Goal: Information Seeking & Learning: Compare options

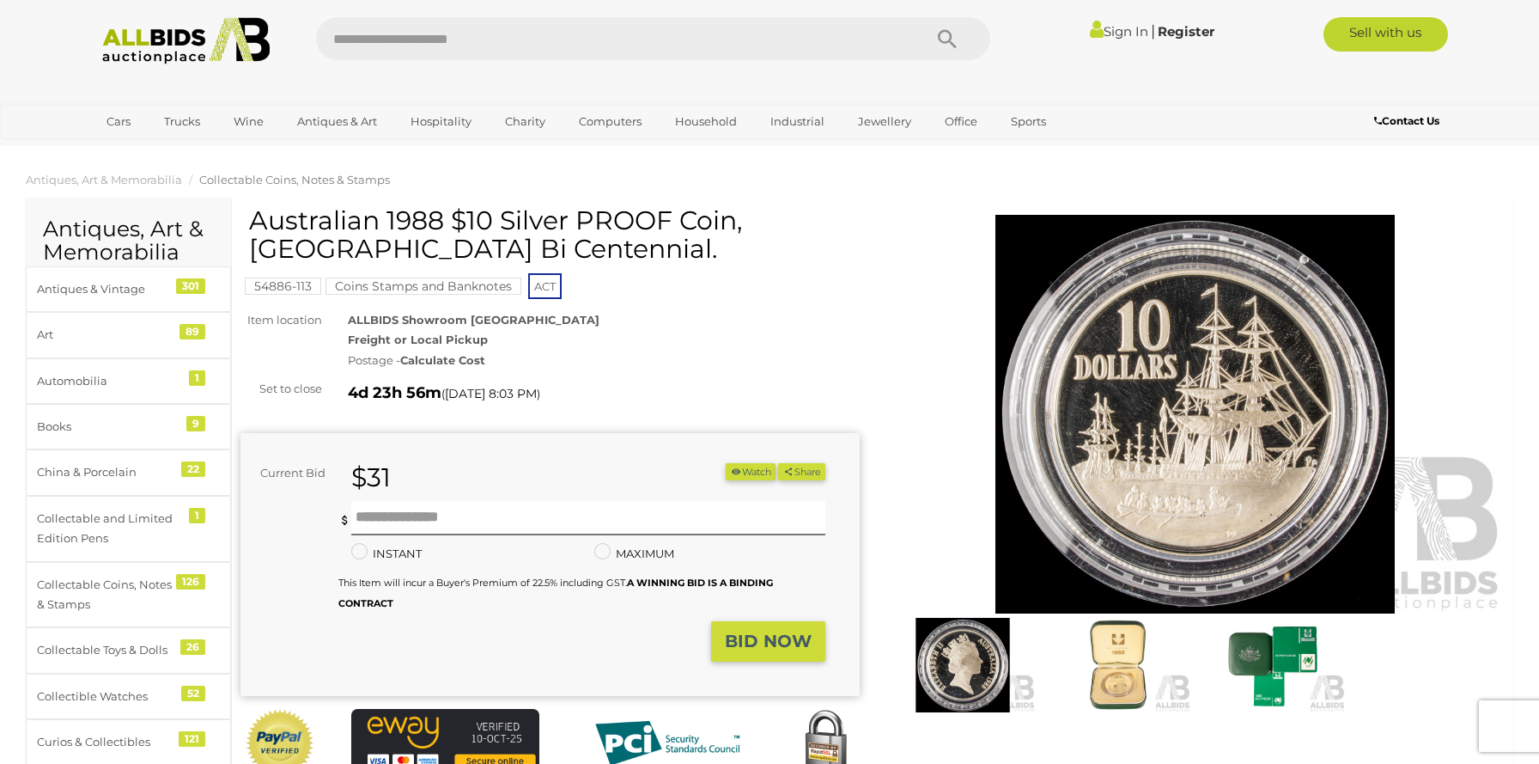
scroll to position [1259, 0]
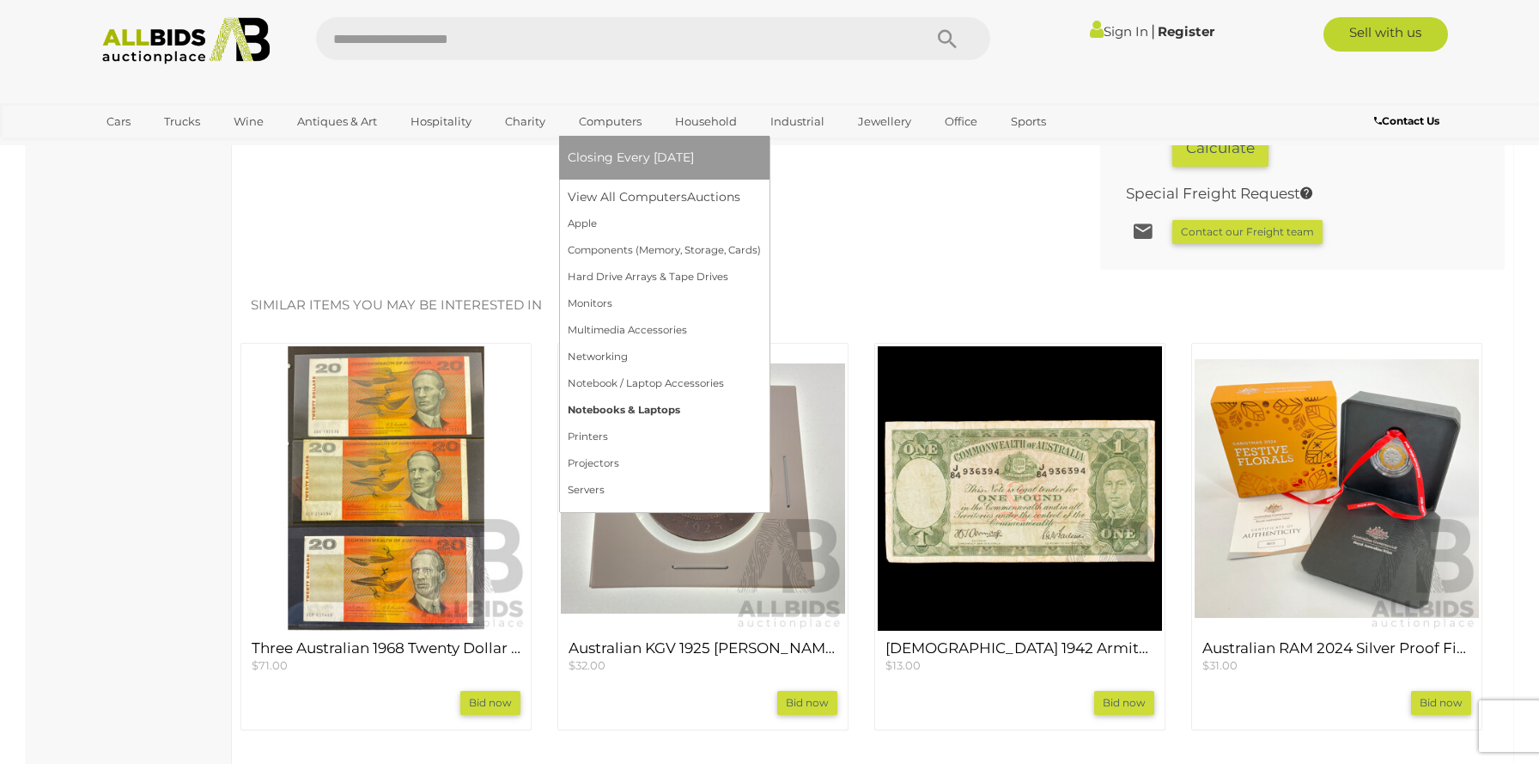
click at [595, 405] on link "Notebooks & Laptops" at bounding box center [664, 410] width 193 height 27
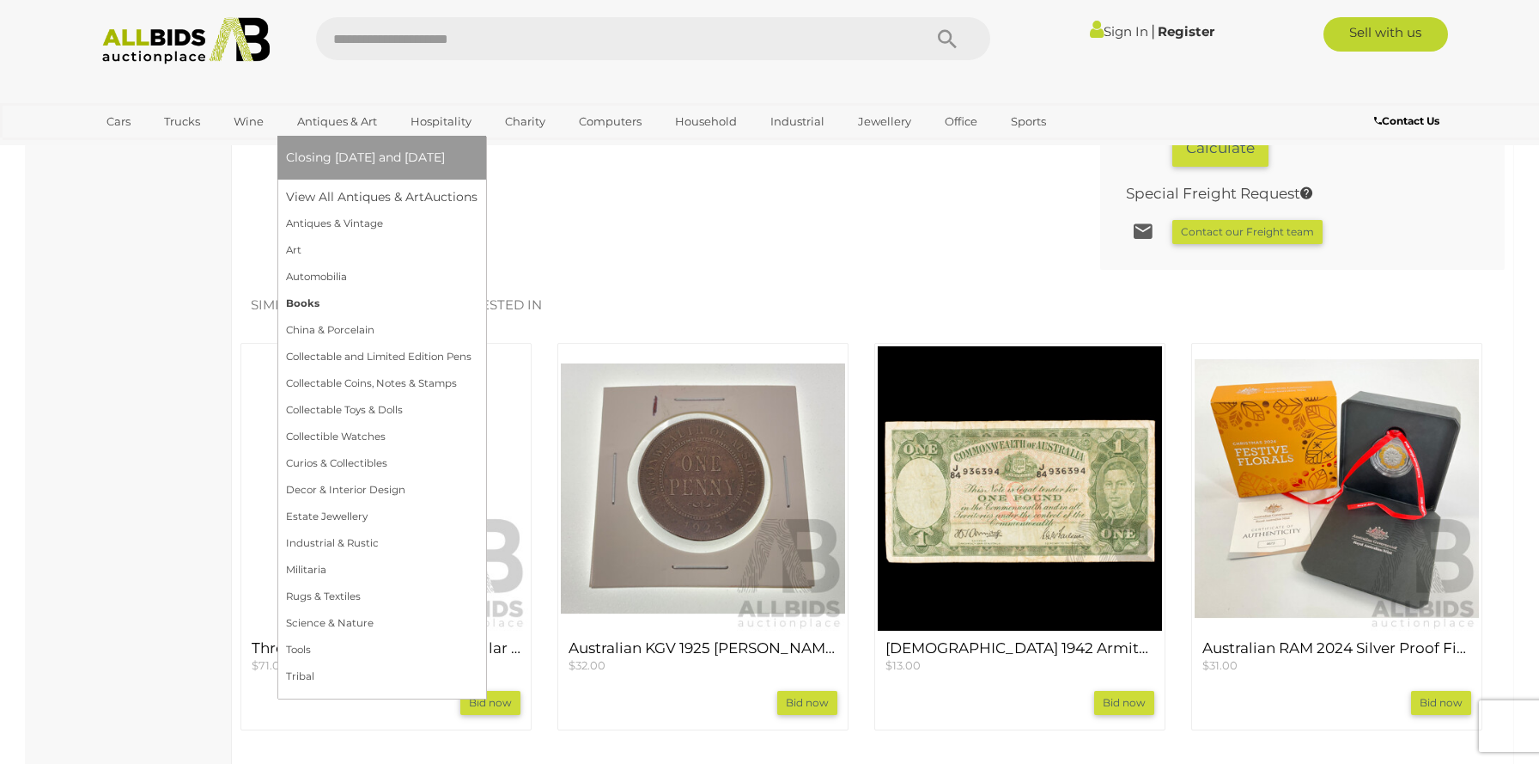
click at [311, 302] on link "Books" at bounding box center [382, 303] width 192 height 27
click at [329, 326] on link "China & Porcelain" at bounding box center [382, 330] width 192 height 27
click at [376, 357] on link "Collectable and Limited Edition Pens" at bounding box center [383, 357] width 194 height 27
click at [382, 390] on link "Collectable Coins, Notes & Stamps" at bounding box center [382, 383] width 192 height 27
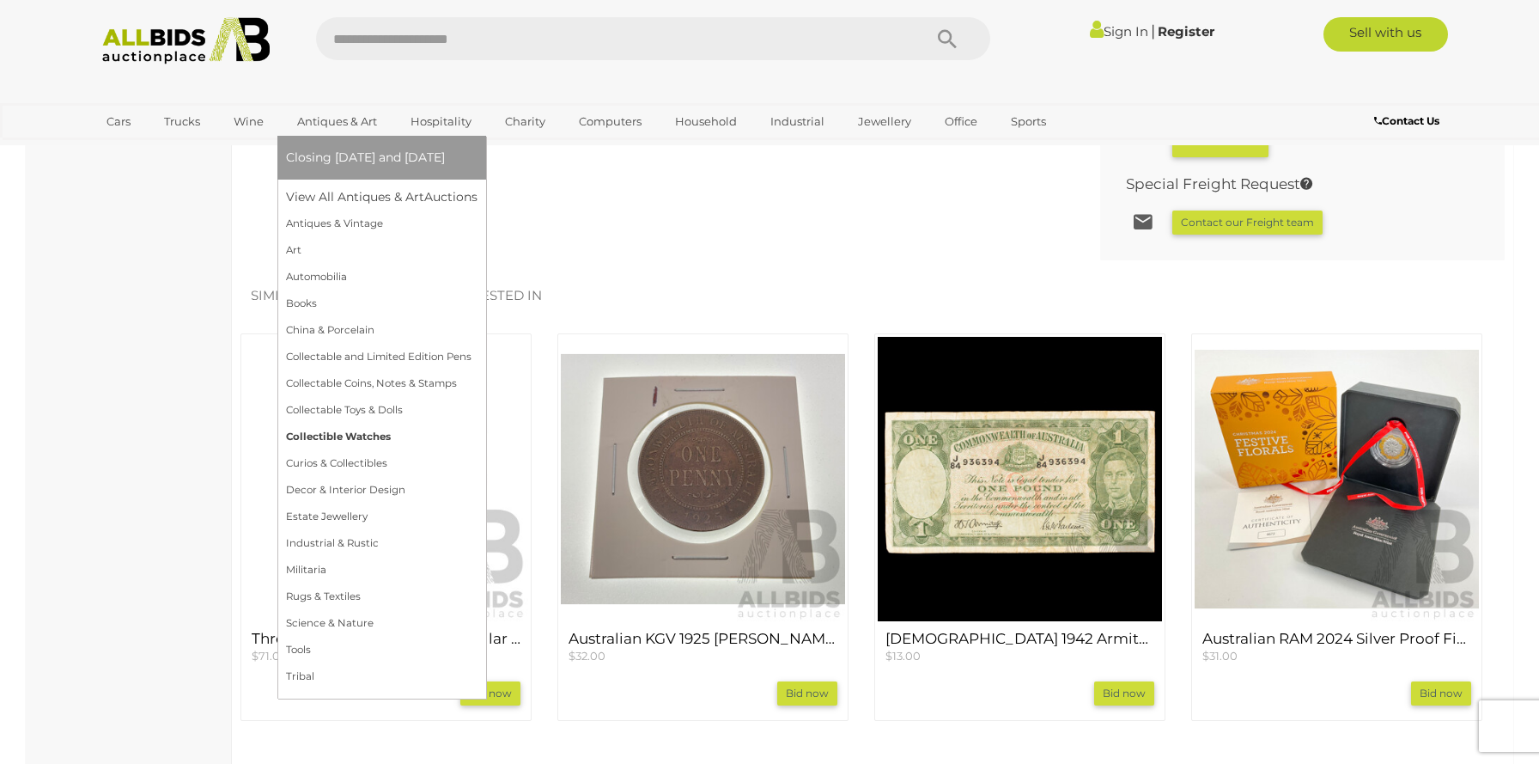
scroll to position [1268, 0]
click at [323, 575] on link "Militaria" at bounding box center [382, 570] width 192 height 27
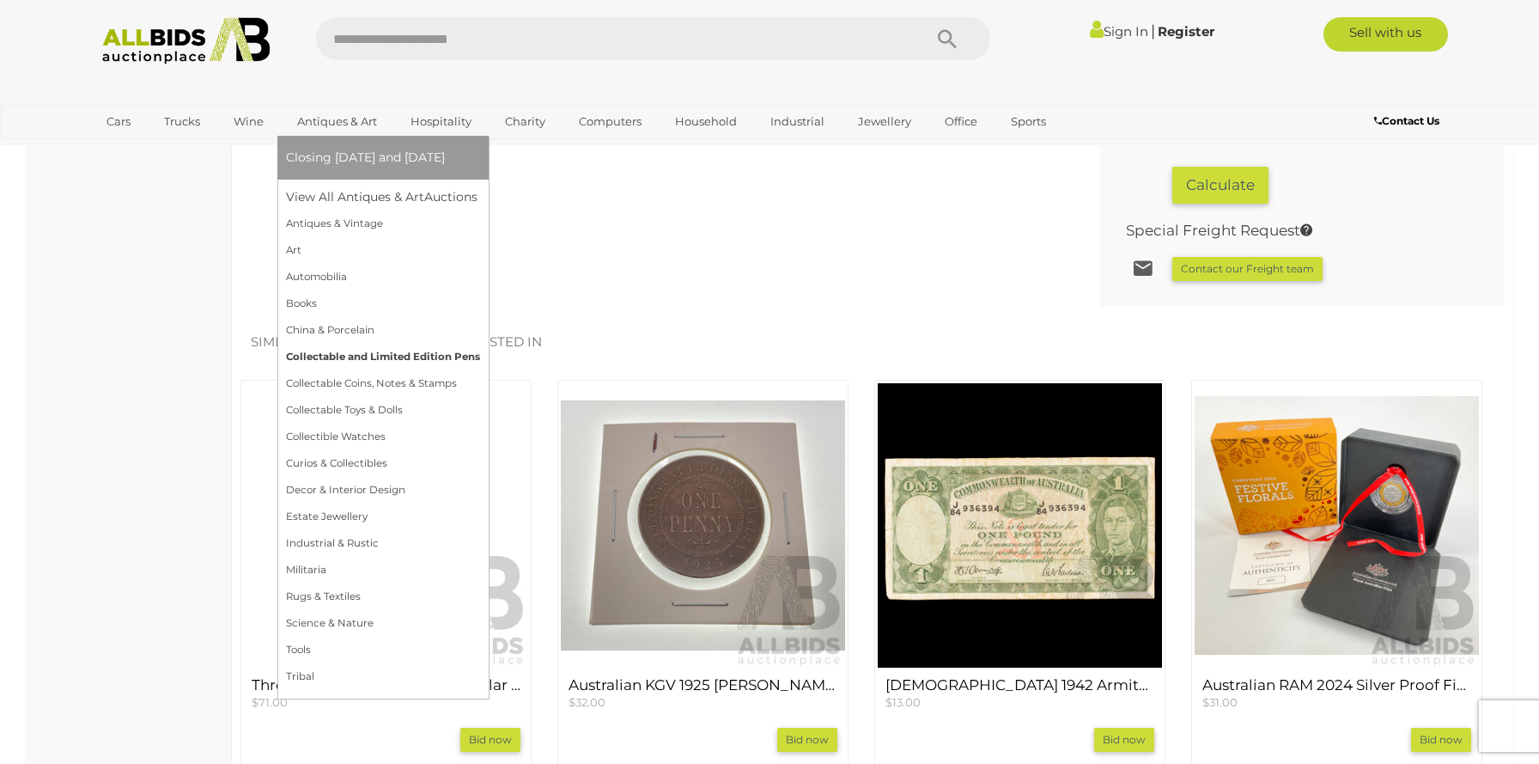
scroll to position [1193, 0]
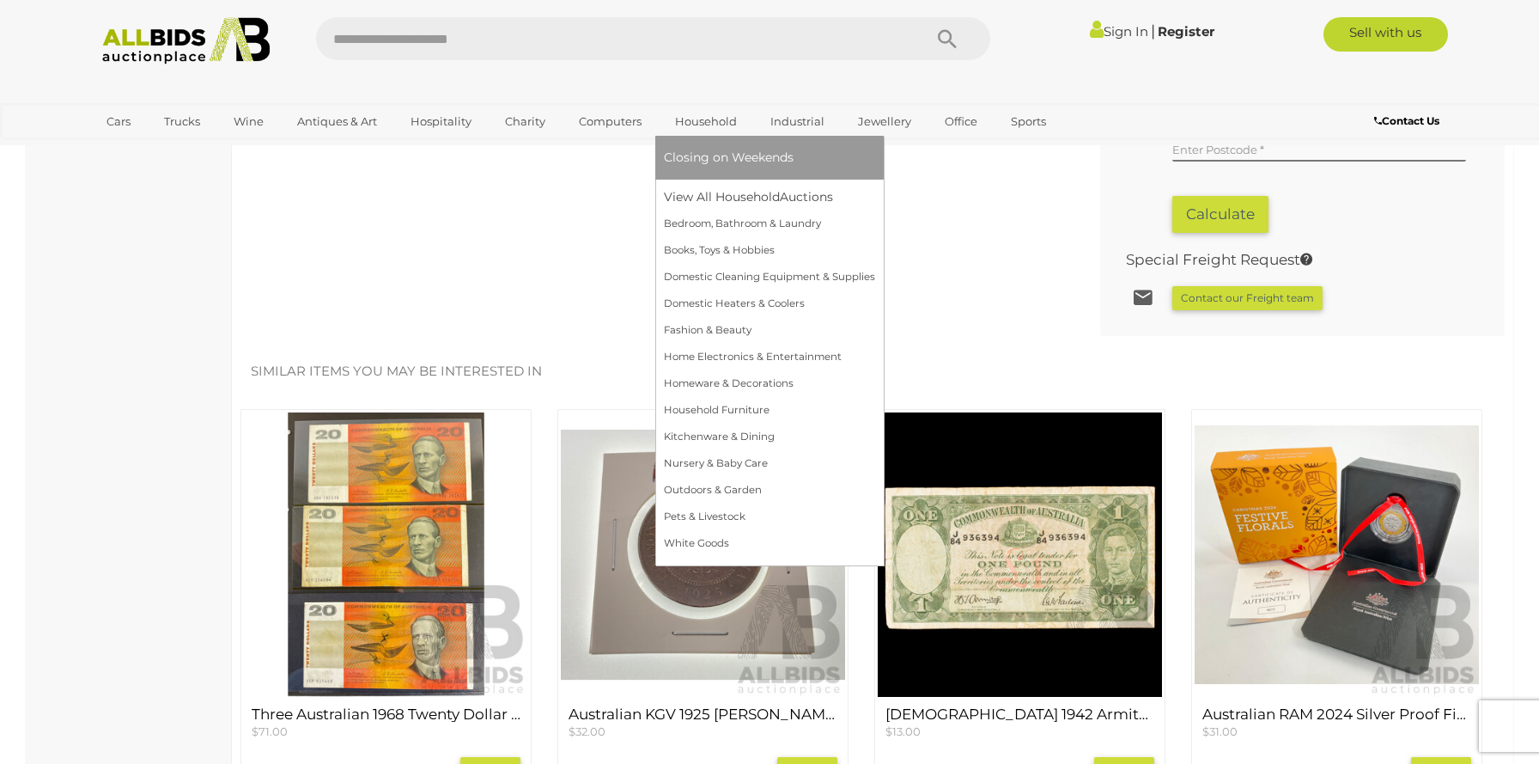
click at [717, 156] on span "Closing on Weekends" at bounding box center [729, 156] width 130 height 15
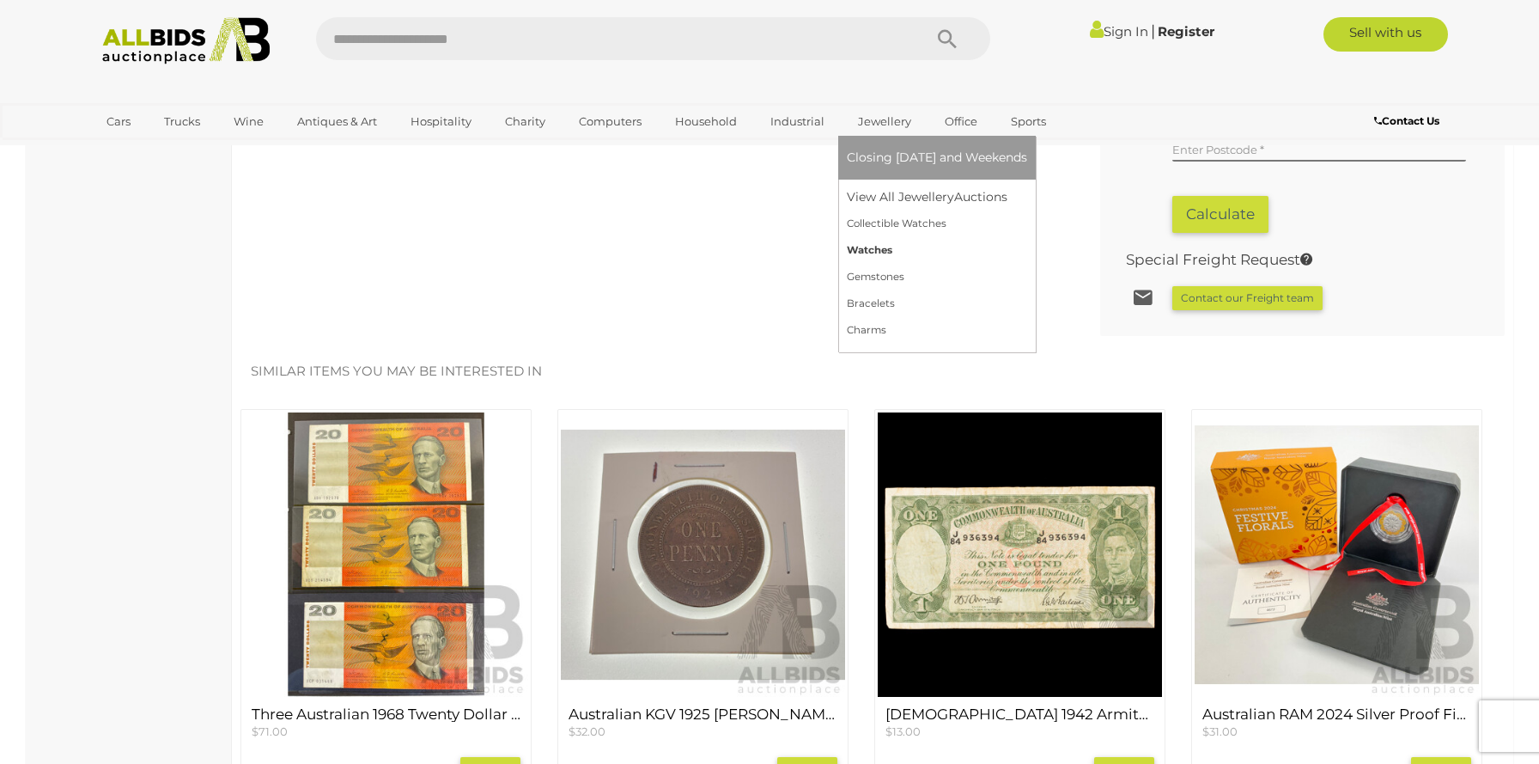
click at [872, 248] on link "Watches" at bounding box center [937, 250] width 180 height 27
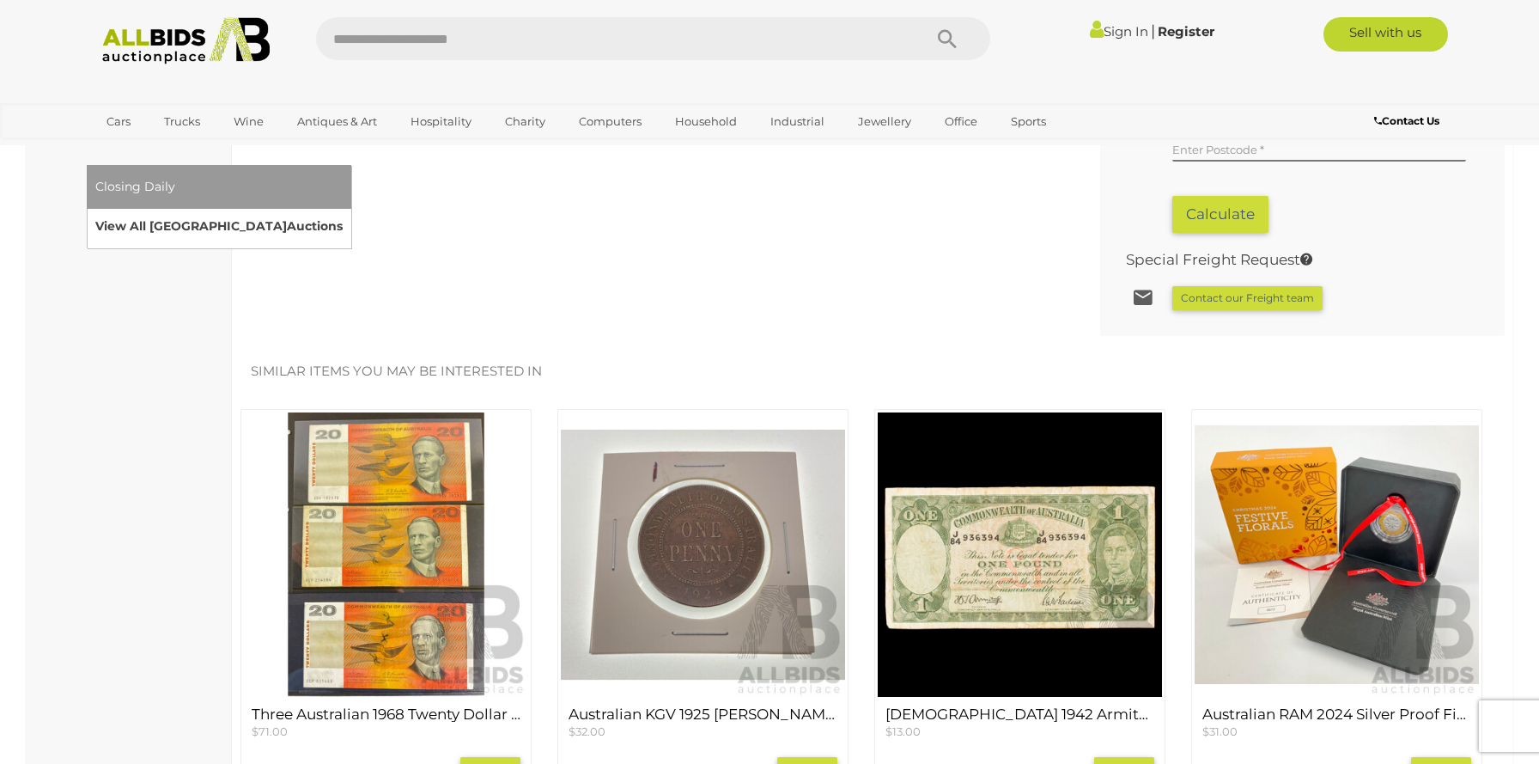
click at [343, 213] on link "View All Sydney Auctions" at bounding box center [218, 226] width 247 height 27
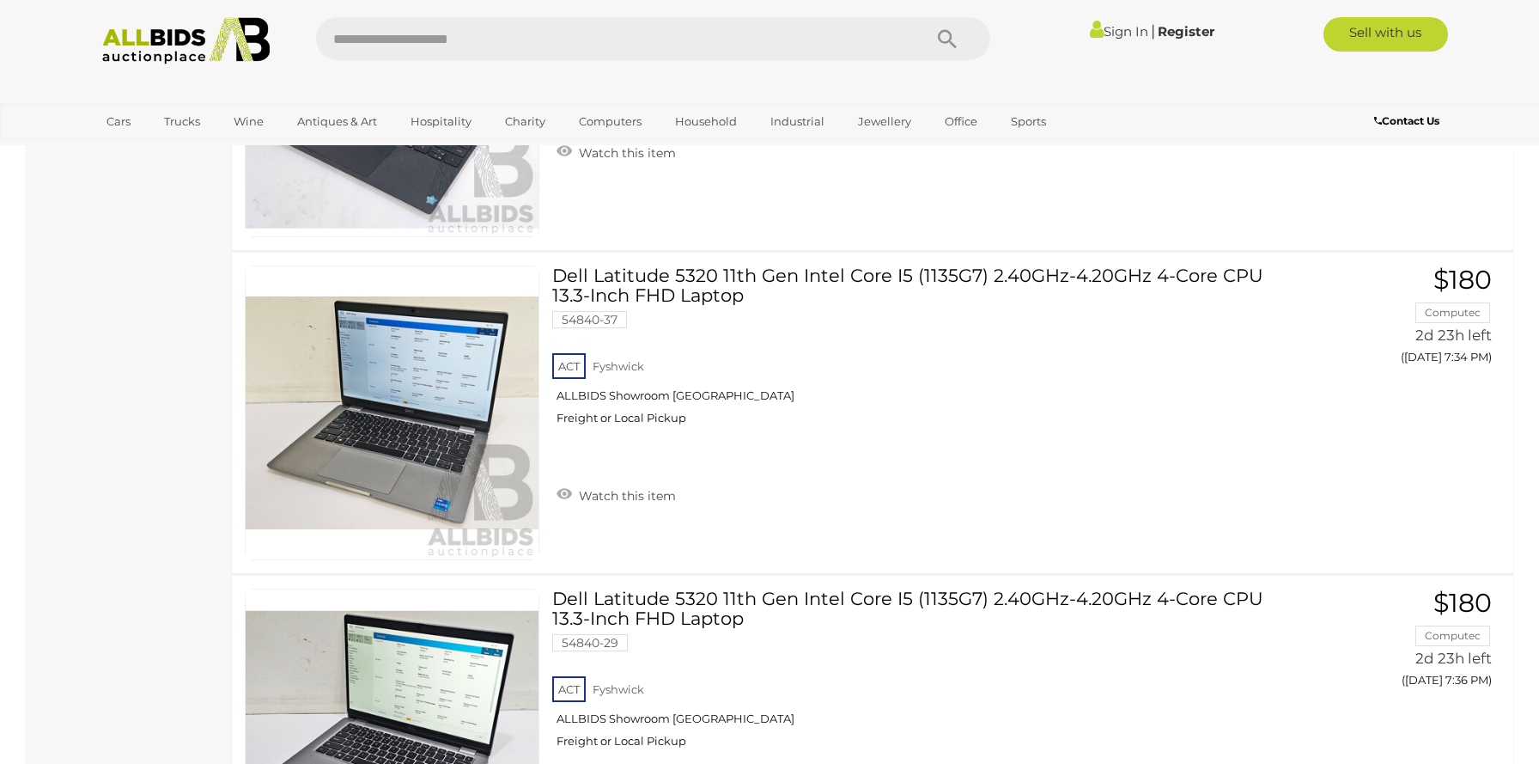
scroll to position [1355, 0]
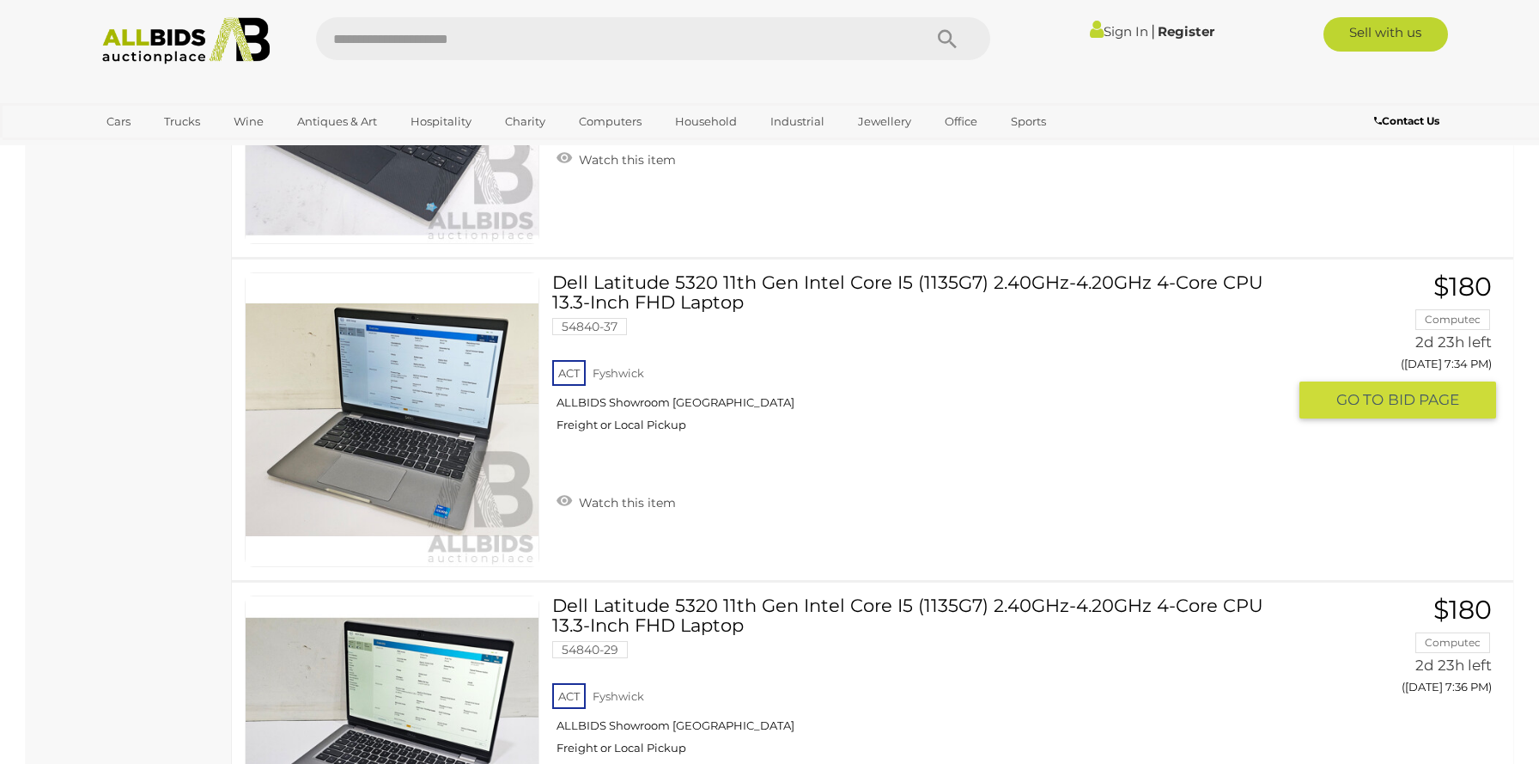
click at [938, 273] on link "Dell Latitude 5320 11th Gen Intel Core I5 (1135G7) 2.40GHz-4.20GHz 4-Core CPU 1…" at bounding box center [925, 358] width 721 height 173
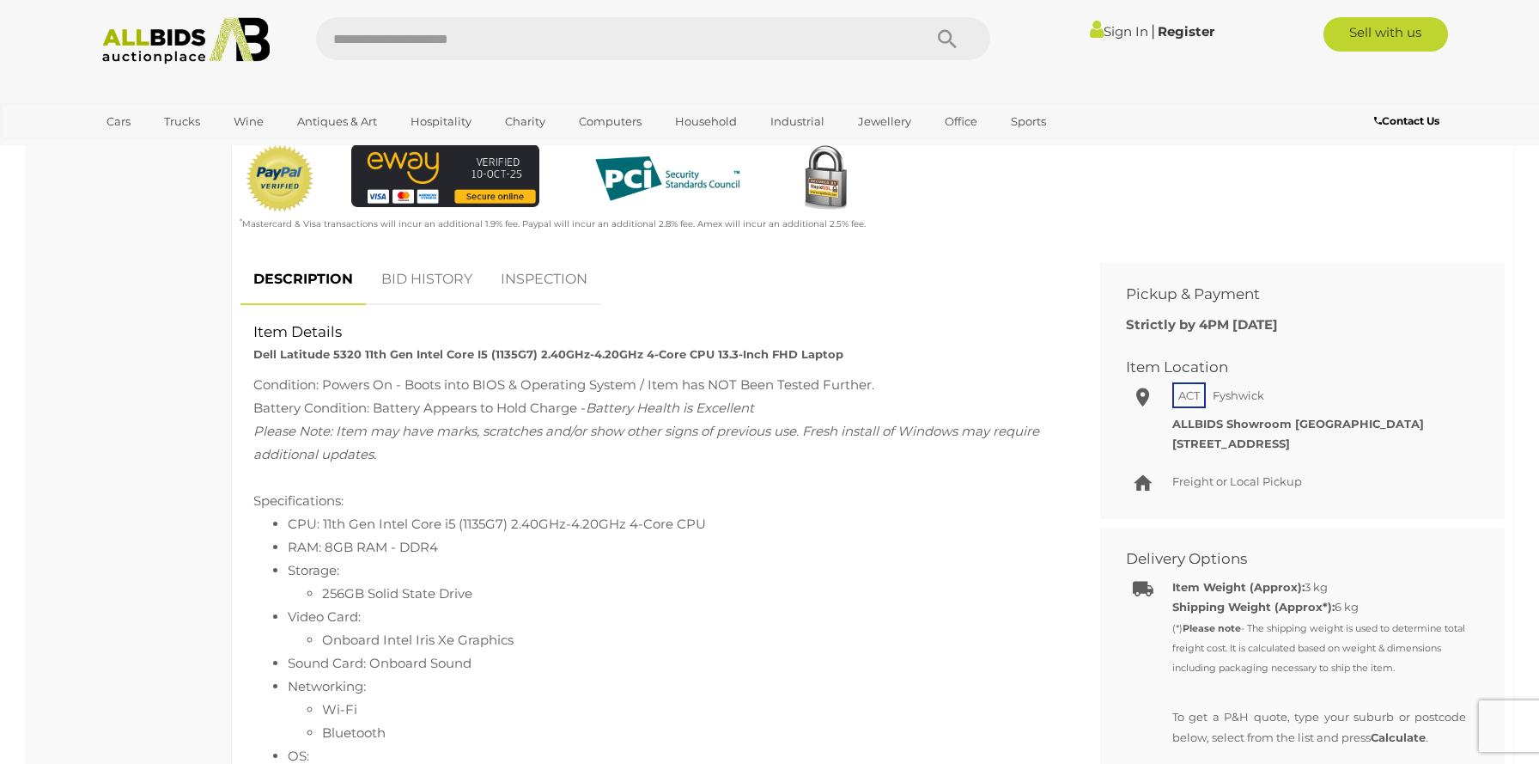
scroll to position [591, 0]
click at [480, 583] on li "256GB Solid State Drive" at bounding box center [691, 594] width 739 height 23
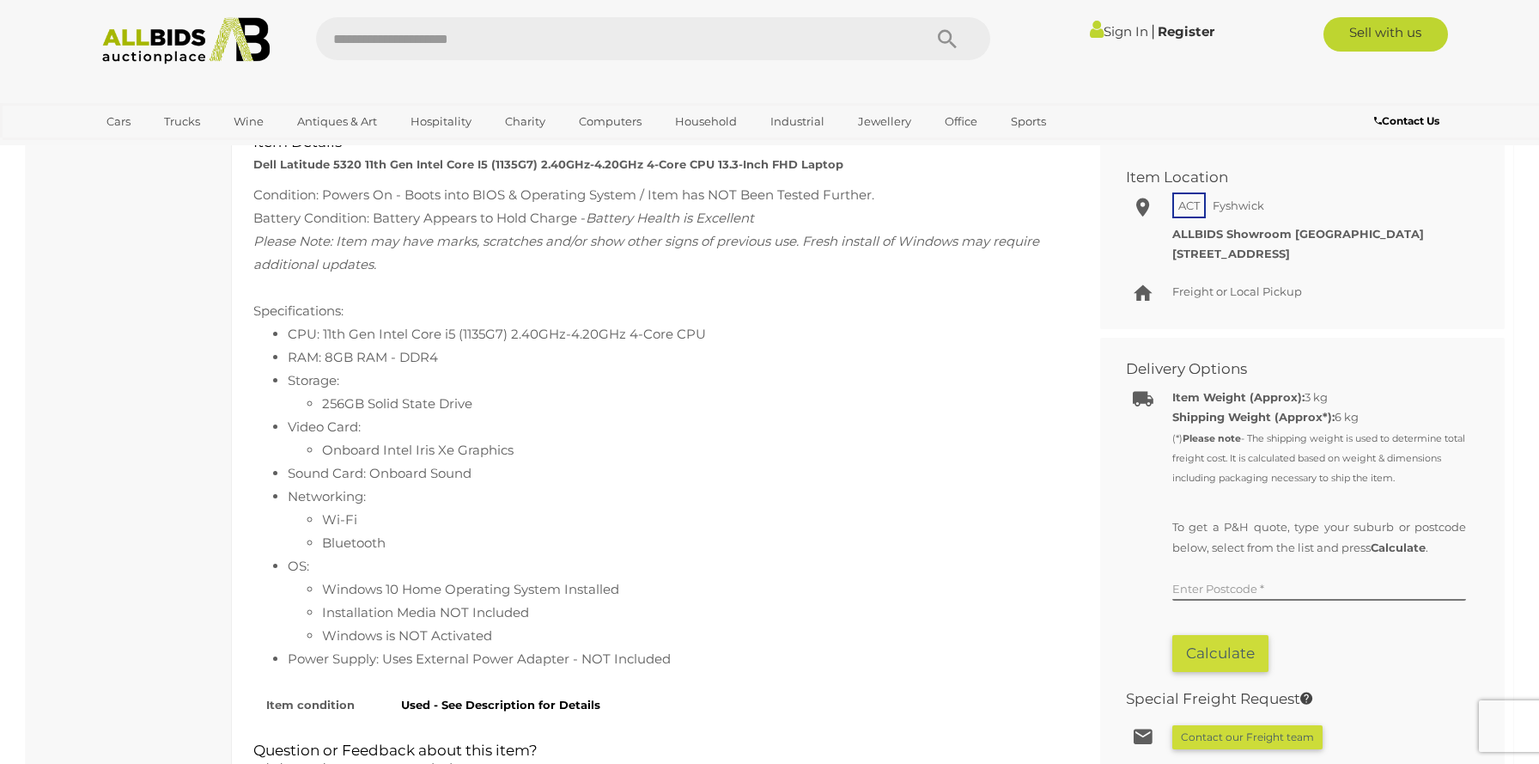
scroll to position [785, 0]
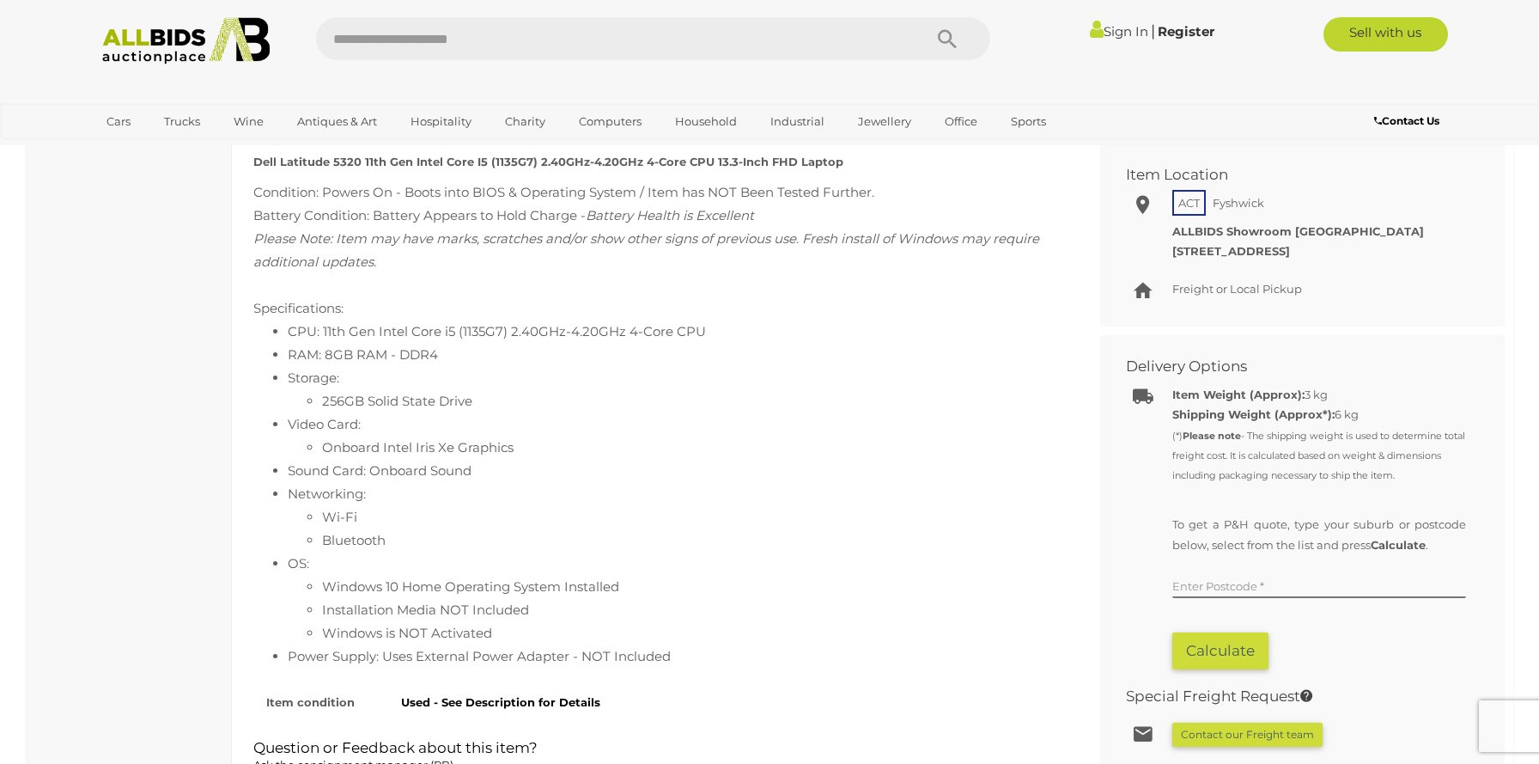
click at [480, 583] on li "Windows 10 Home Operating System Installed" at bounding box center [691, 586] width 739 height 23
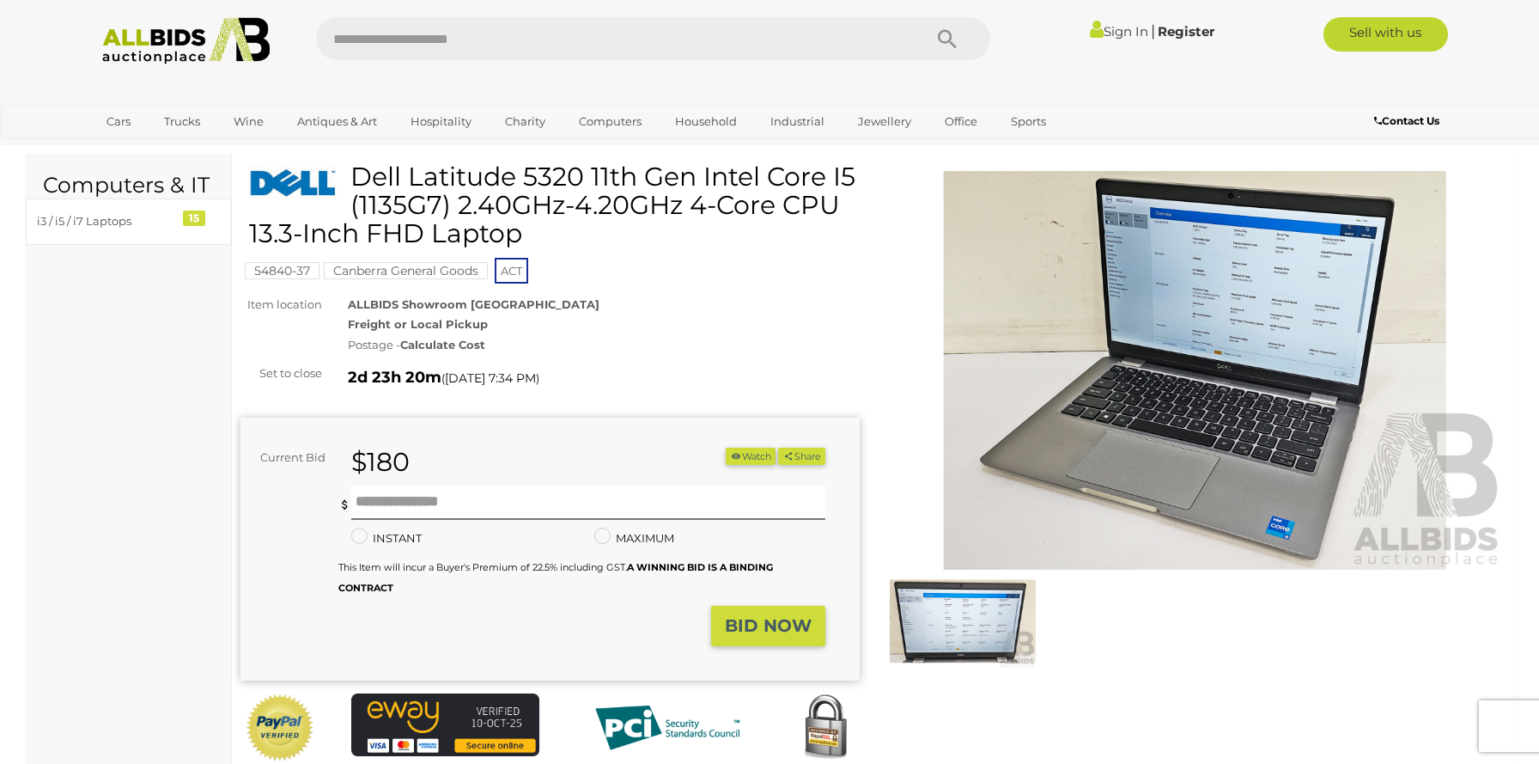
scroll to position [37, 0]
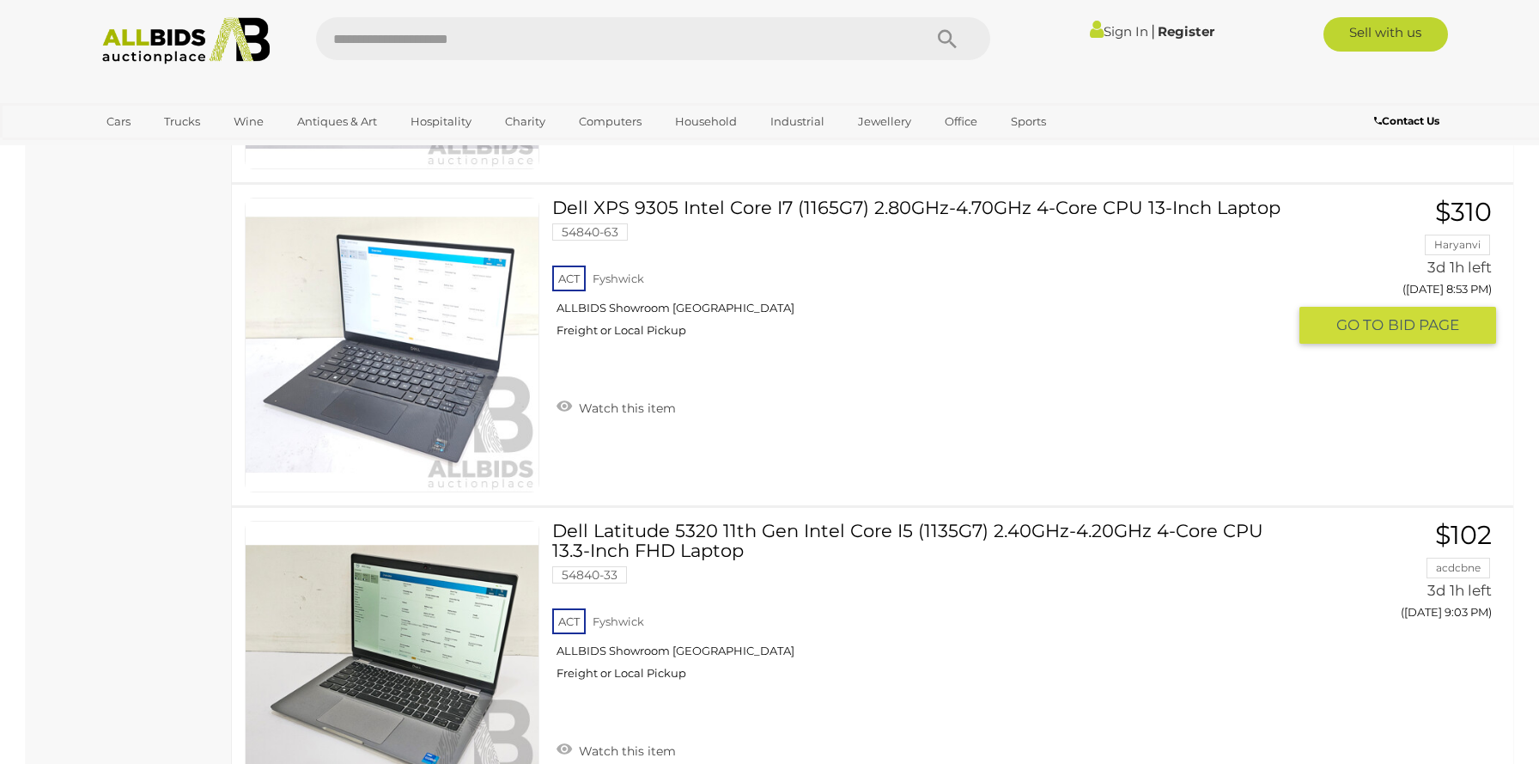
scroll to position [4334, 0]
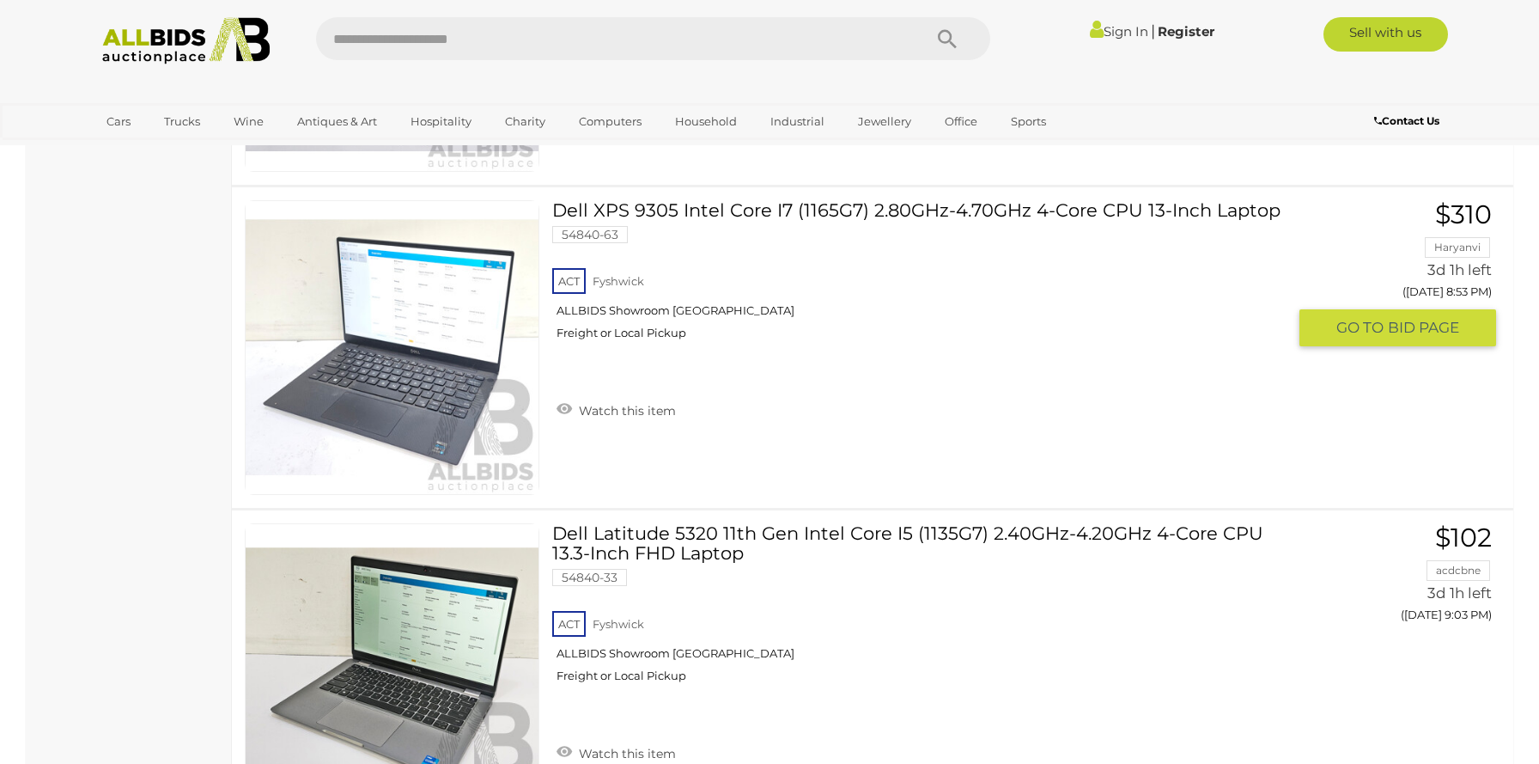
click at [641, 203] on link "Dell XPS 9305 Intel Core I7 (1165G7) 2.80GHz-4.70GHz 4-Core CPU 13-Inch Laptop …" at bounding box center [925, 276] width 721 height 153
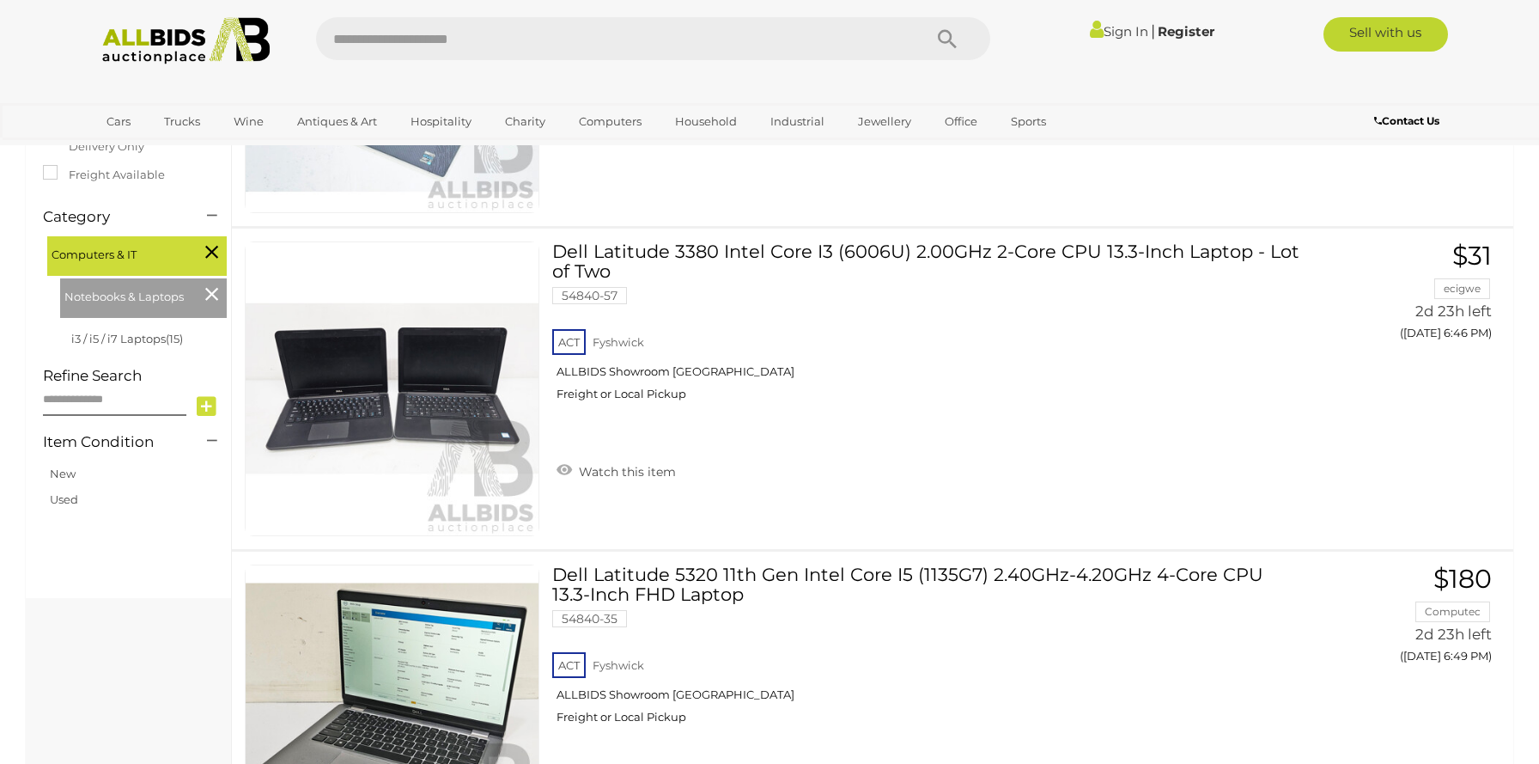
scroll to position [0, 0]
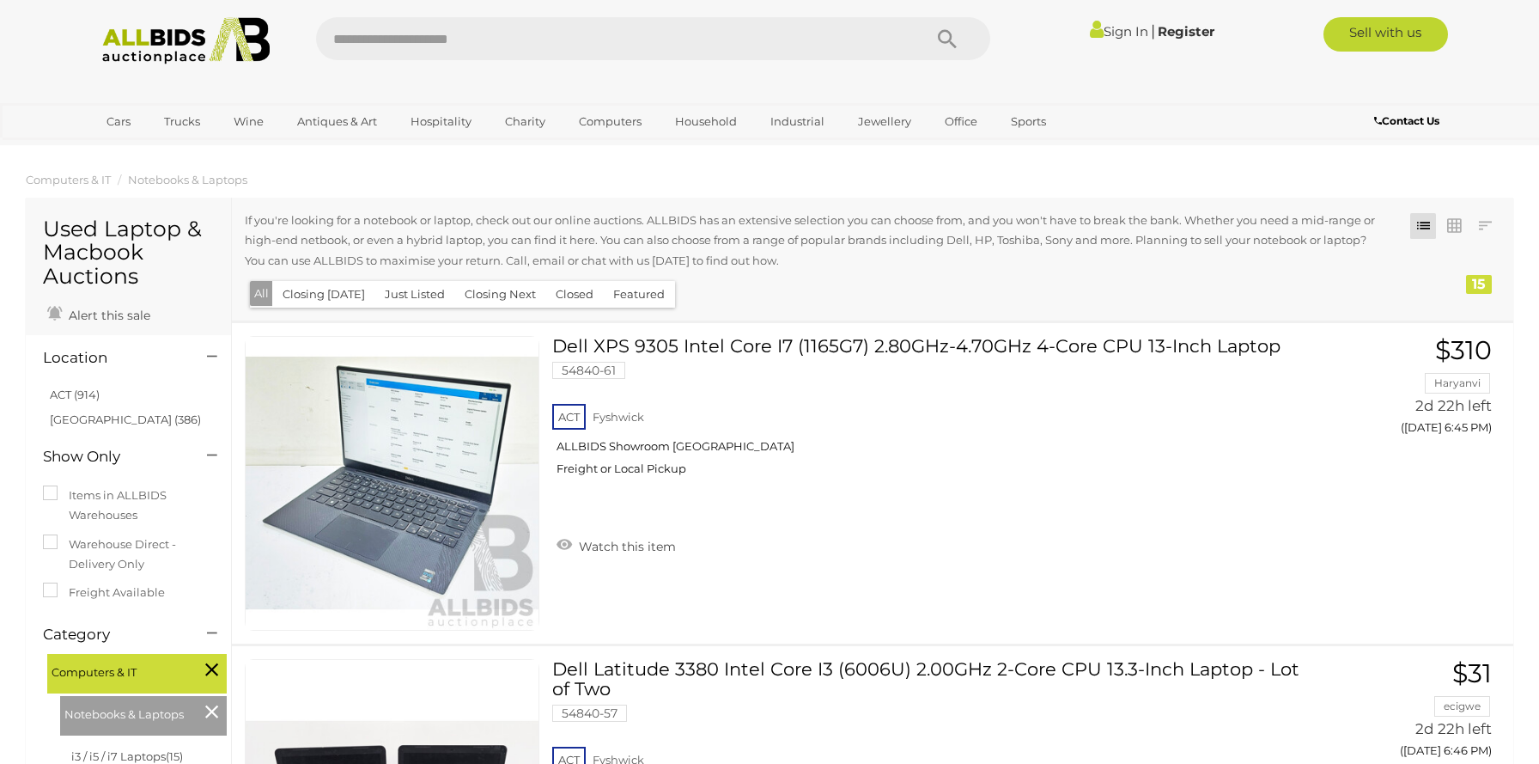
click at [329, 296] on button "Closing [DATE]" at bounding box center [323, 294] width 103 height 27
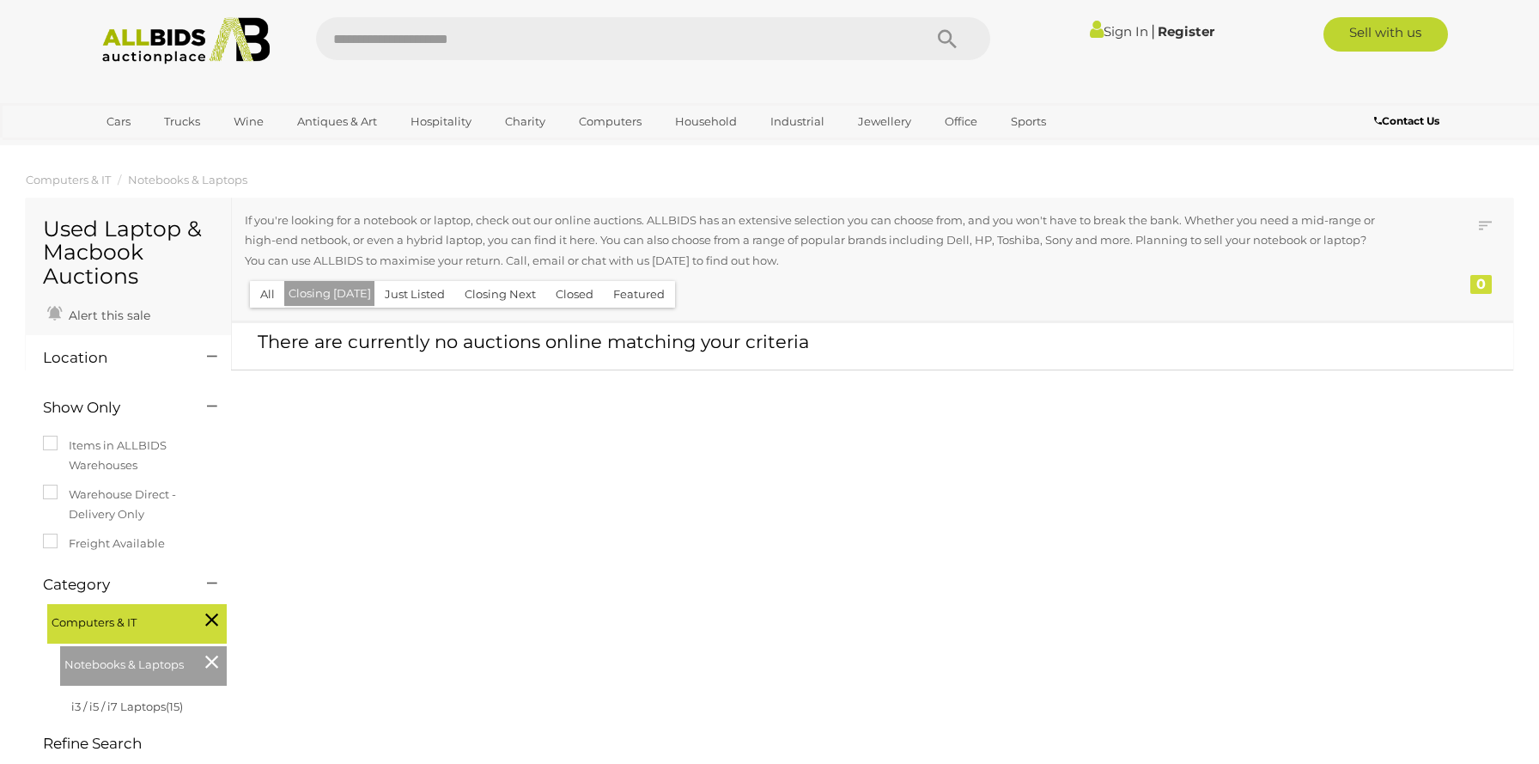
click at [407, 295] on button "Just Listed" at bounding box center [414, 294] width 81 height 27
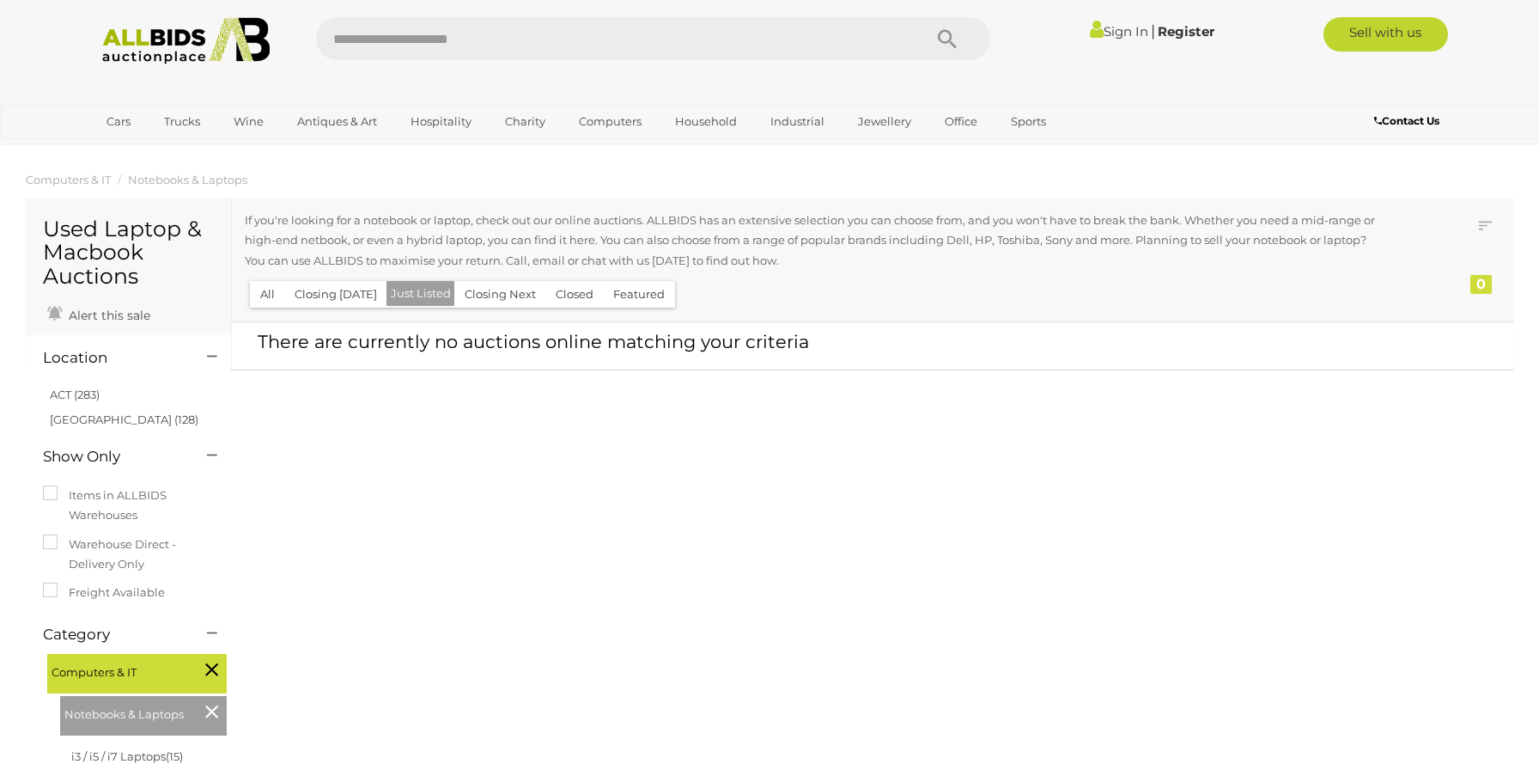
click at [575, 289] on button "Closed" at bounding box center [574, 294] width 58 height 27
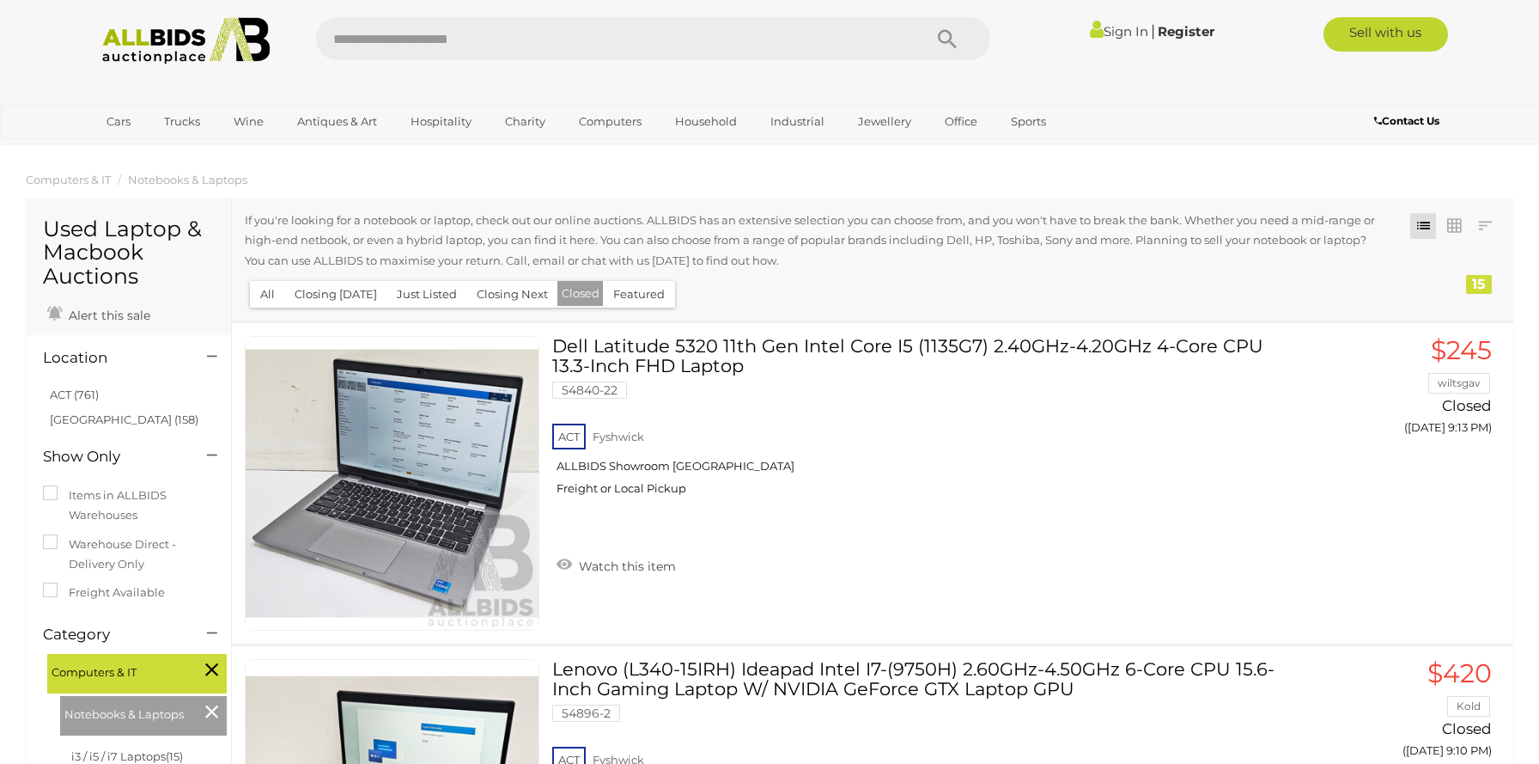
click at [632, 293] on button "Featured" at bounding box center [639, 294] width 72 height 27
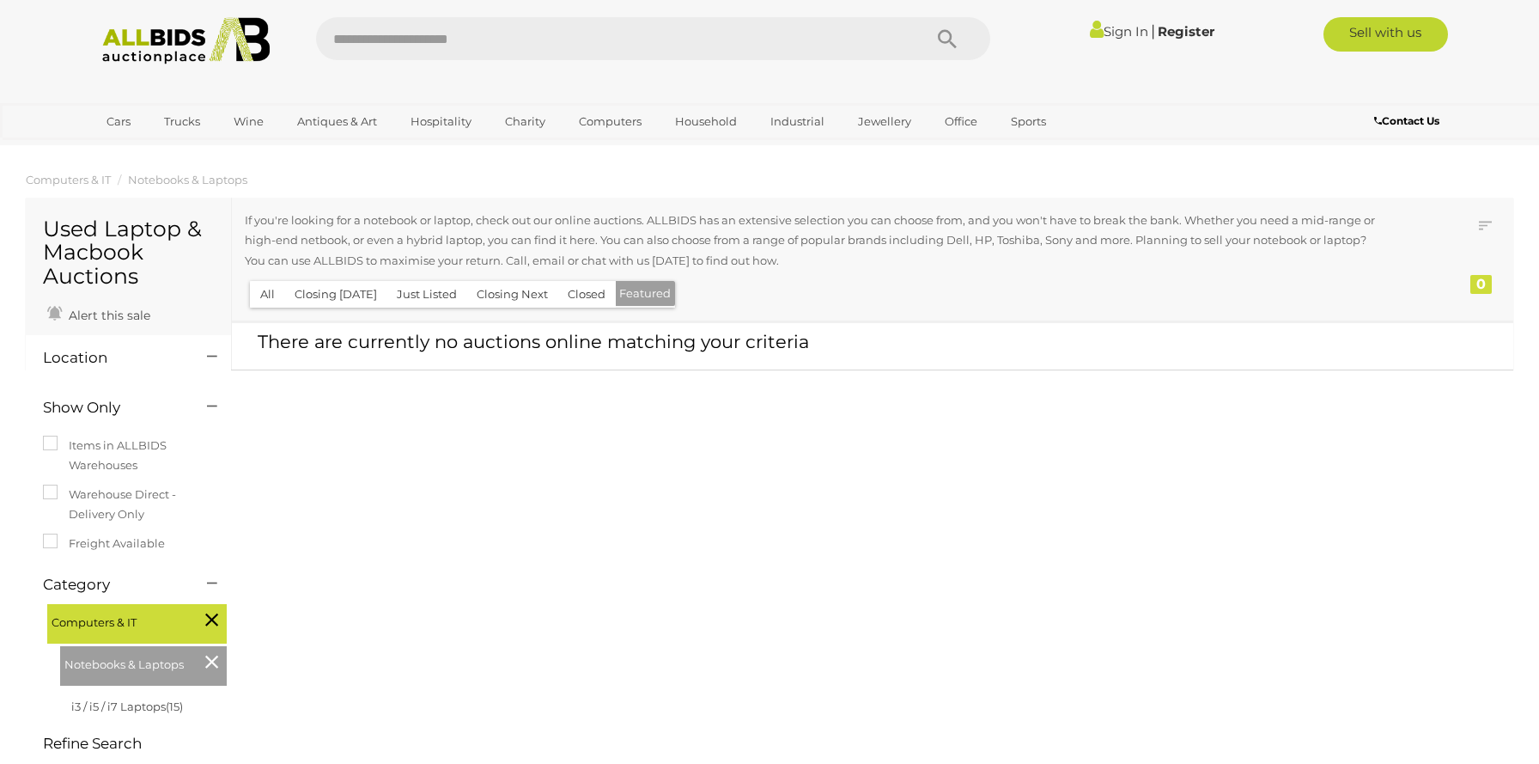
click at [587, 290] on button "Closed" at bounding box center [586, 294] width 58 height 27
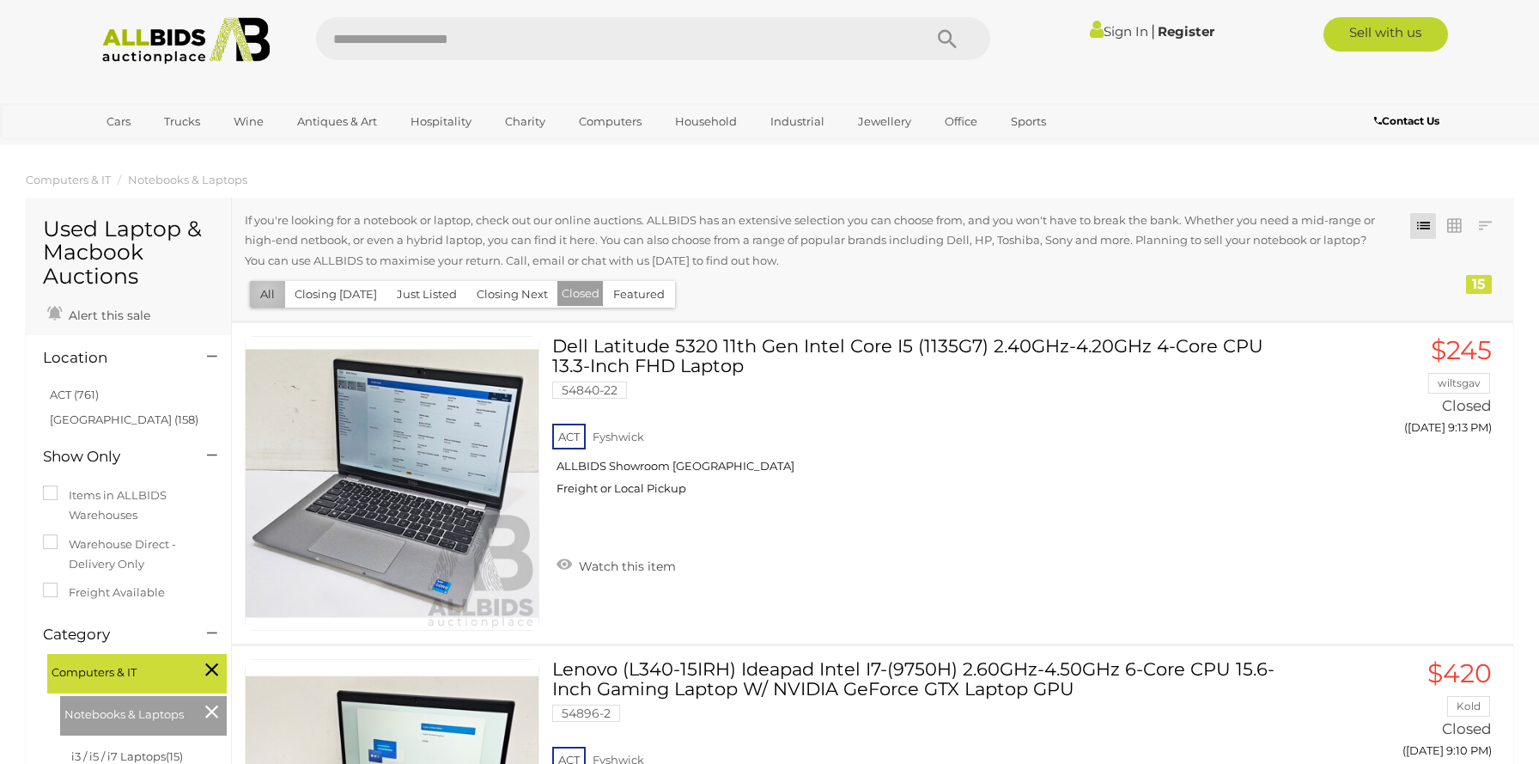
click at [265, 292] on button "All" at bounding box center [267, 294] width 35 height 27
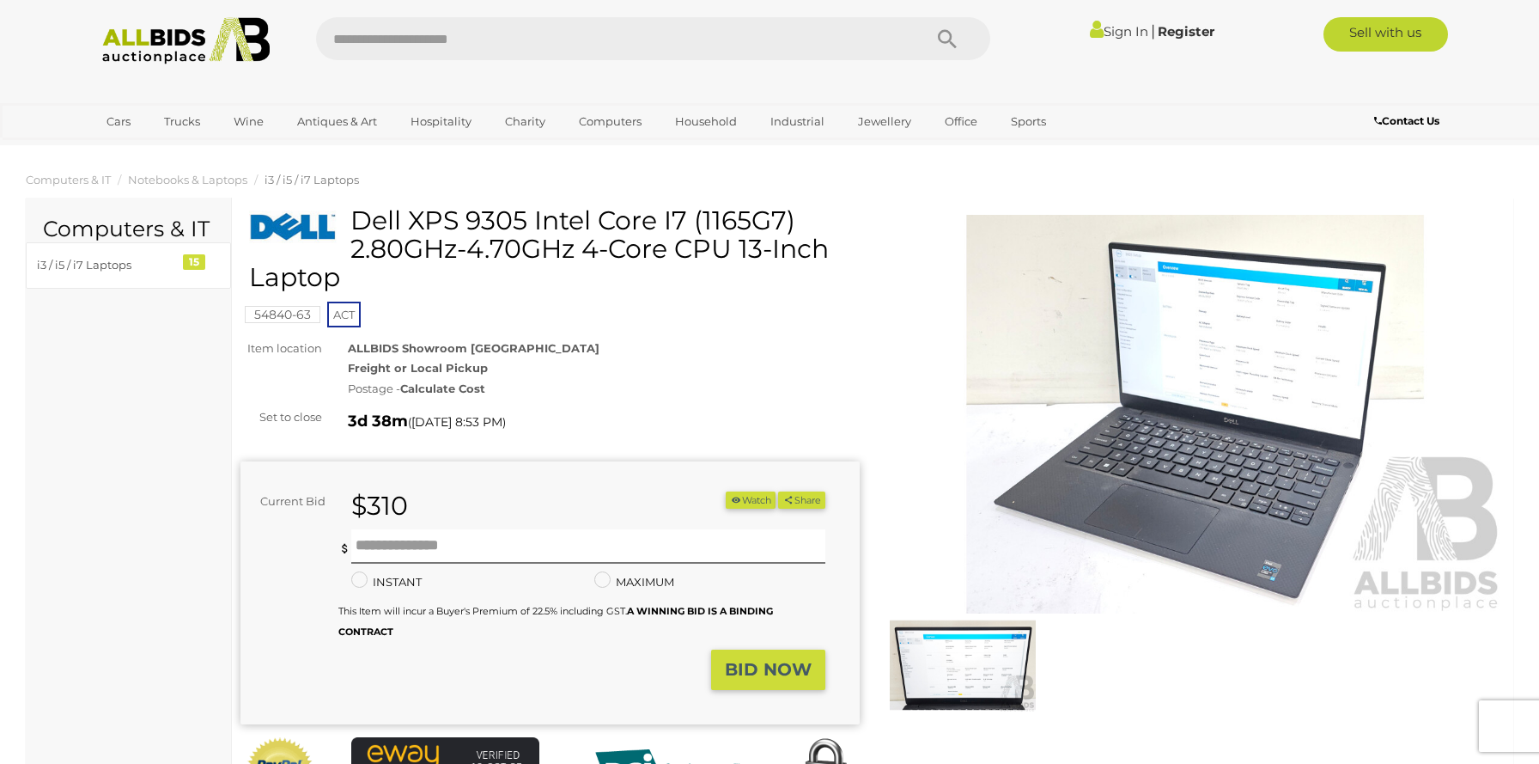
click at [1235, 472] on img at bounding box center [1194, 414] width 619 height 399
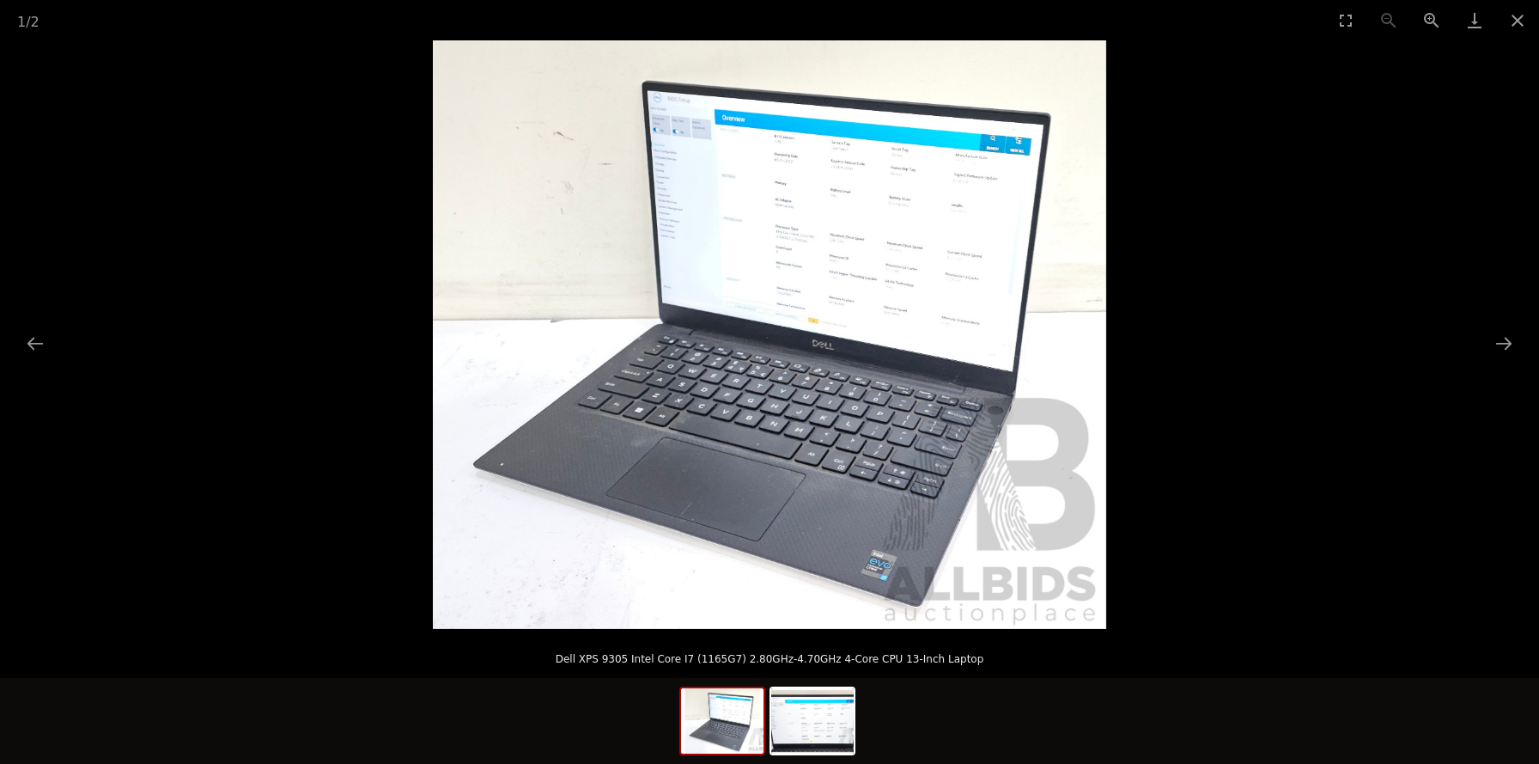
click at [1004, 441] on img at bounding box center [769, 334] width 673 height 588
click at [820, 724] on img at bounding box center [812, 720] width 82 height 65
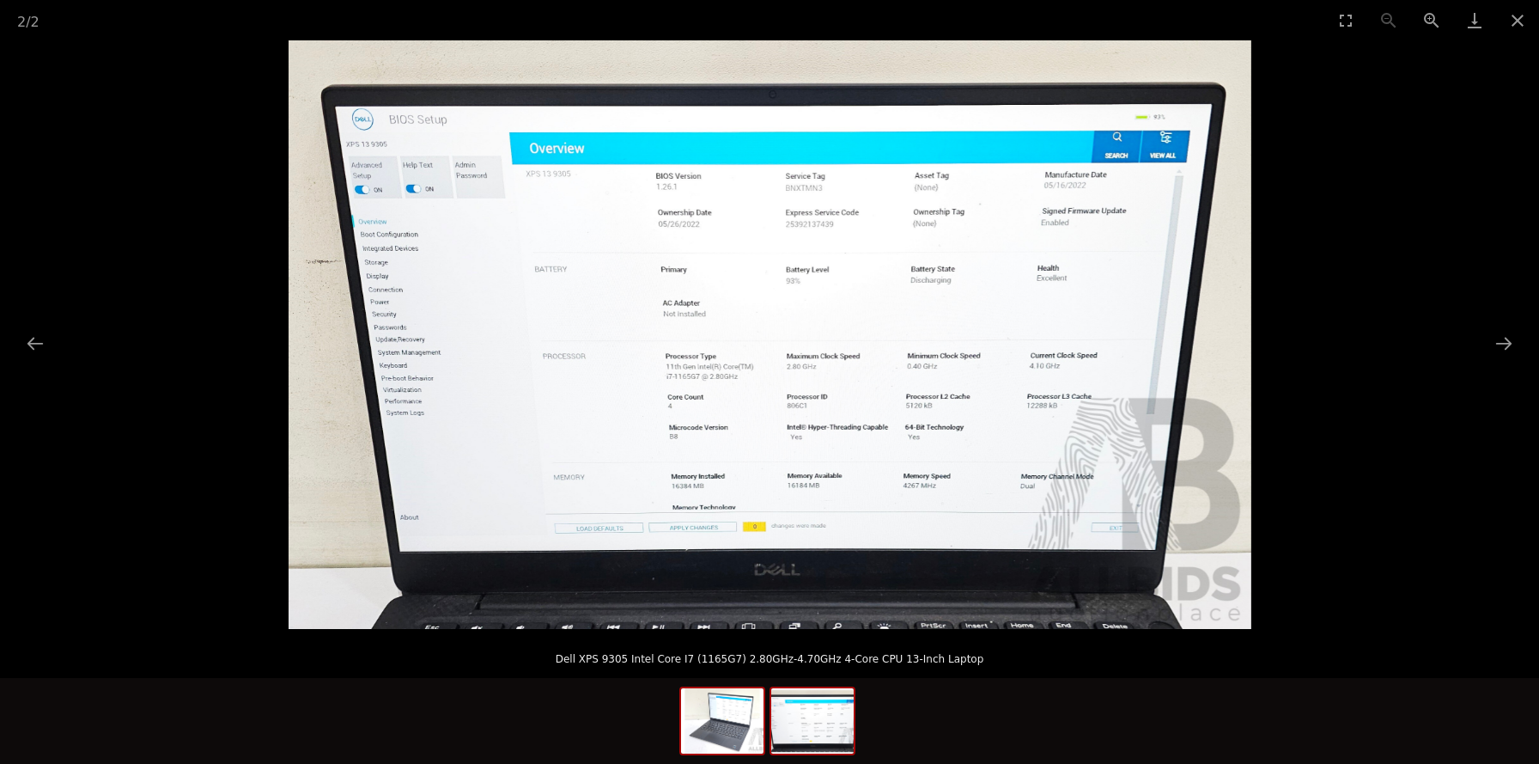
click at [712, 736] on img at bounding box center [722, 720] width 82 height 65
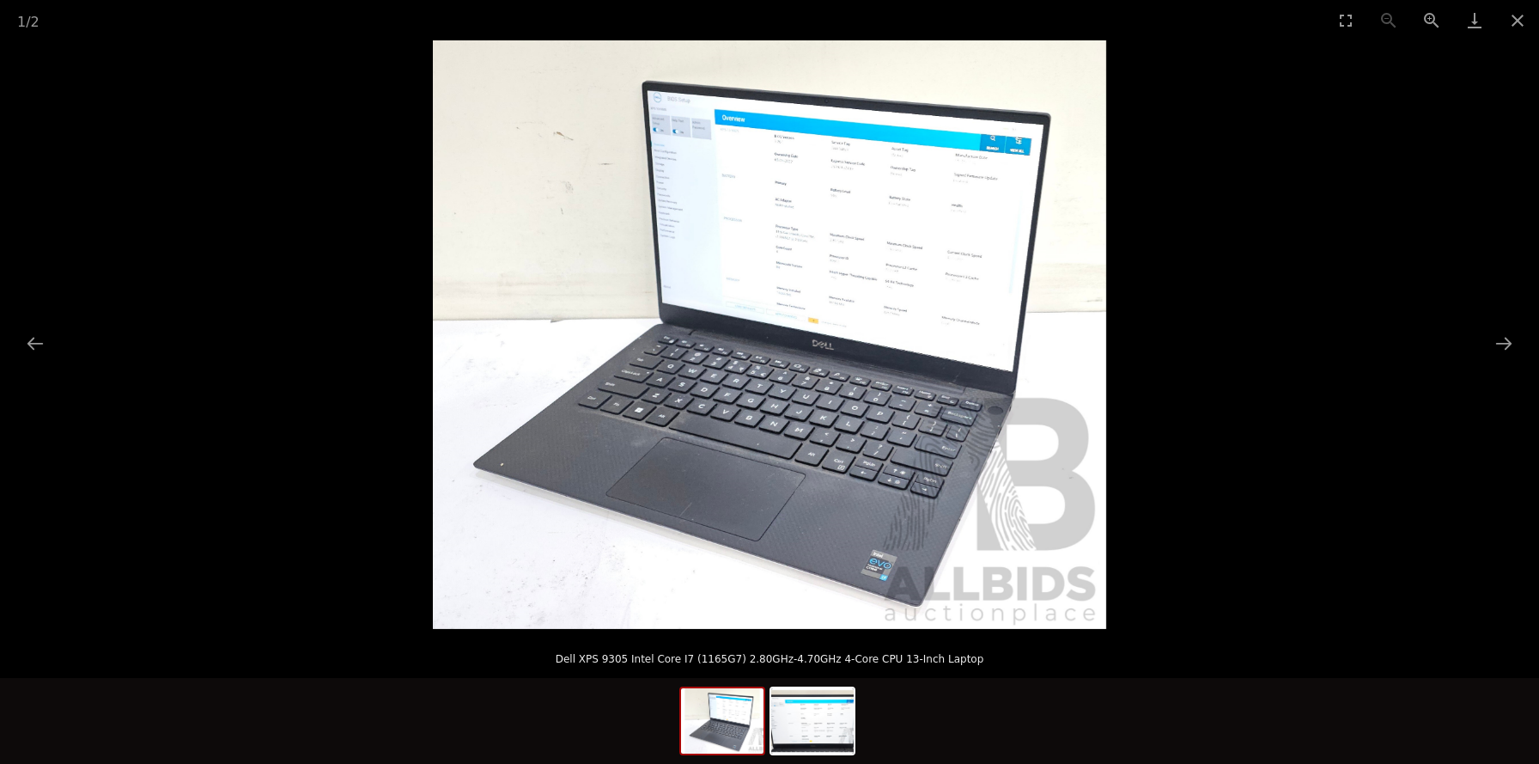
click at [855, 435] on img at bounding box center [769, 334] width 673 height 588
click at [1521, 19] on button "Close gallery" at bounding box center [1517, 20] width 43 height 40
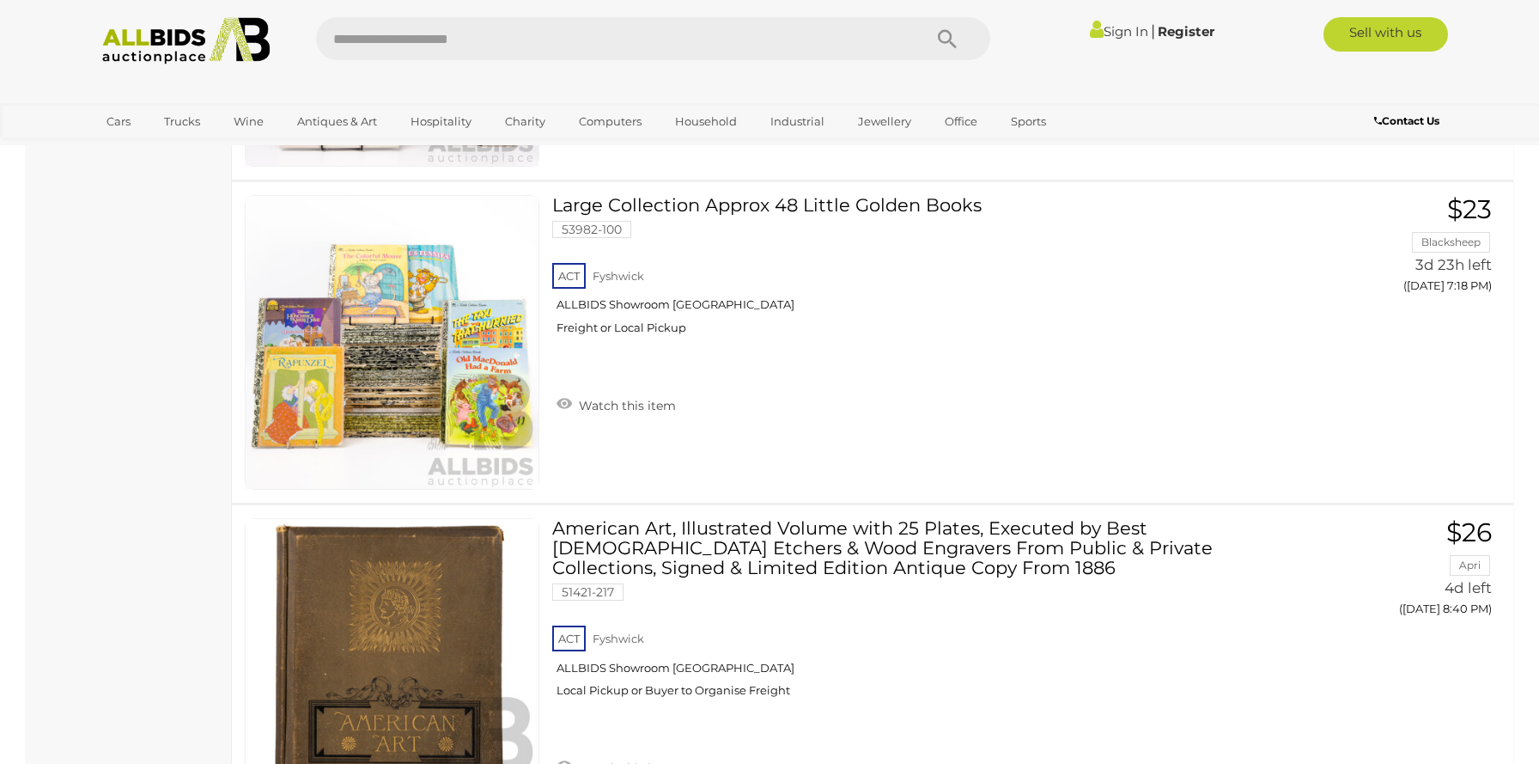
scroll to position [2342, 0]
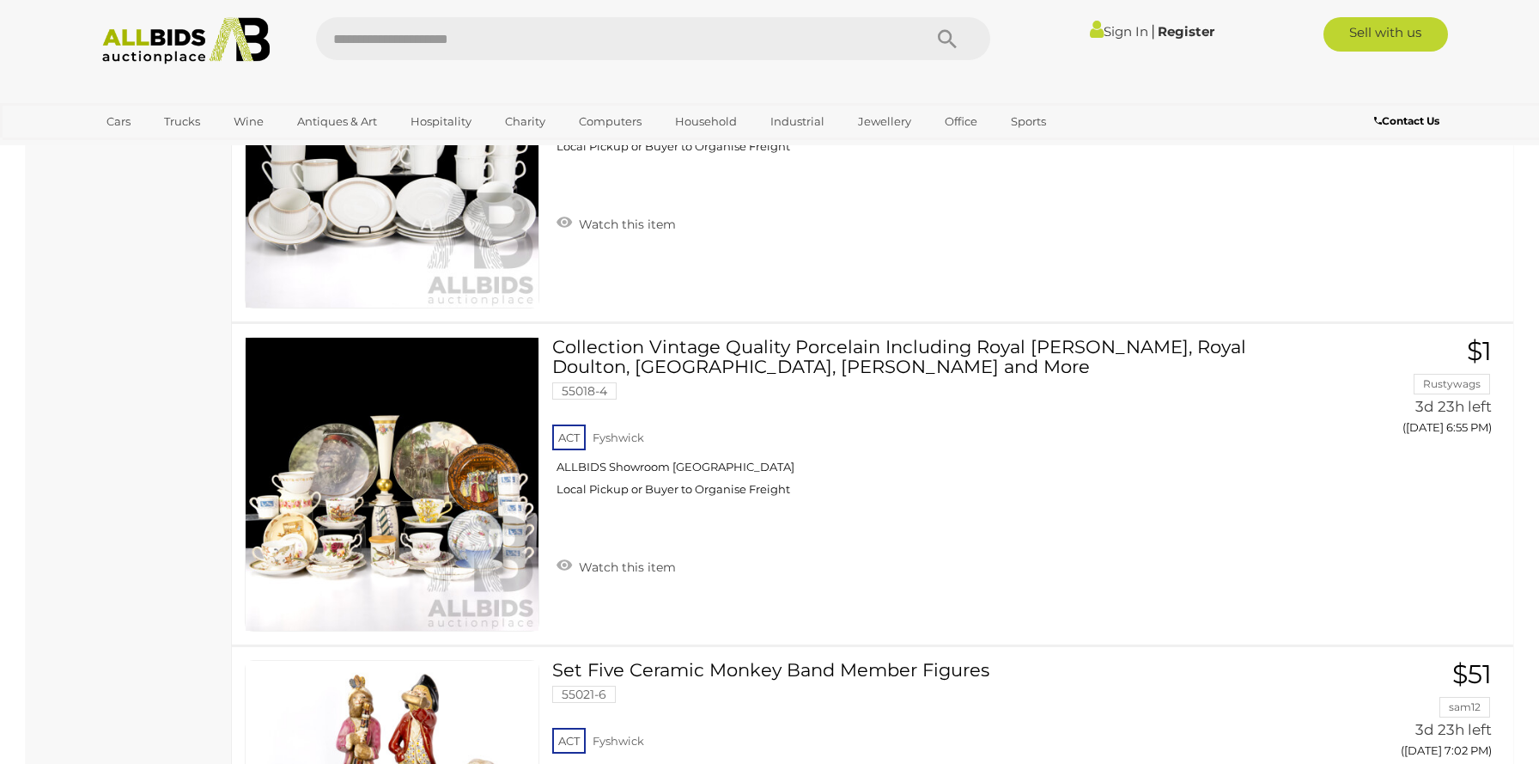
scroll to position [907, 0]
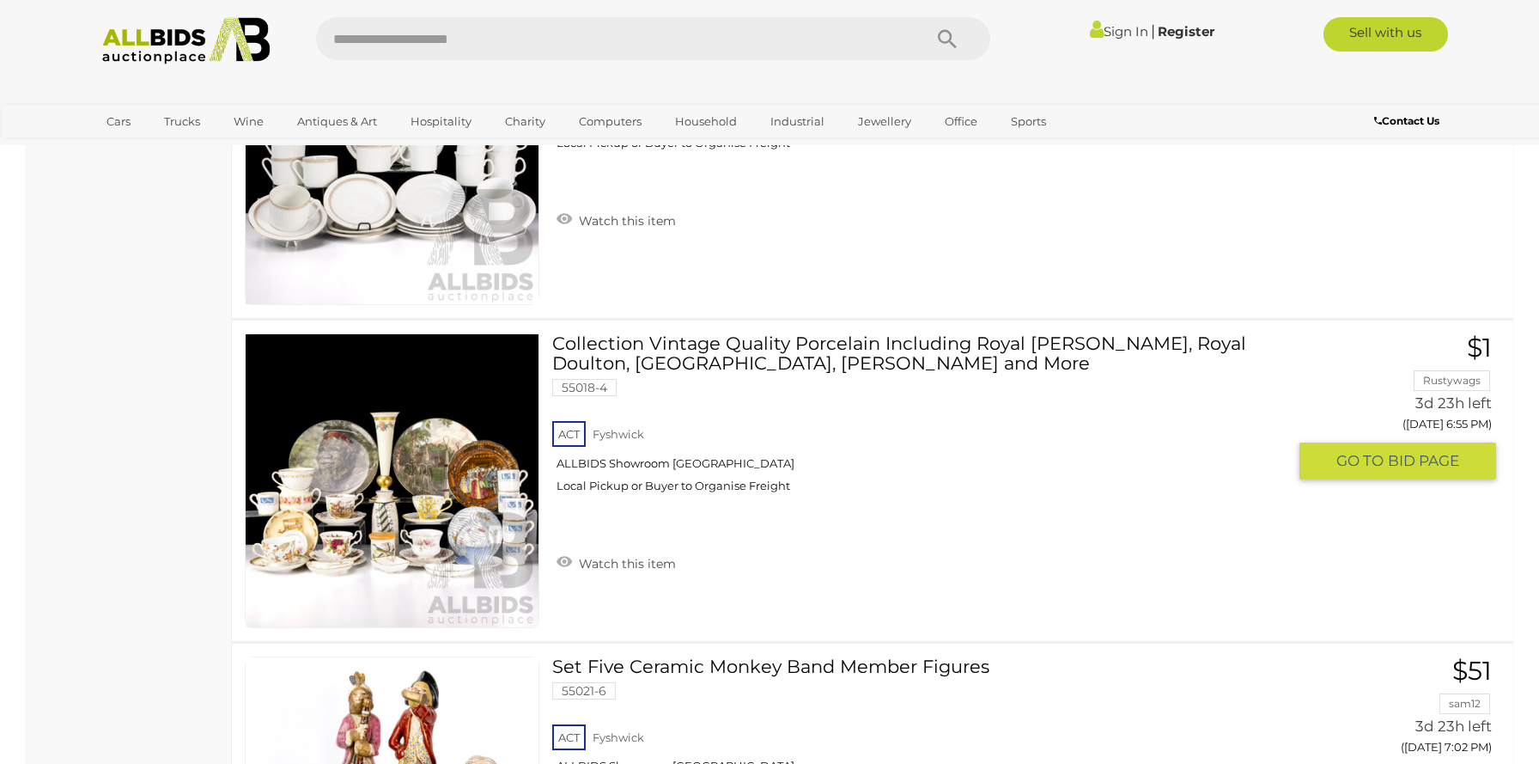
click at [686, 362] on link "Collection Vintage Quality Porcelain Including Royal Albert, Royal Doulton, Coa…" at bounding box center [925, 419] width 721 height 173
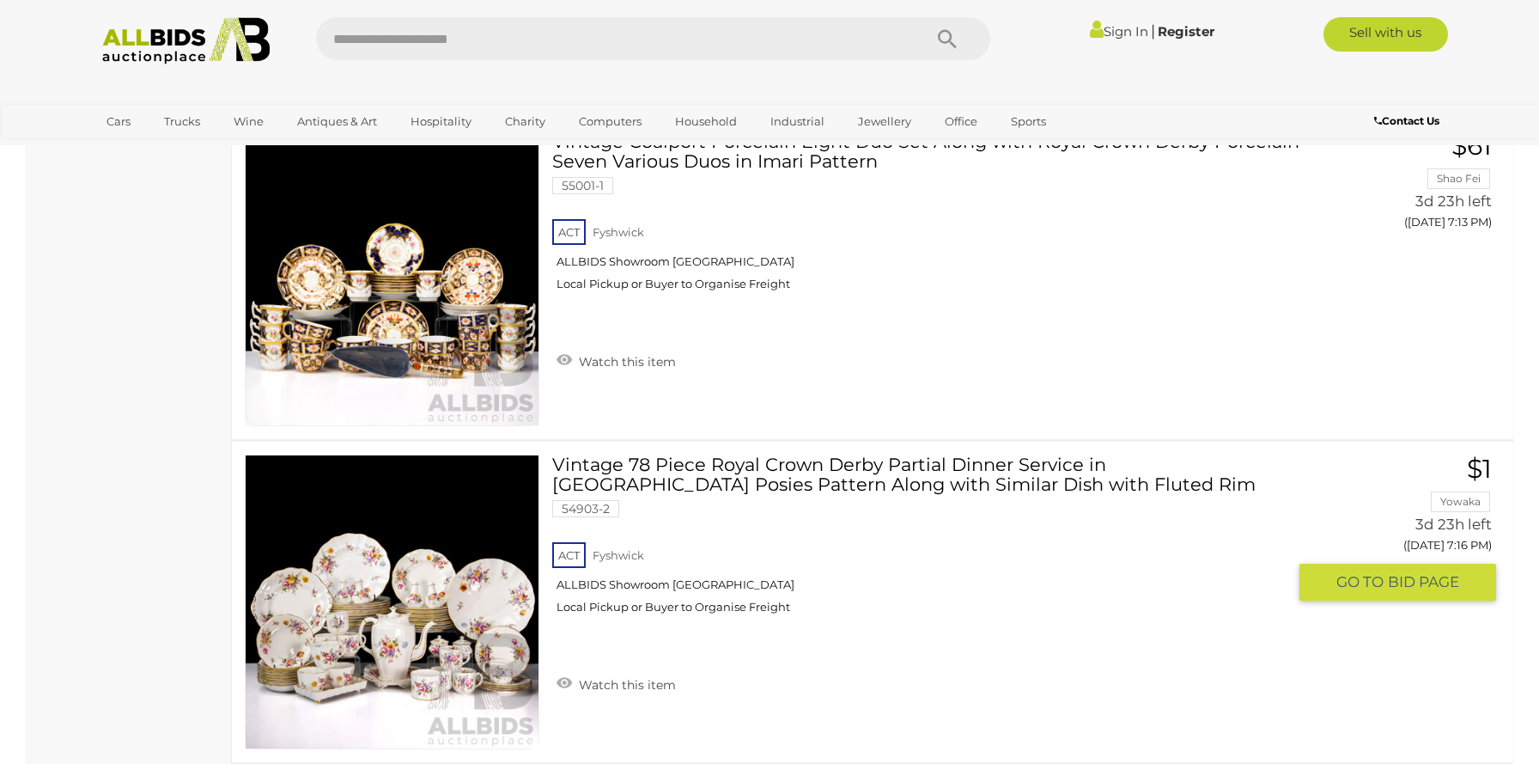
scroll to position [2335, 0]
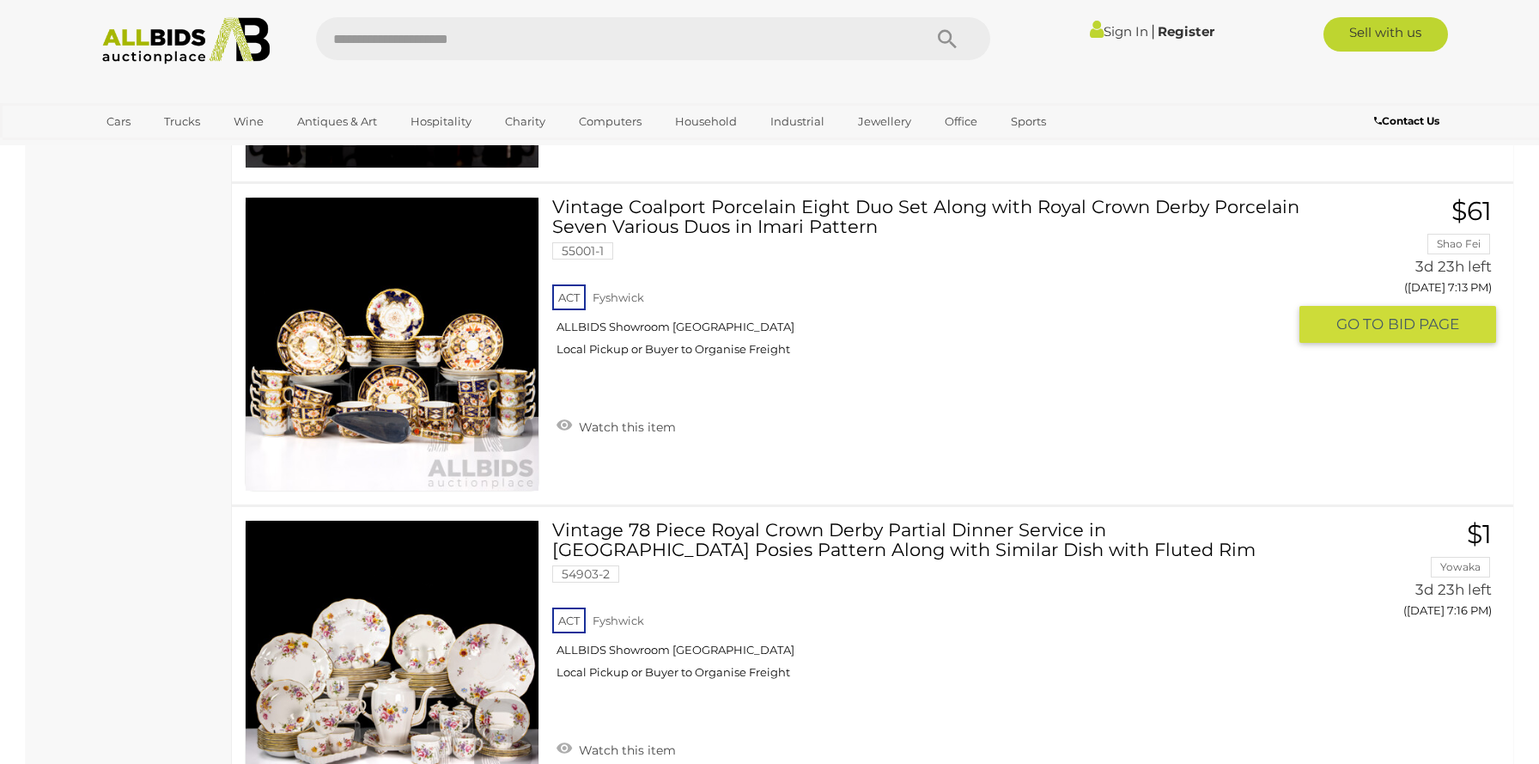
click at [428, 281] on link at bounding box center [392, 344] width 295 height 295
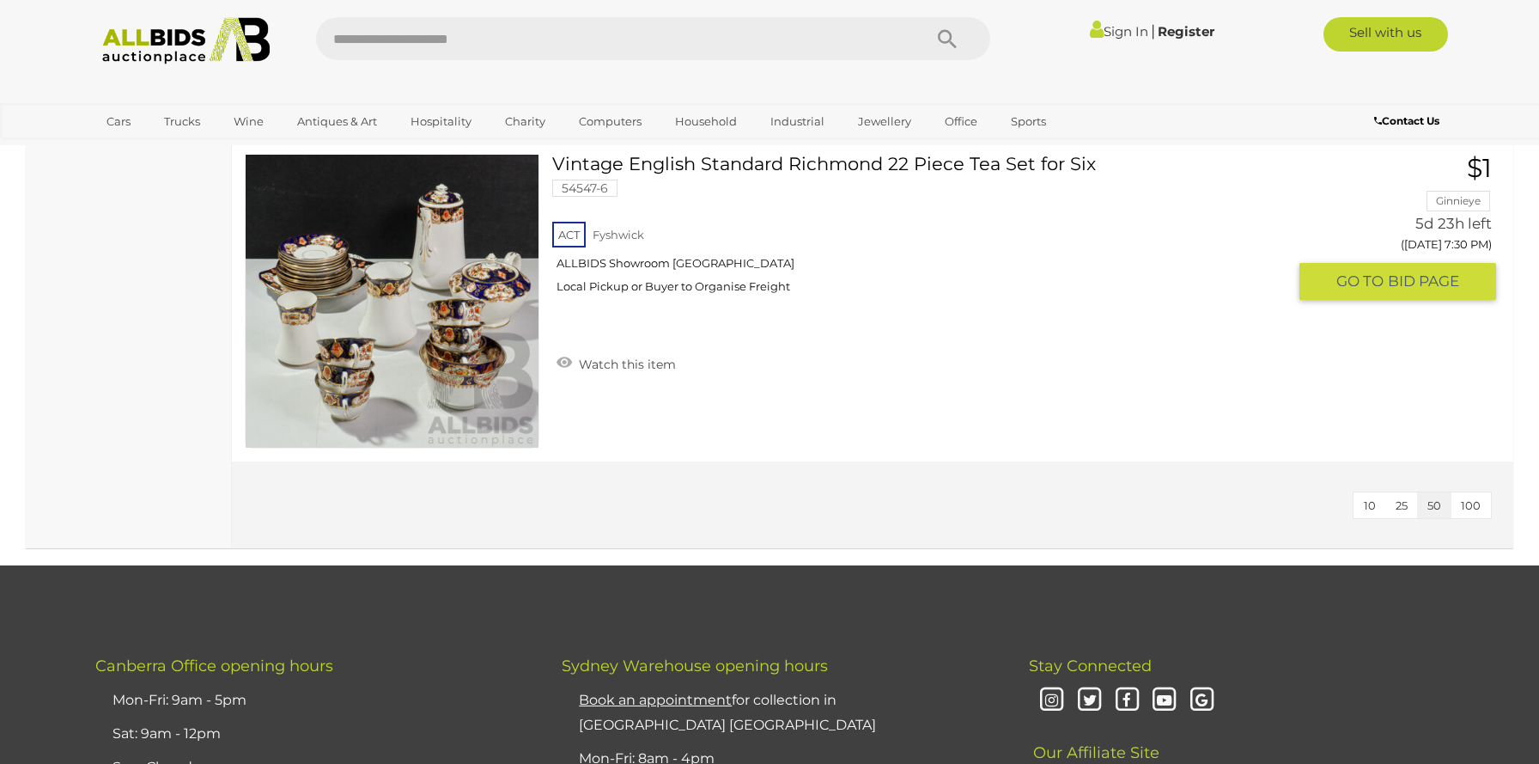
scroll to position [4332, 0]
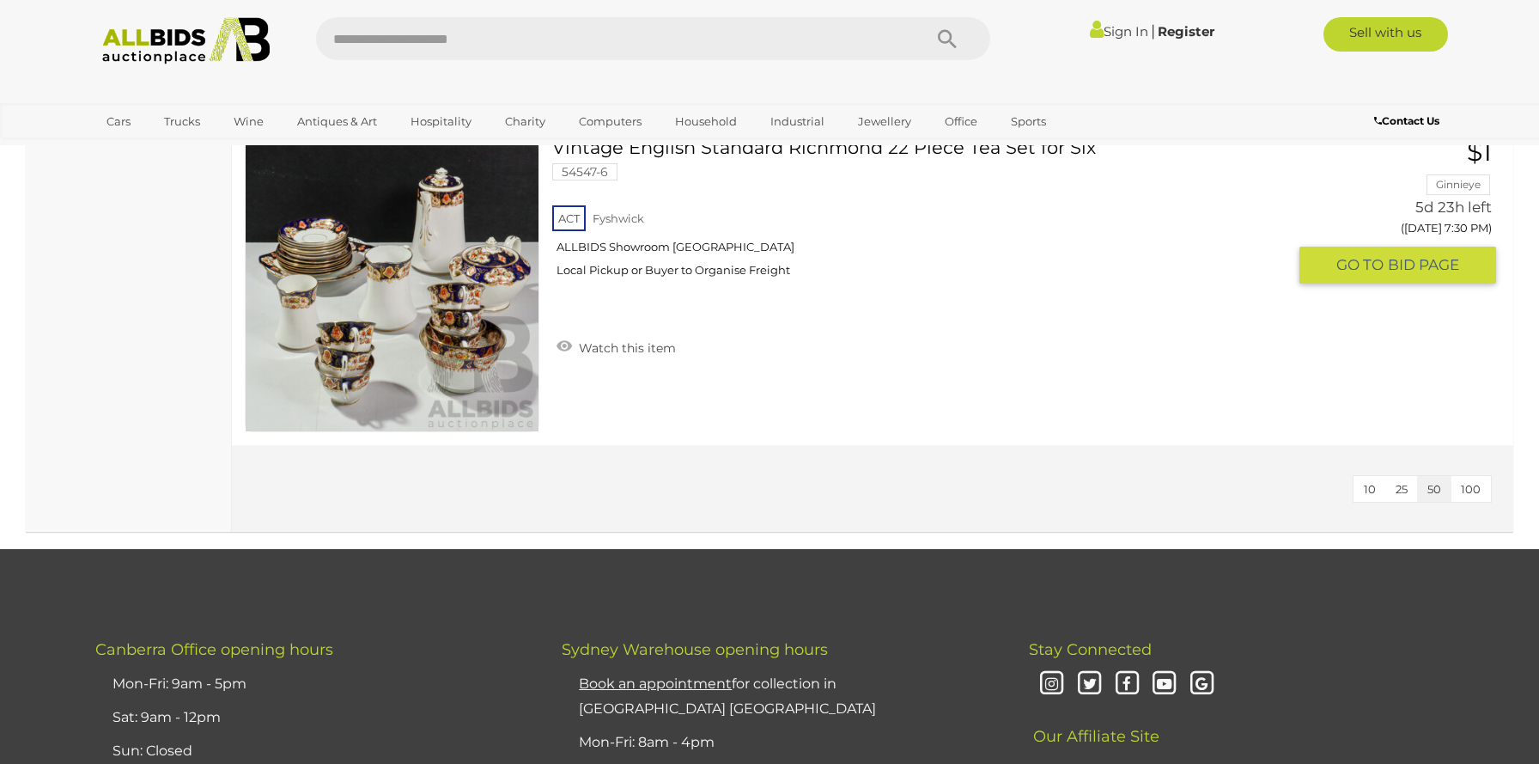
click at [429, 281] on link at bounding box center [392, 284] width 295 height 295
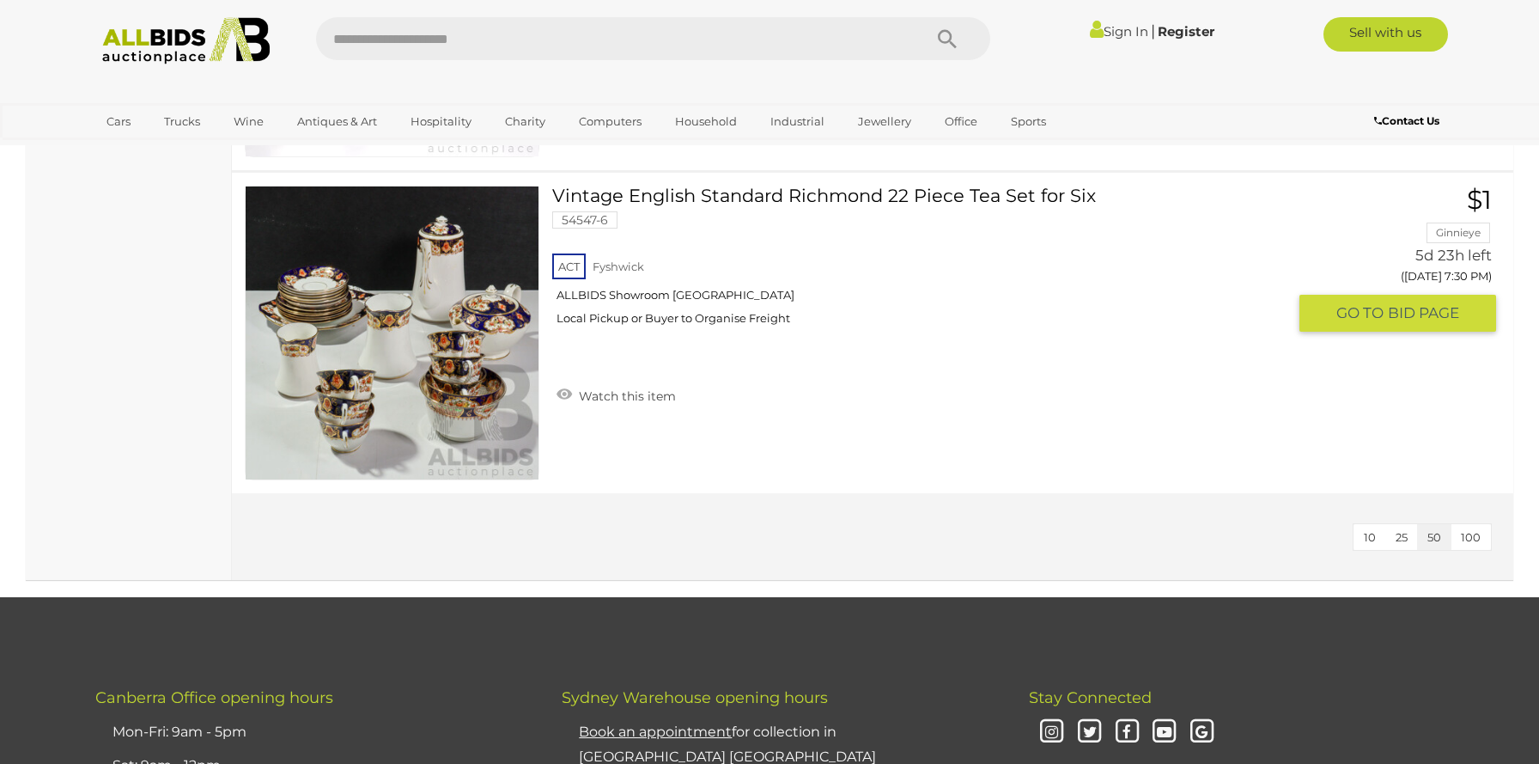
scroll to position [4281, 0]
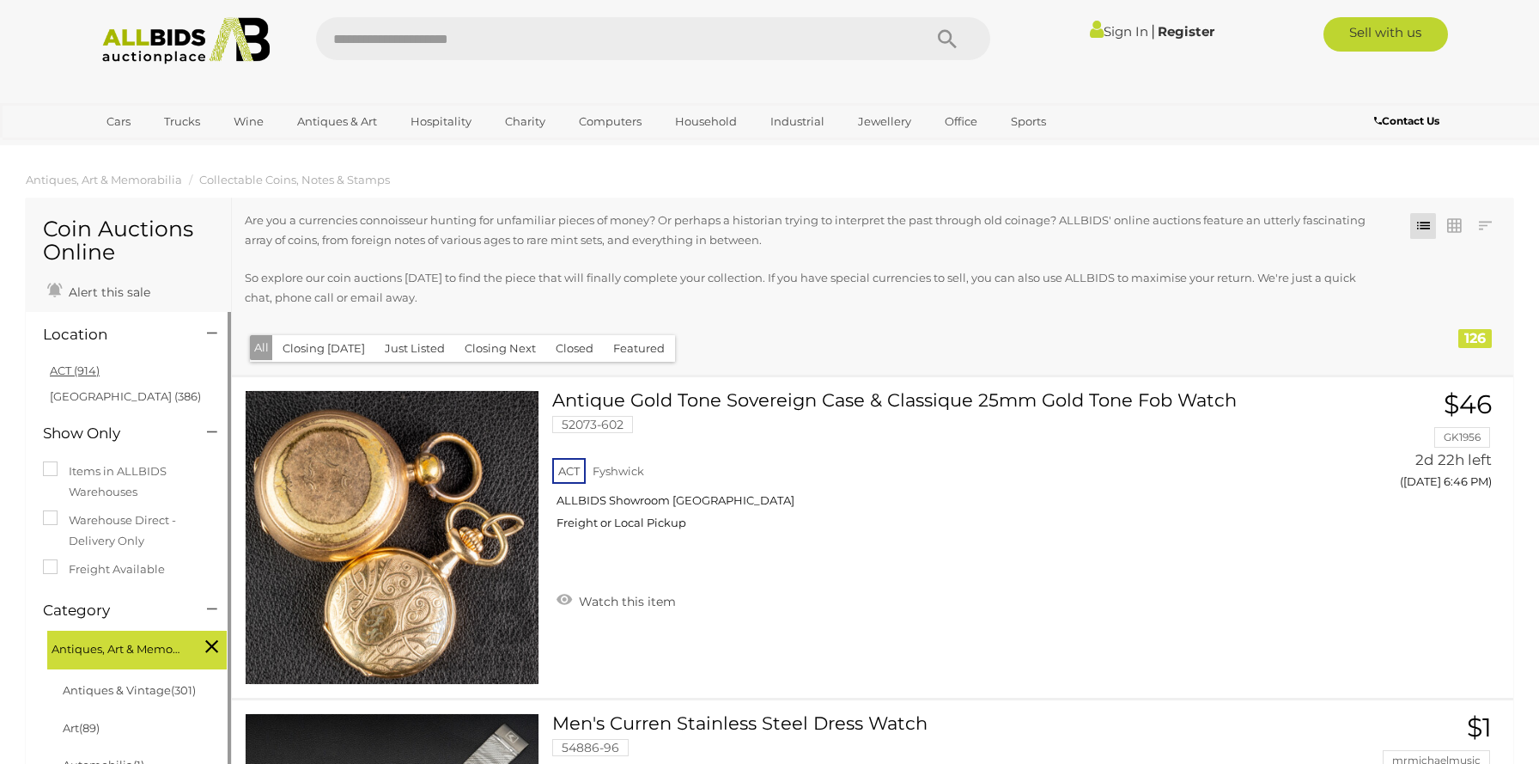
click at [52, 373] on link "ACT (914)" at bounding box center [75, 370] width 50 height 14
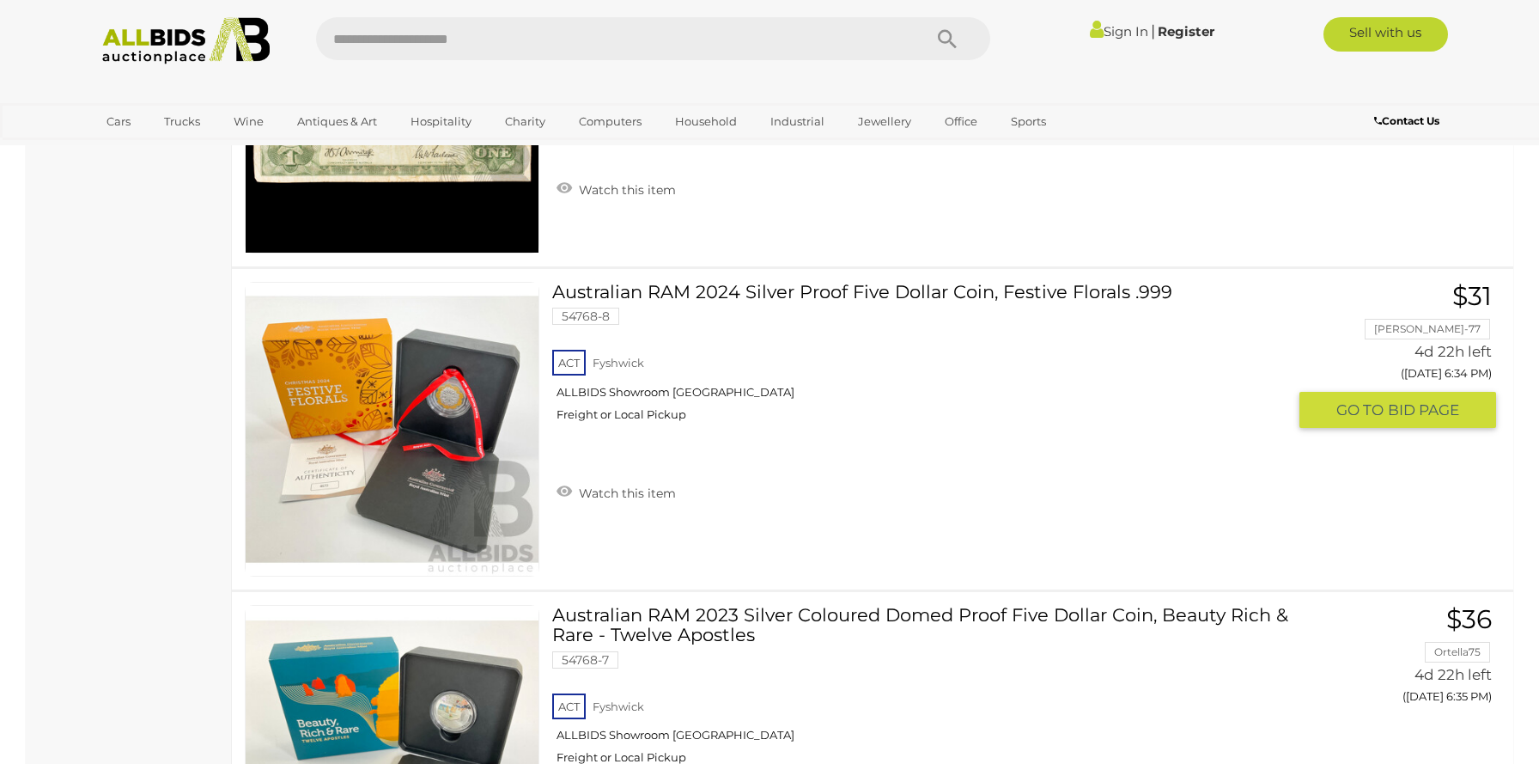
scroll to position [1726, 0]
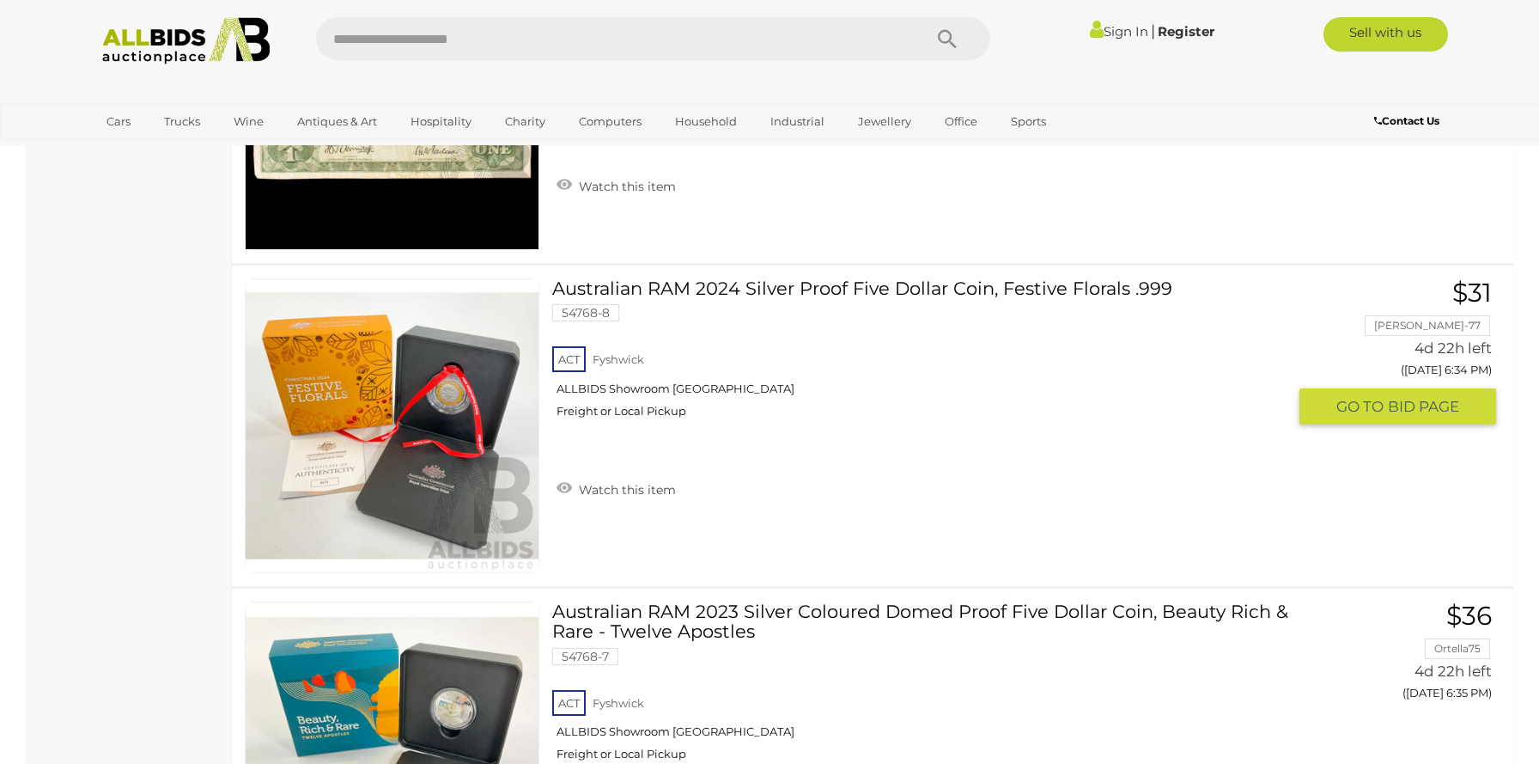
click at [649, 295] on link "Australian RAM 2024 Silver Proof Five Dollar Coin, Festive Florals .999 54768-8…" at bounding box center [925, 354] width 721 height 153
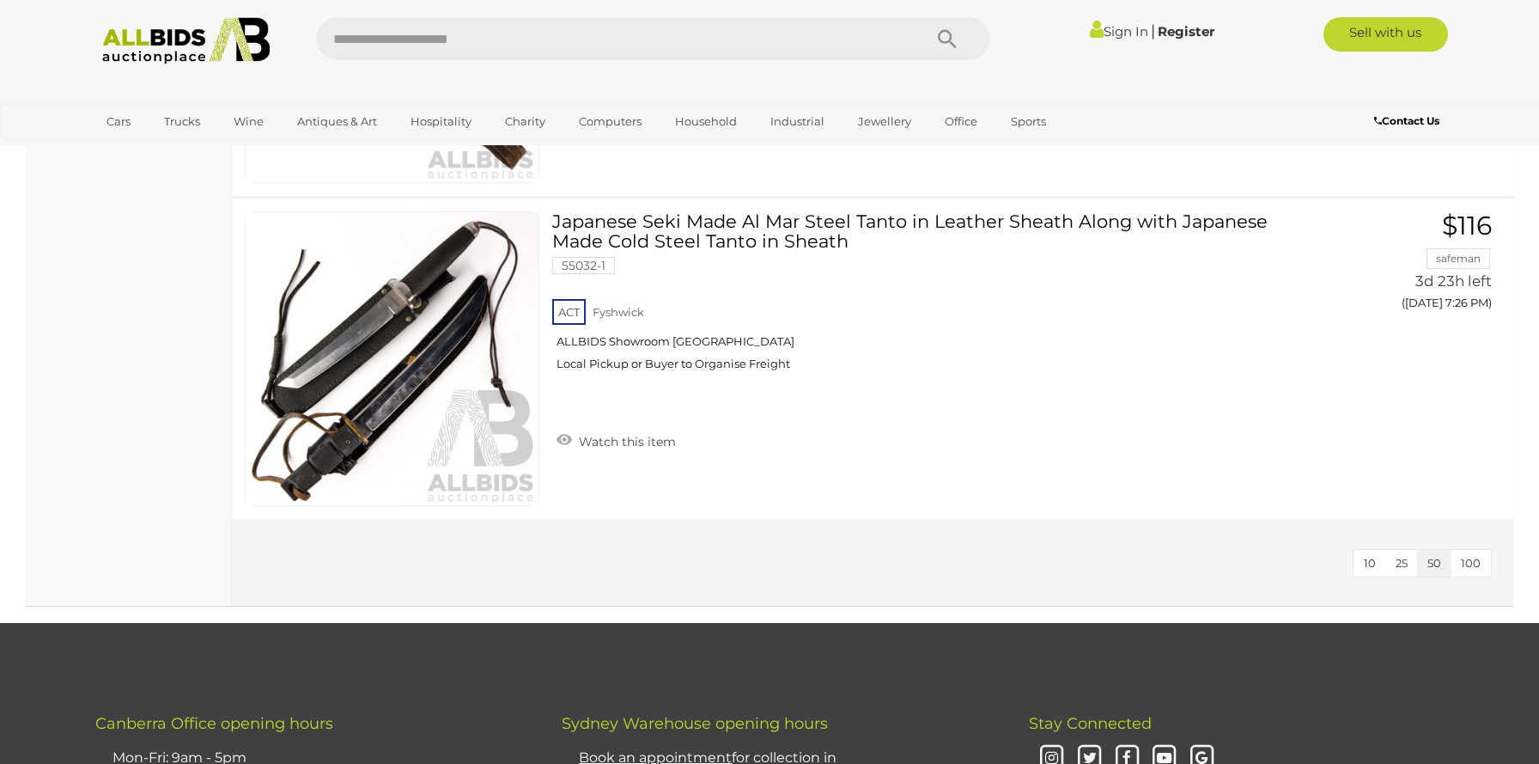
scroll to position [2422, 0]
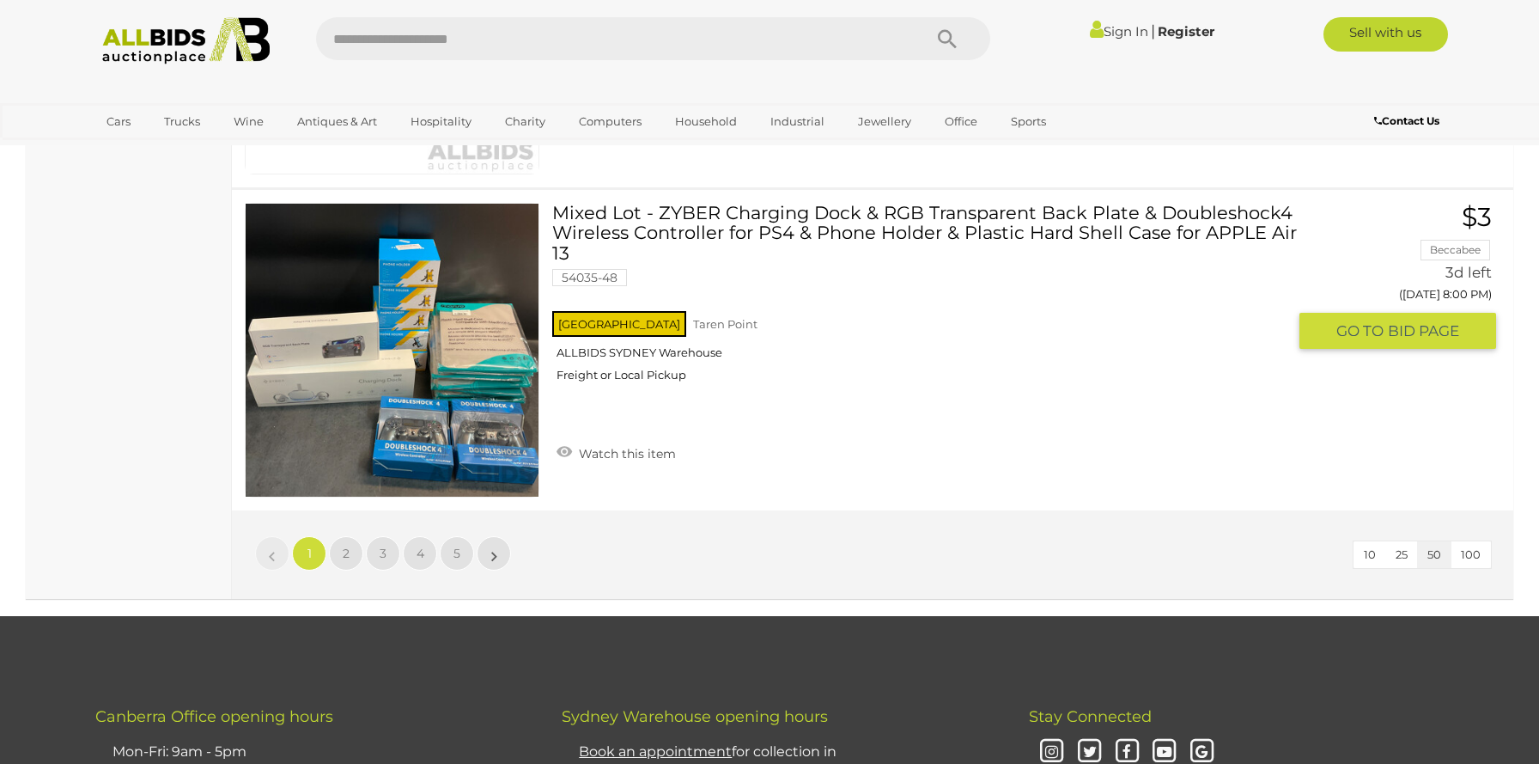
scroll to position [15946, 0]
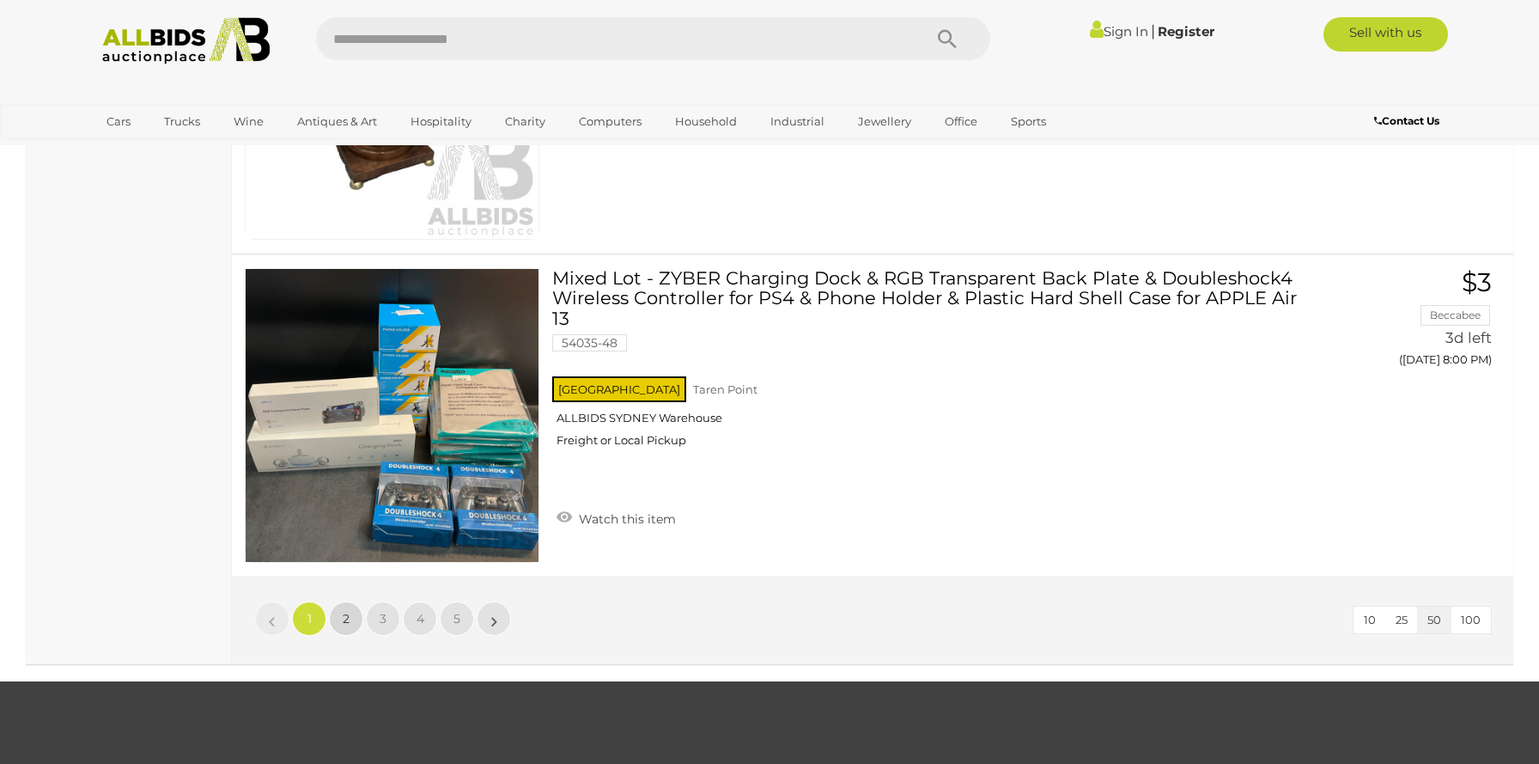
click at [347, 619] on span "2" at bounding box center [346, 618] width 7 height 15
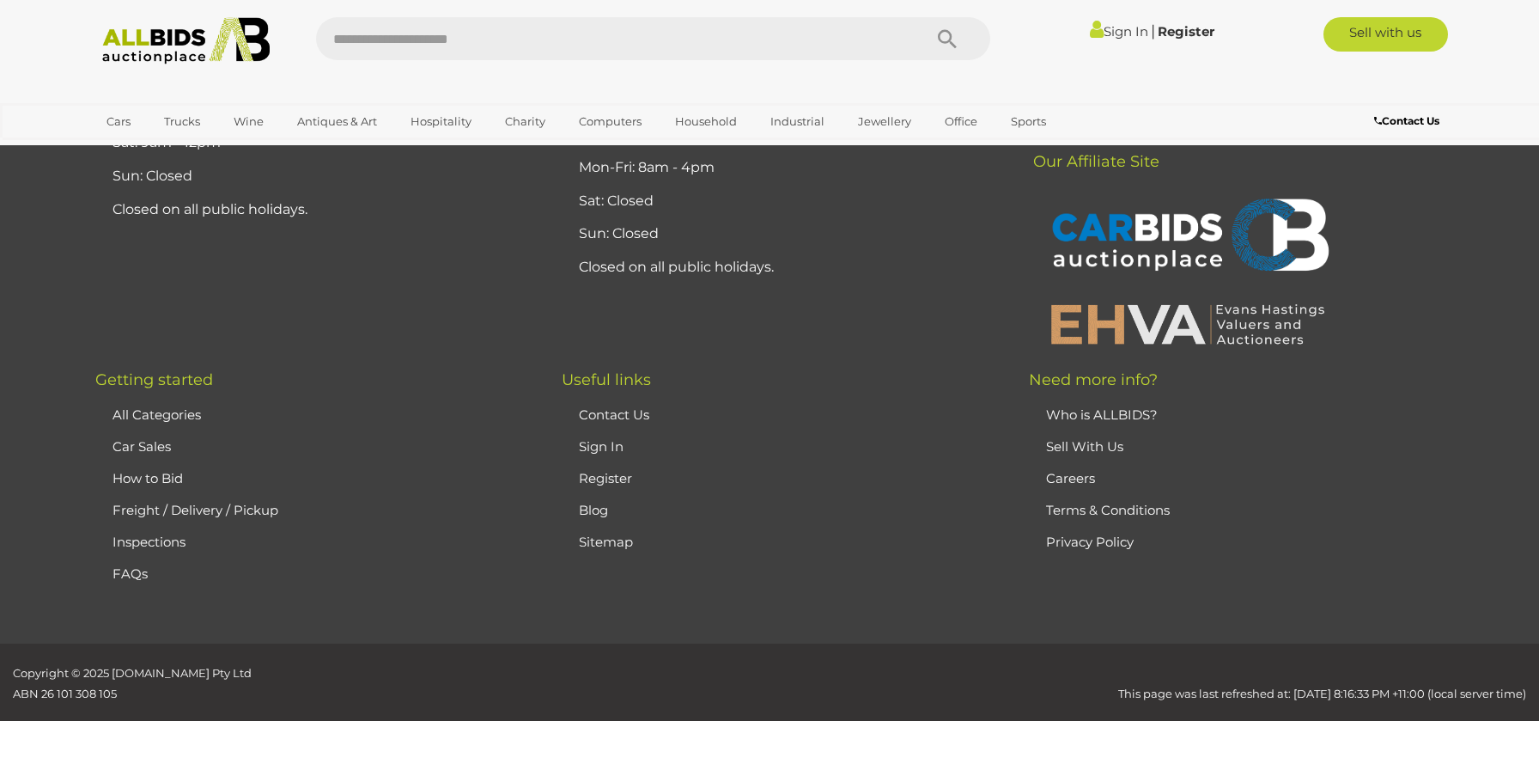
scroll to position [203, 0]
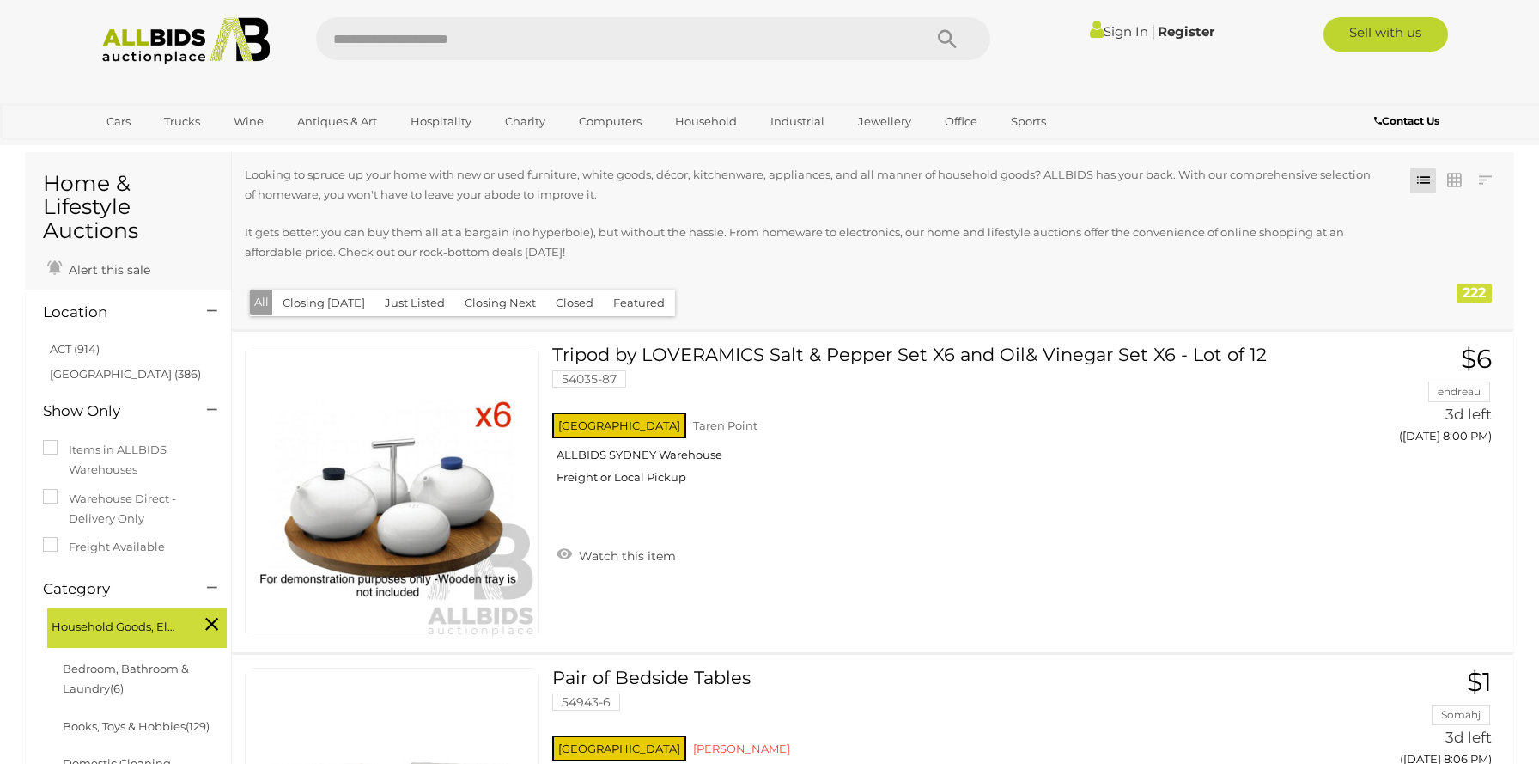
scroll to position [33, 0]
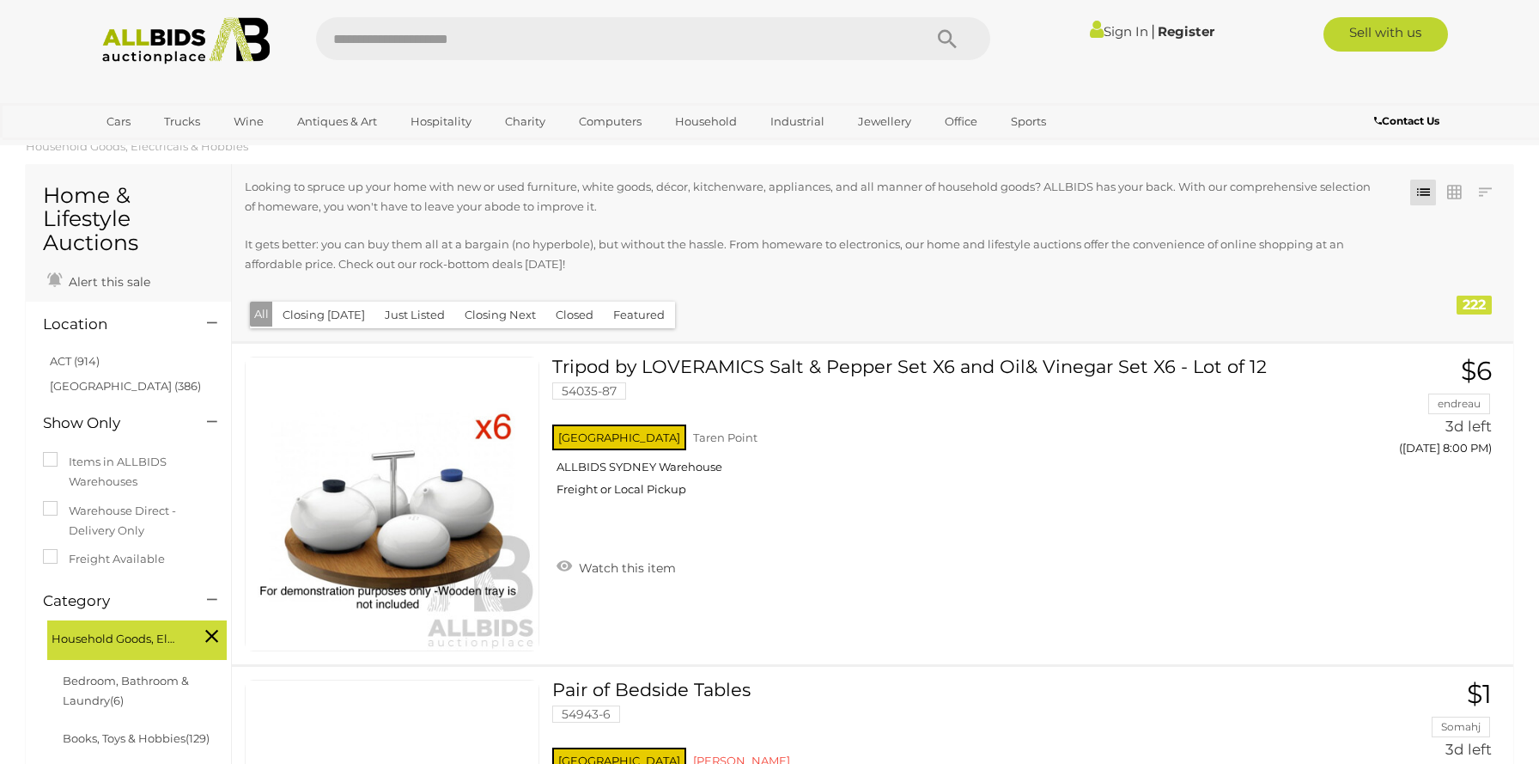
click at [45, 362] on div "ACT (914) NSW (386)" at bounding box center [132, 374] width 197 height 51
click at [64, 359] on link "ACT (914)" at bounding box center [75, 361] width 50 height 14
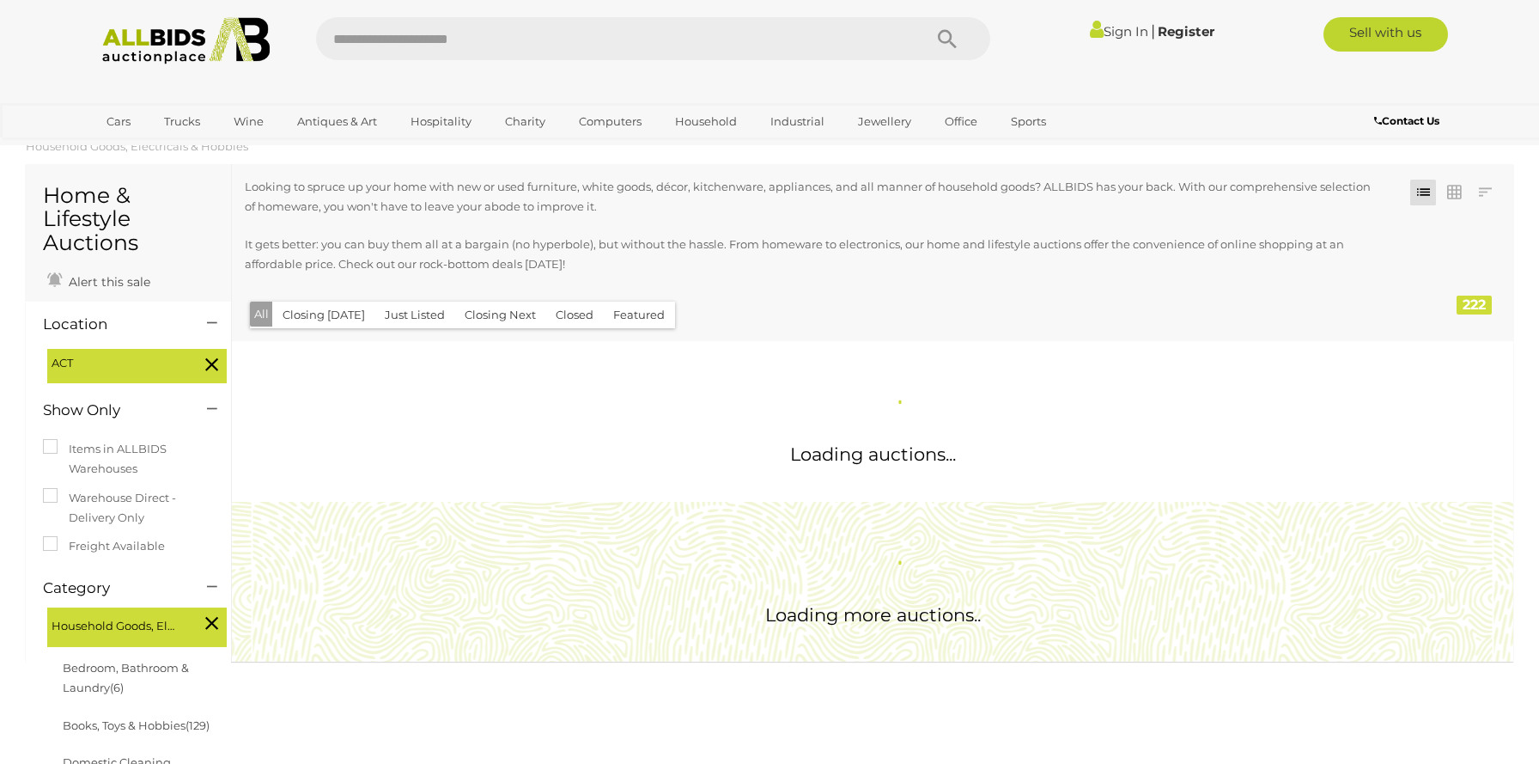
scroll to position [0, 0]
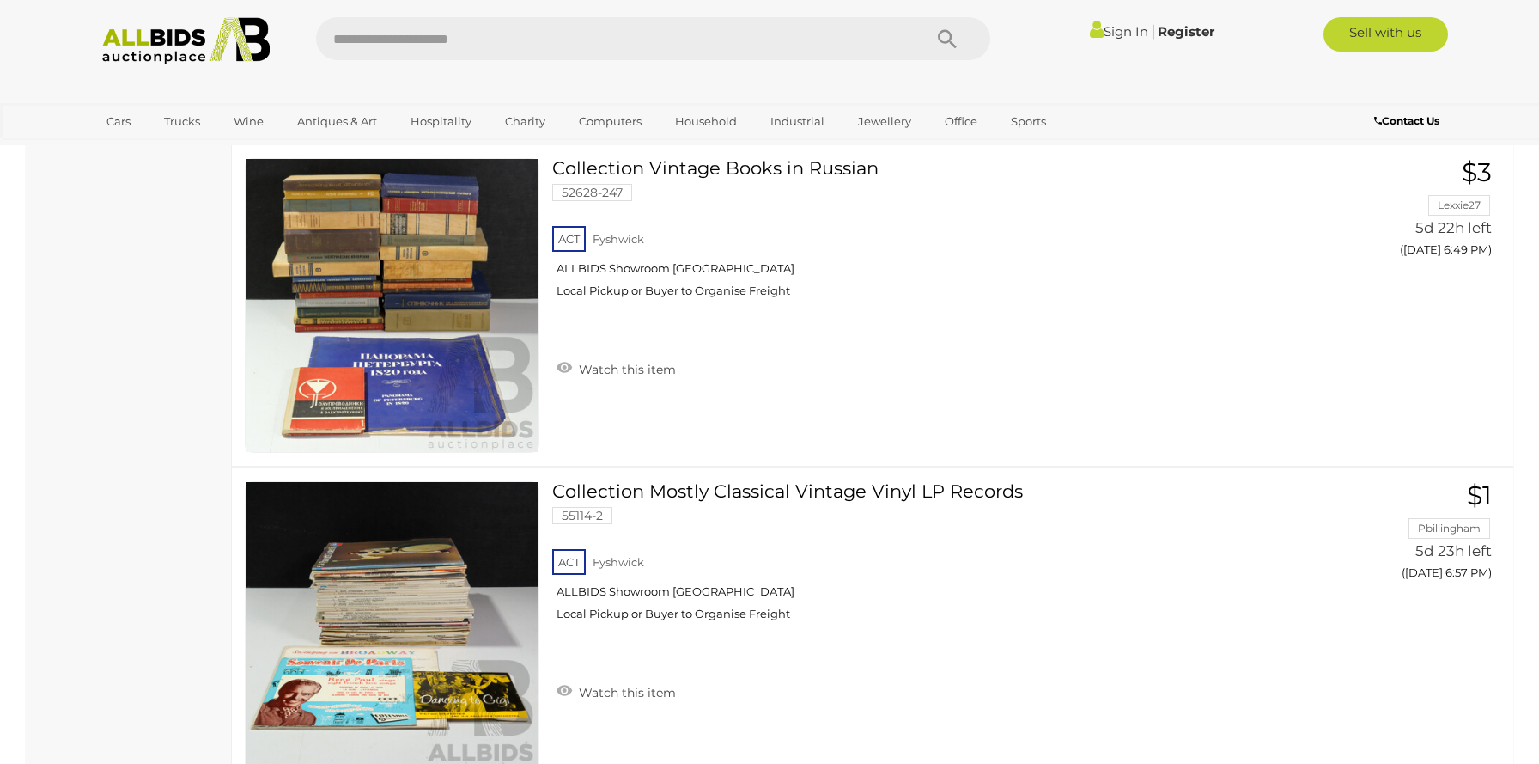
scroll to position [9922, 0]
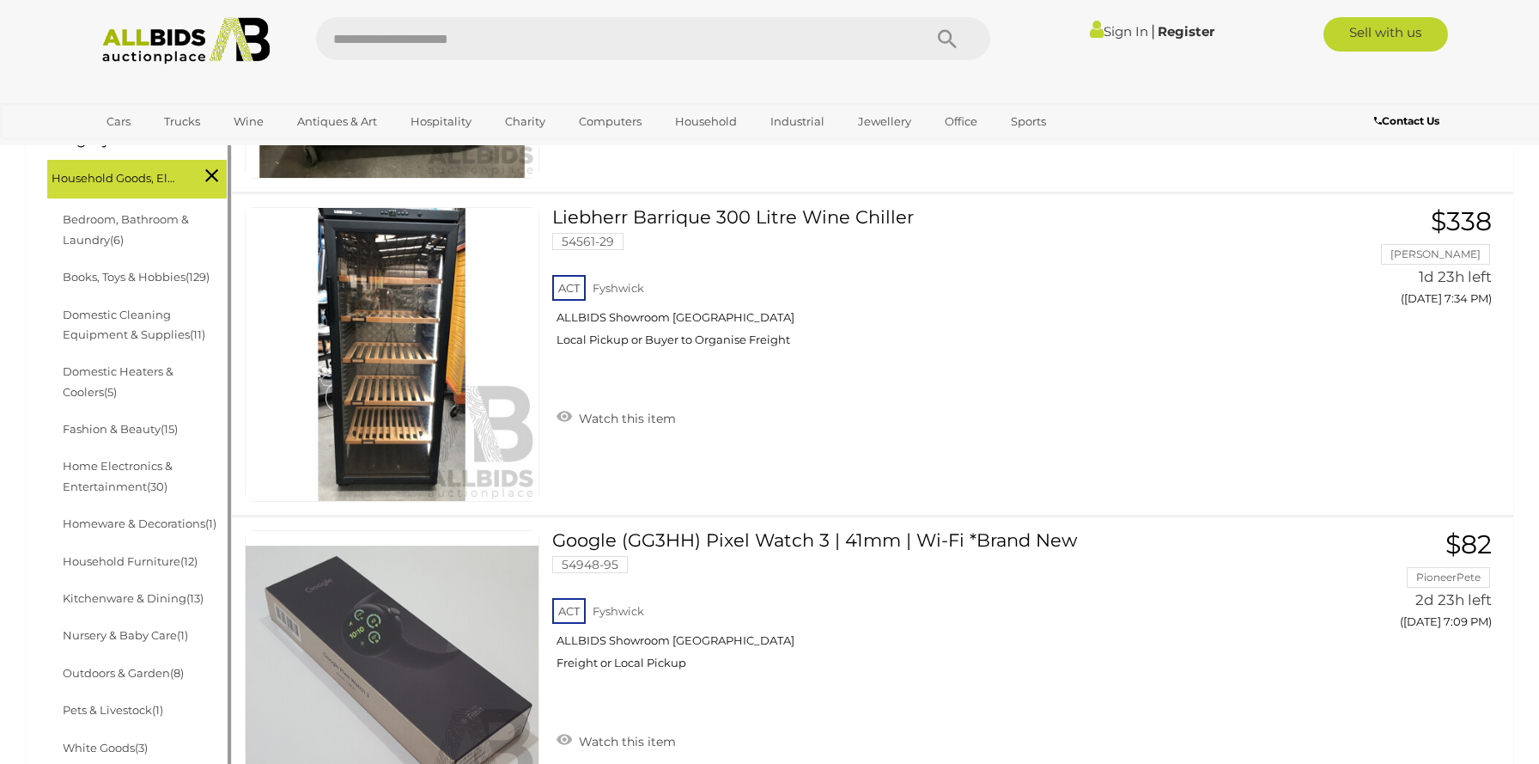
scroll to position [0, 0]
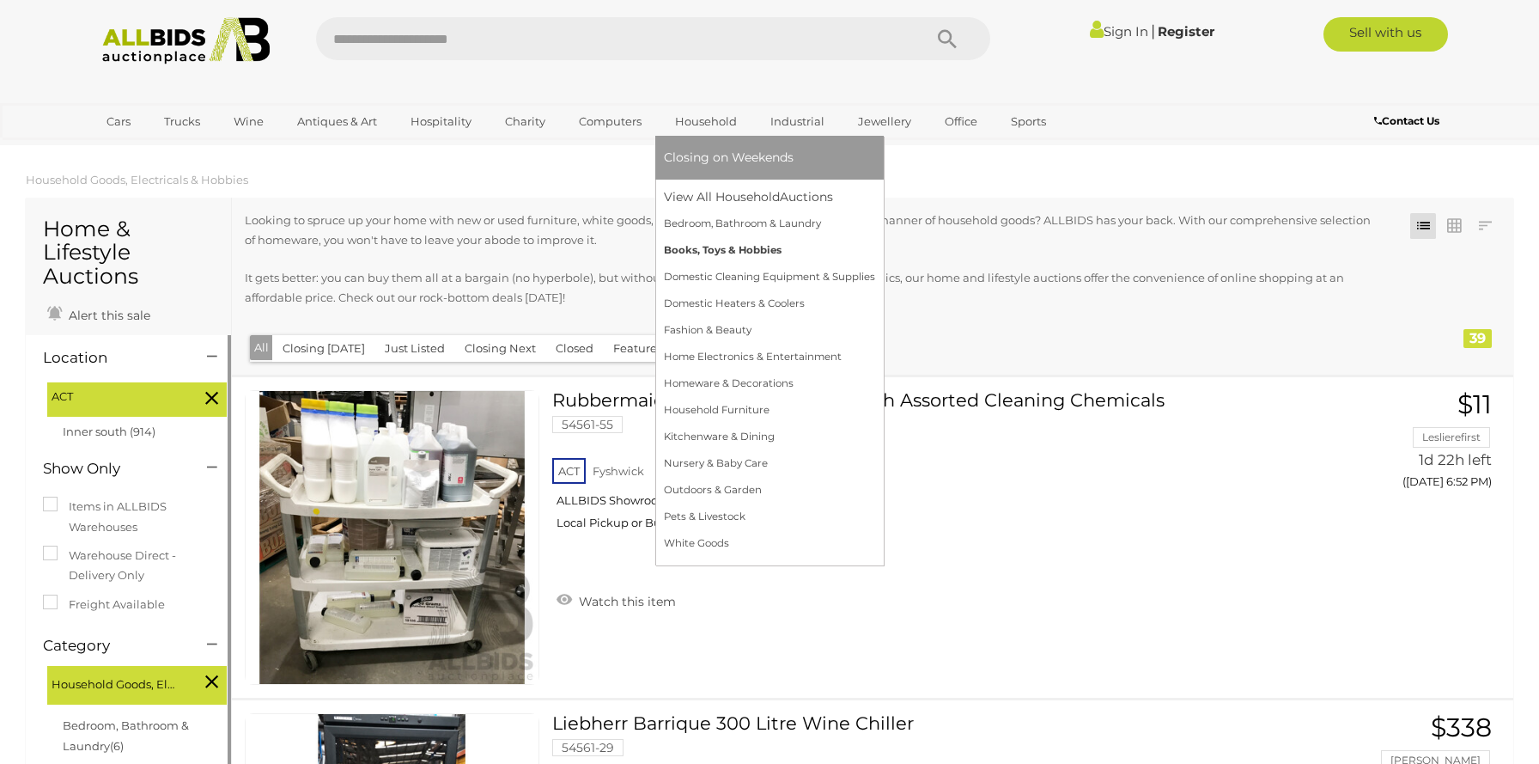
click at [716, 252] on link "Books, Toys & Hobbies" at bounding box center [769, 250] width 211 height 27
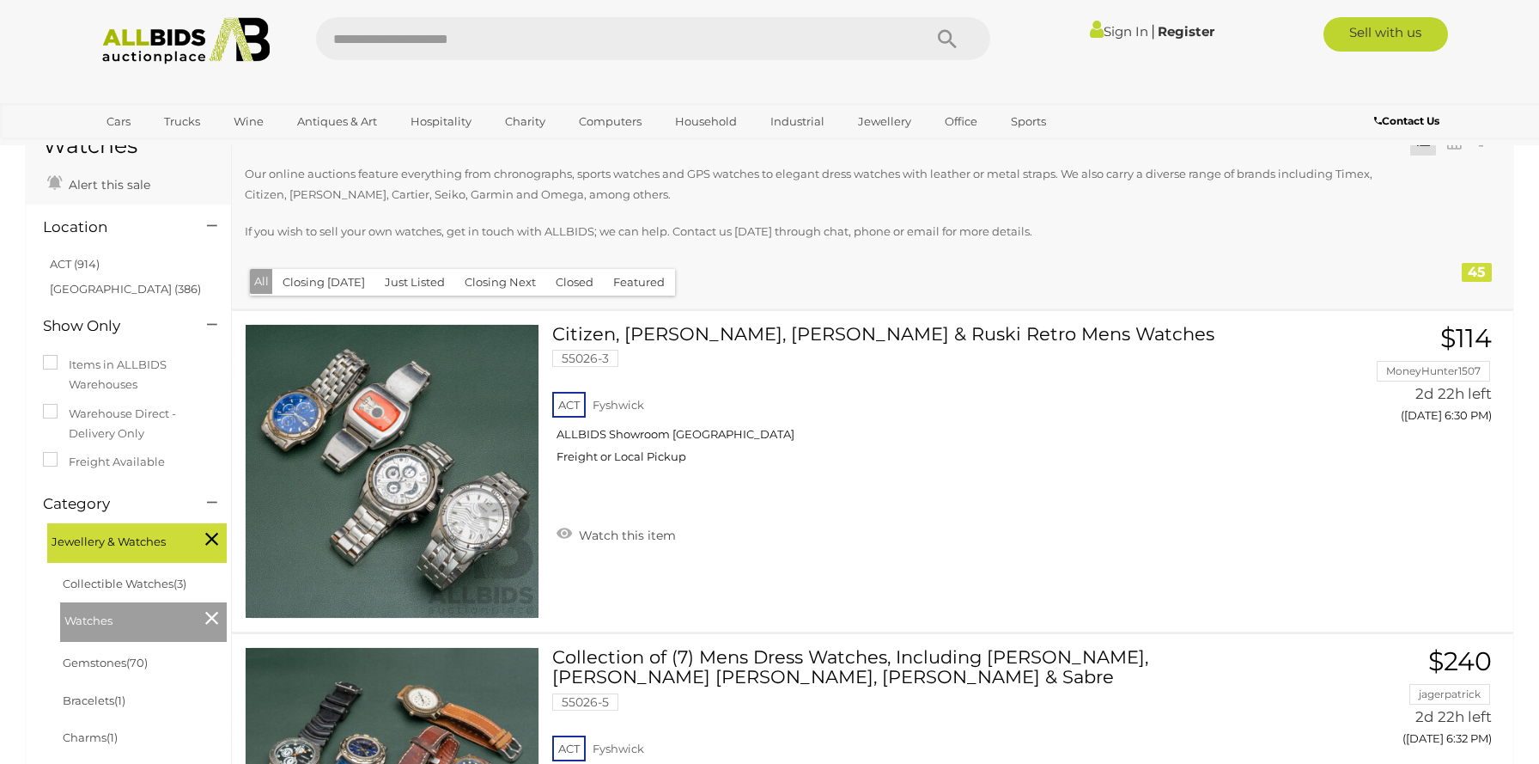
scroll to position [95, 0]
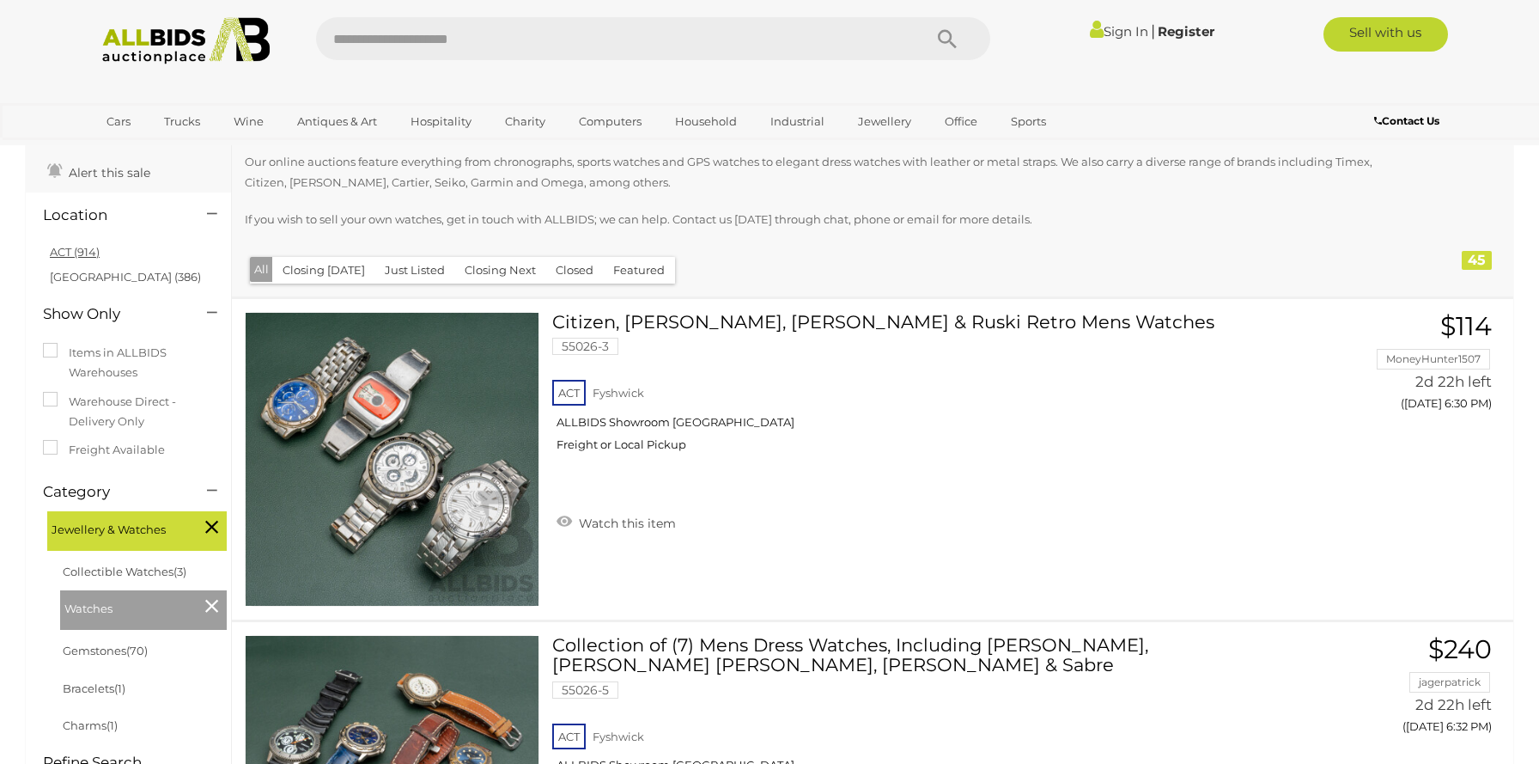
click at [83, 250] on link "ACT (914)" at bounding box center [75, 252] width 50 height 14
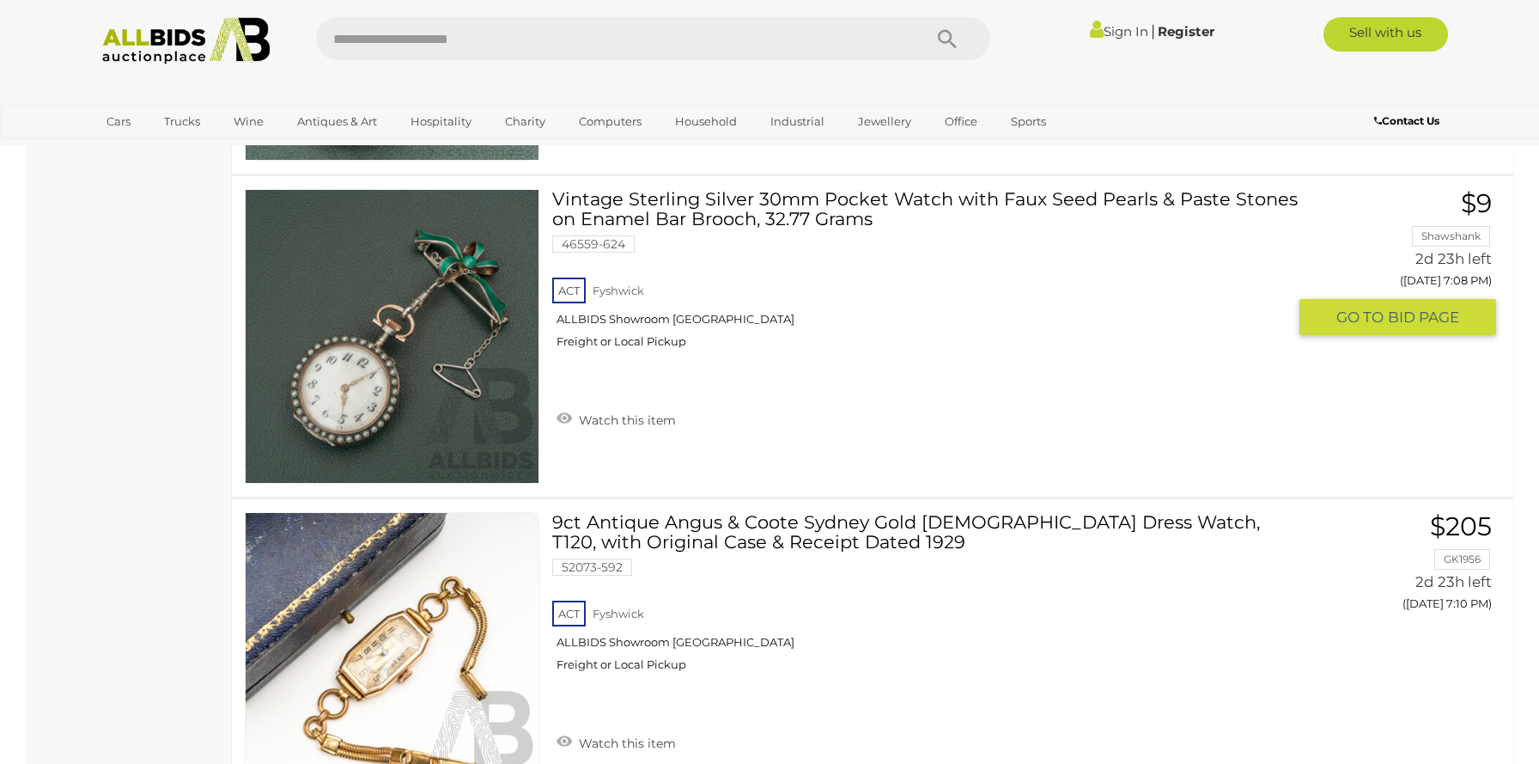
scroll to position [6043, 0]
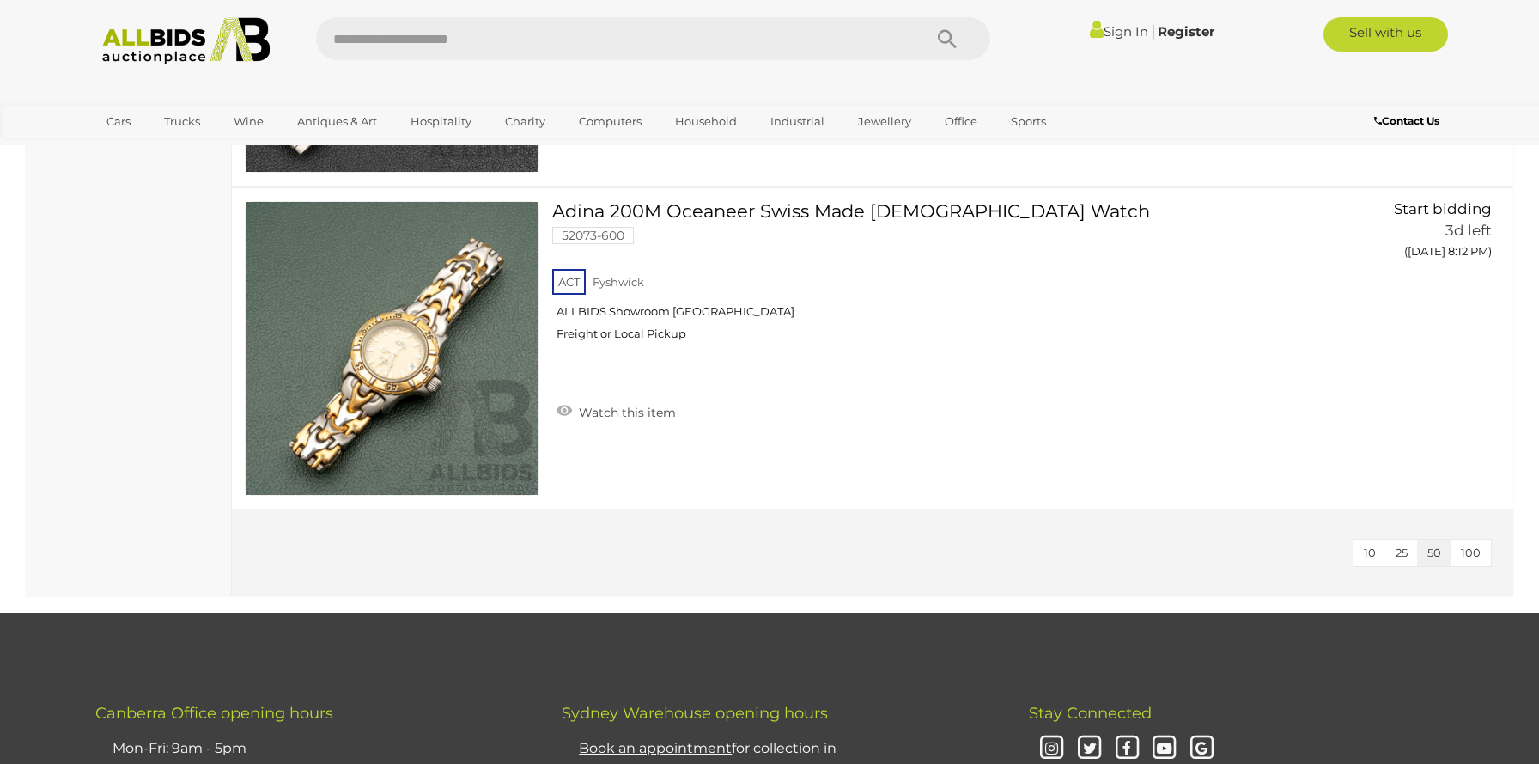
scroll to position [14505, 0]
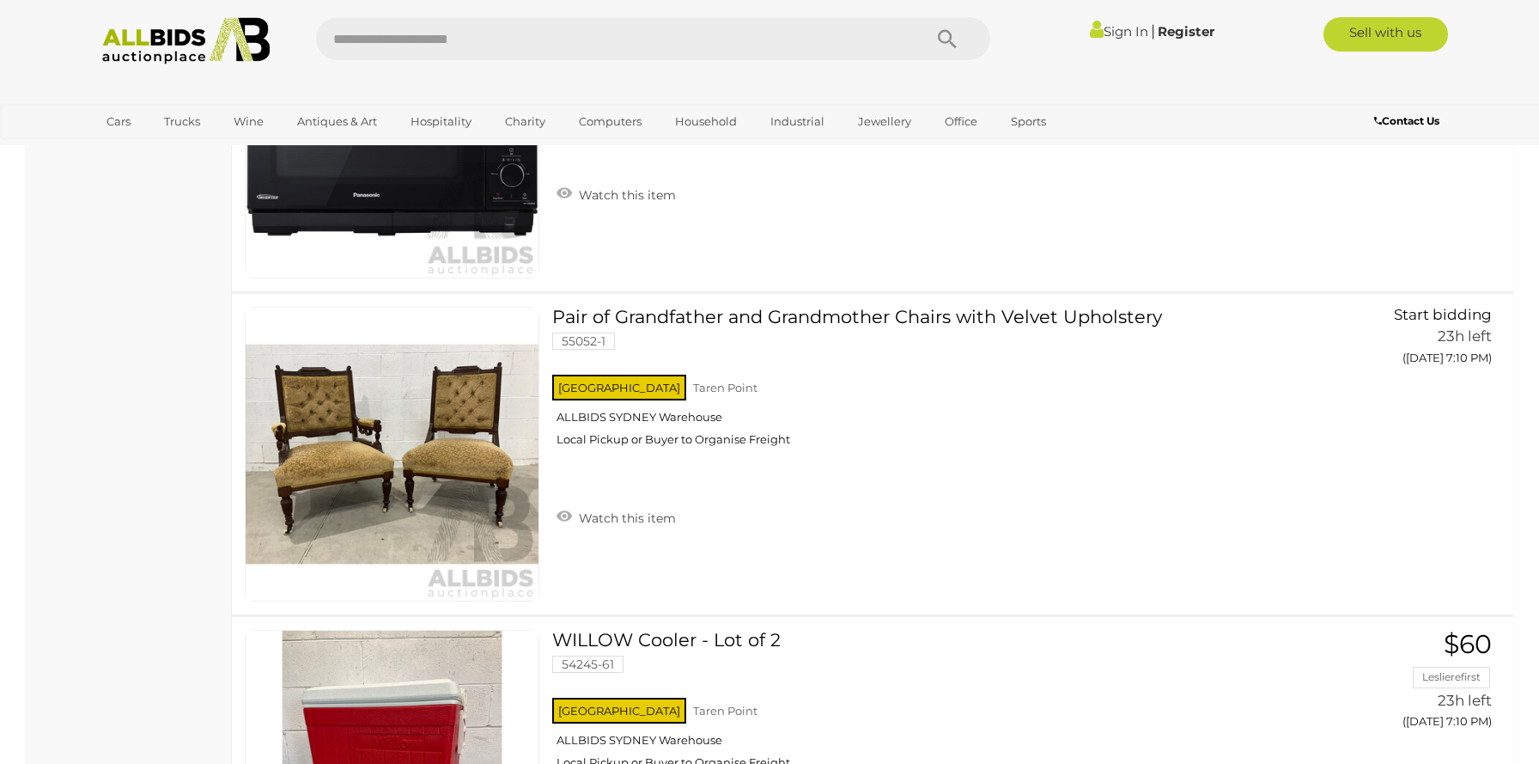
scroll to position [1548, 0]
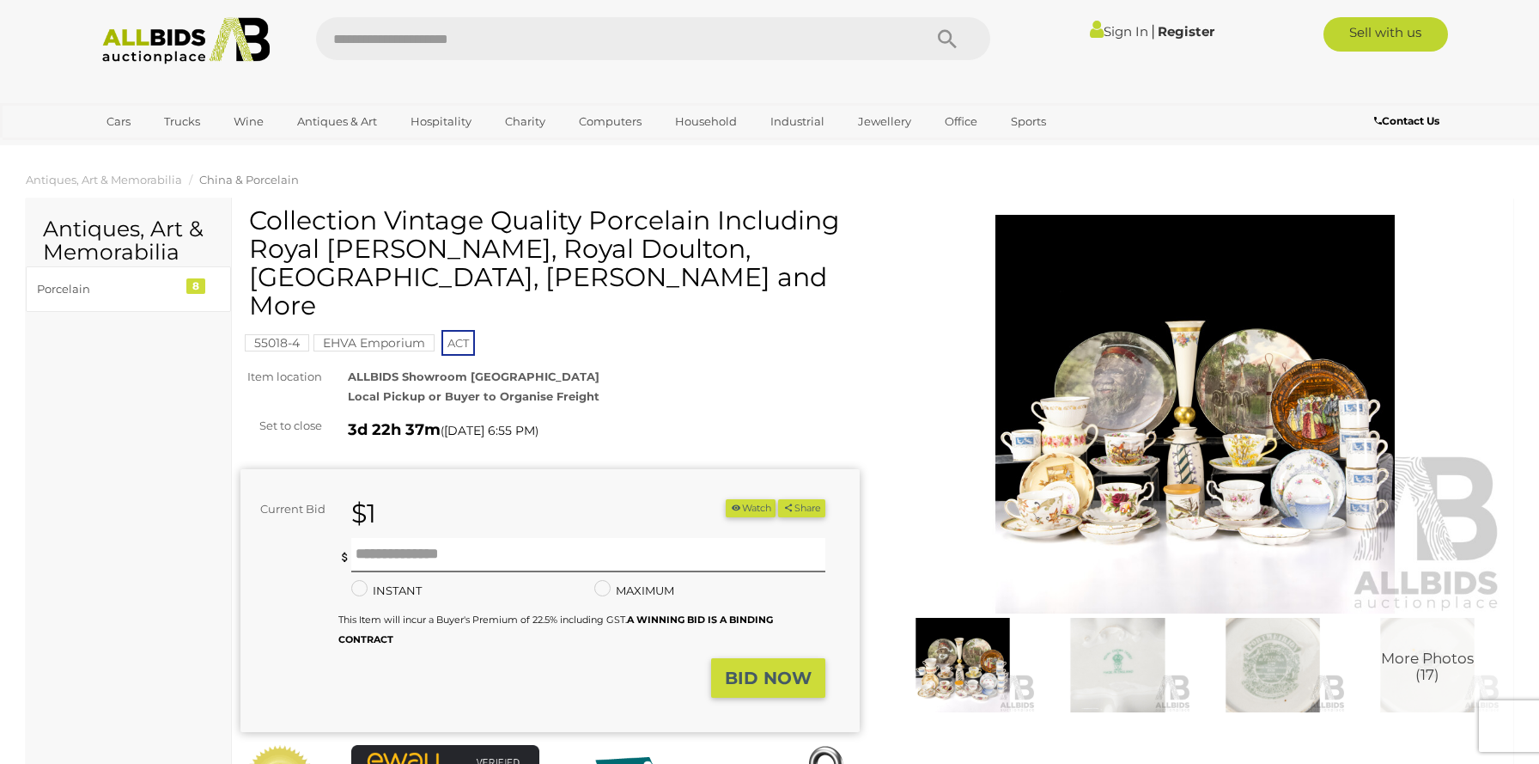
click at [1194, 413] on img at bounding box center [1194, 414] width 619 height 399
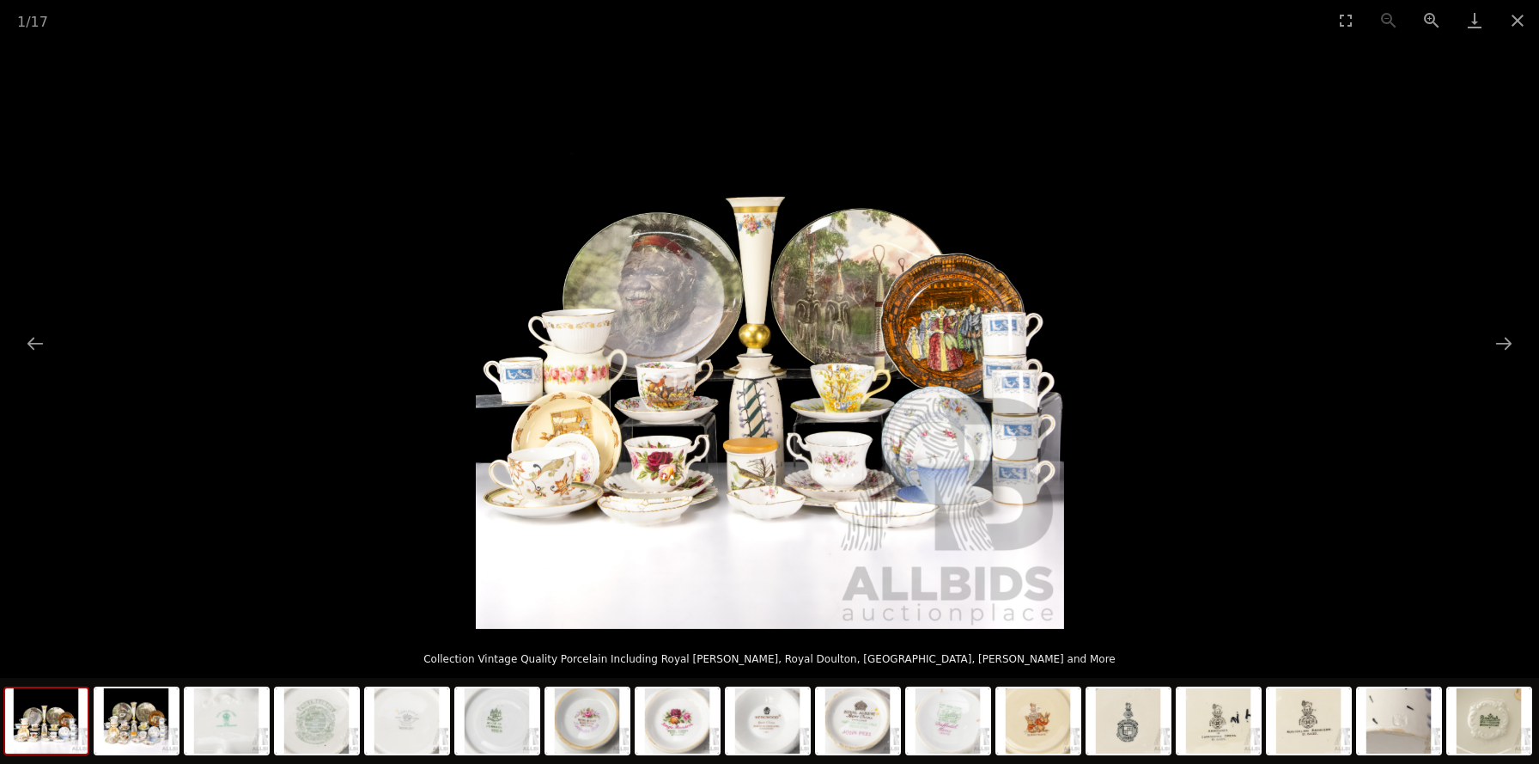
click at [774, 325] on img at bounding box center [770, 334] width 588 height 588
click at [145, 716] on img at bounding box center [136, 720] width 82 height 65
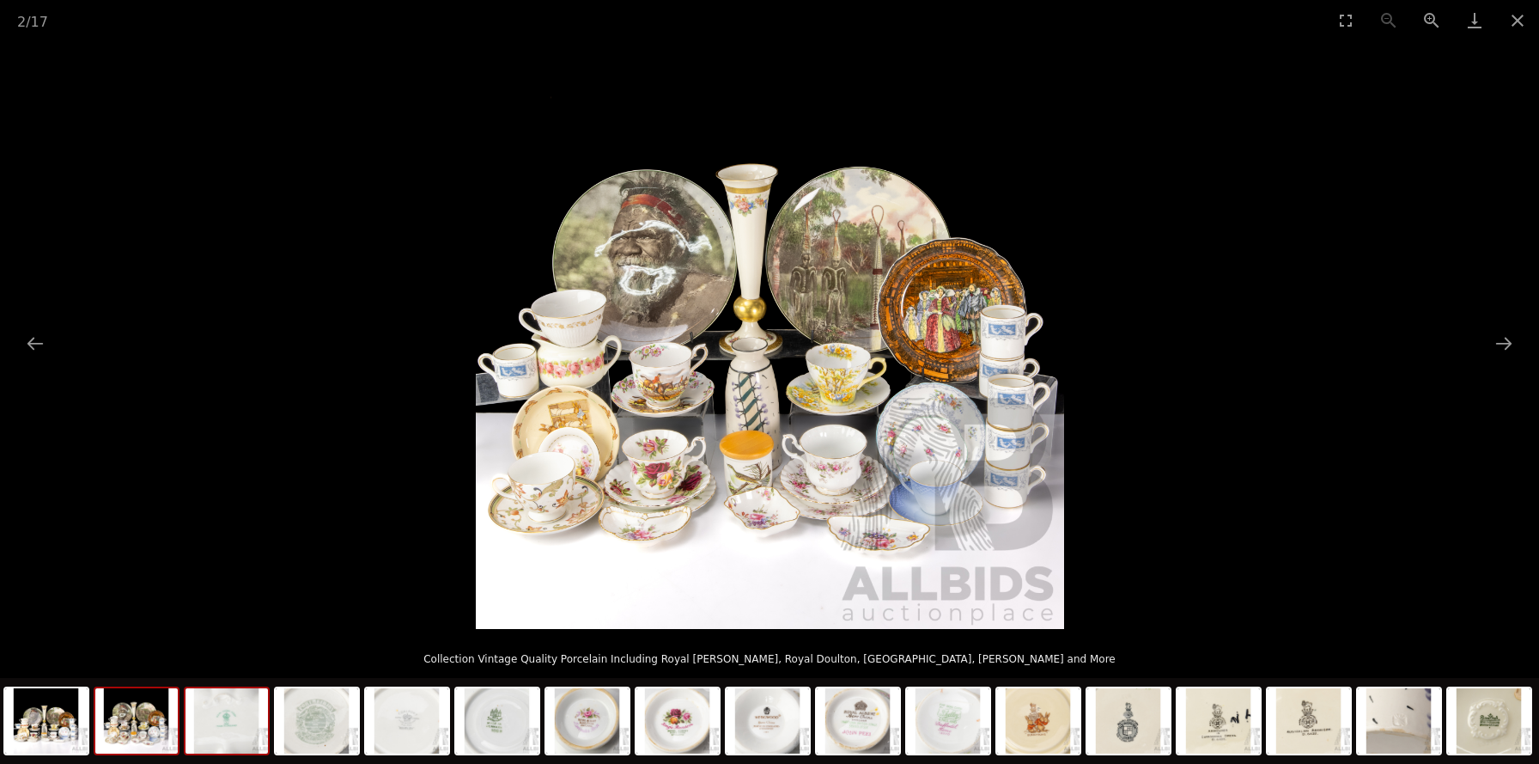
click at [252, 703] on img at bounding box center [227, 720] width 82 height 65
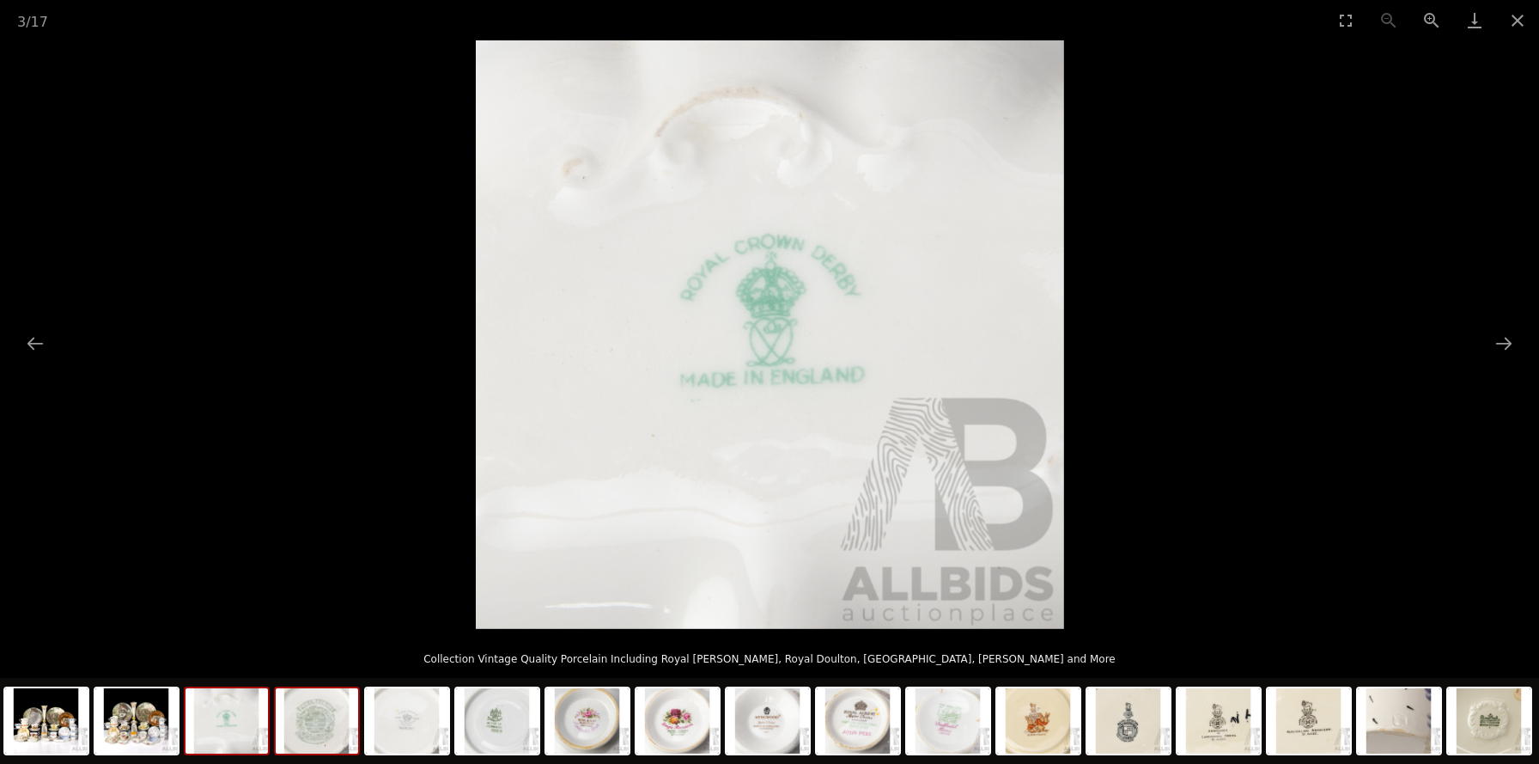
click at [344, 728] on img at bounding box center [317, 720] width 82 height 65
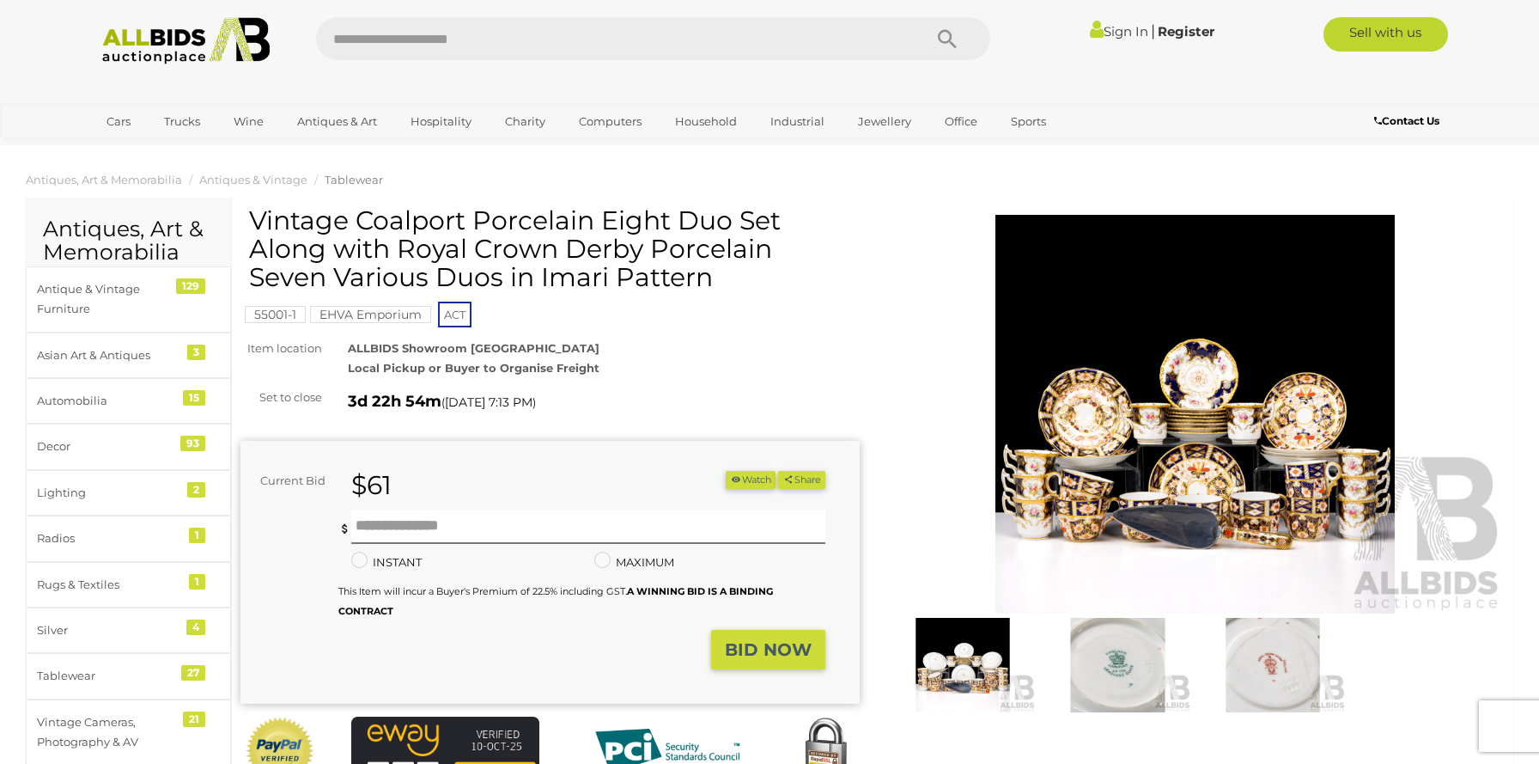
click at [1050, 411] on img at bounding box center [1194, 414] width 619 height 399
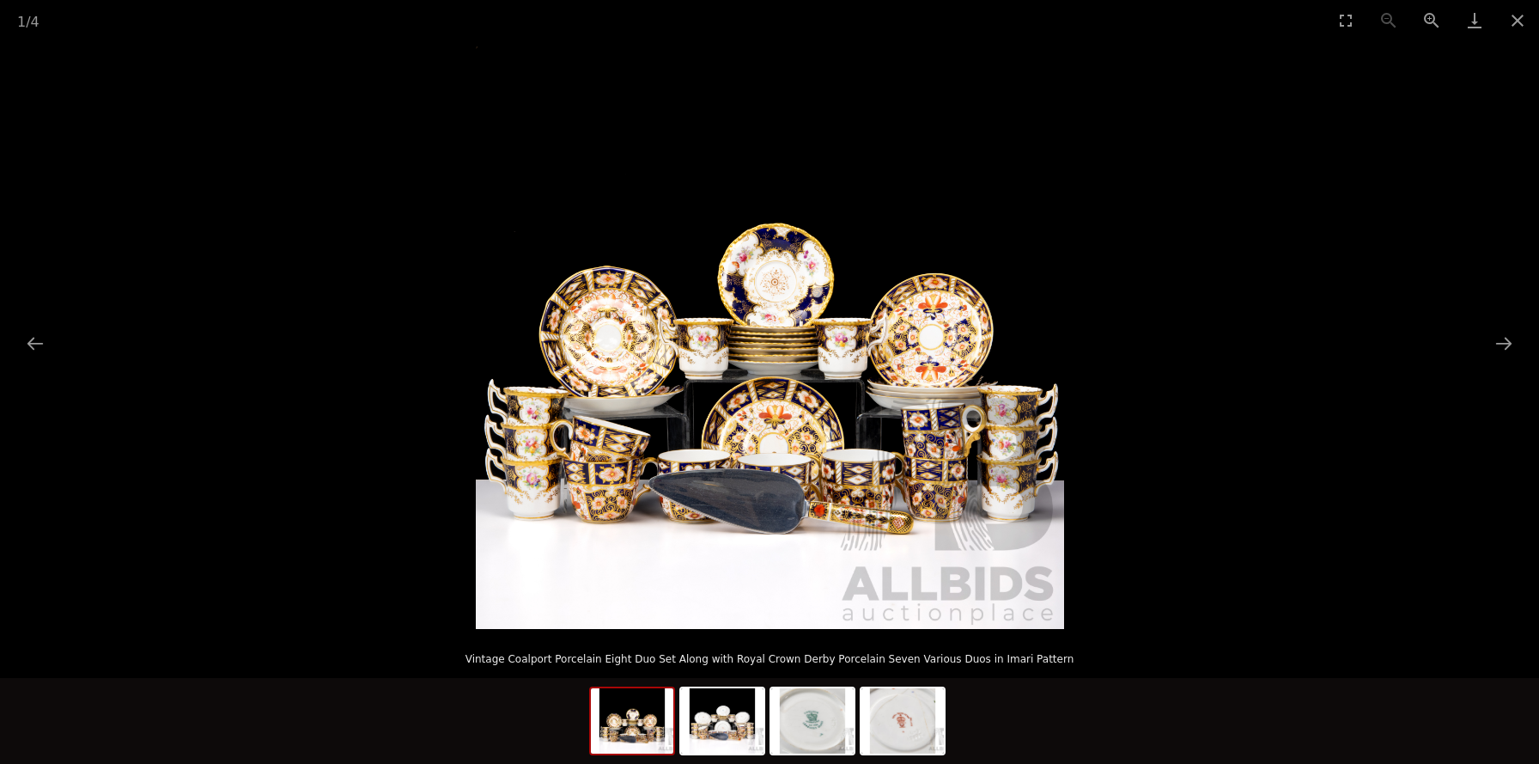
scroll to position [68, 0]
click at [722, 718] on img at bounding box center [722, 720] width 82 height 65
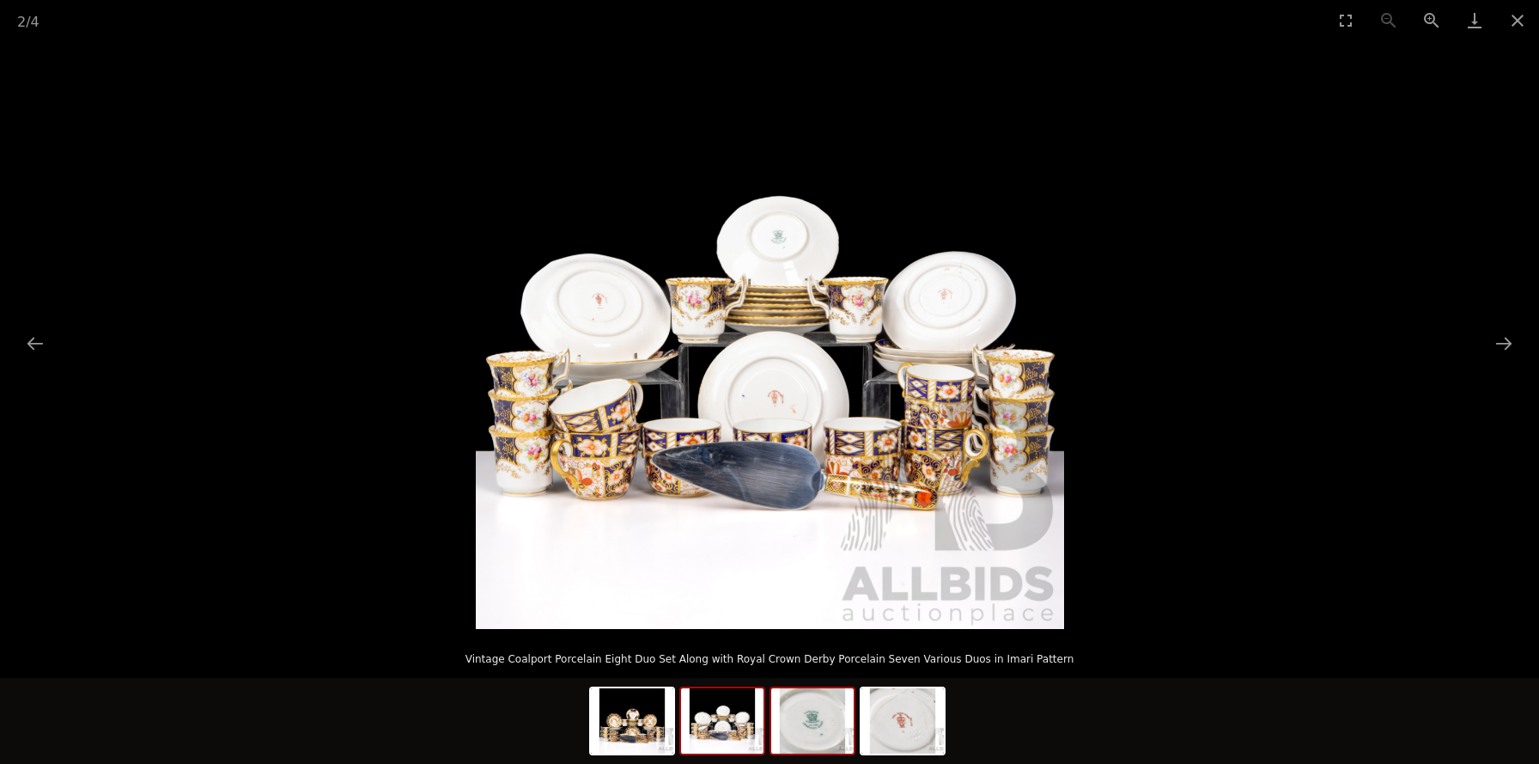
click at [806, 721] on img at bounding box center [812, 720] width 82 height 65
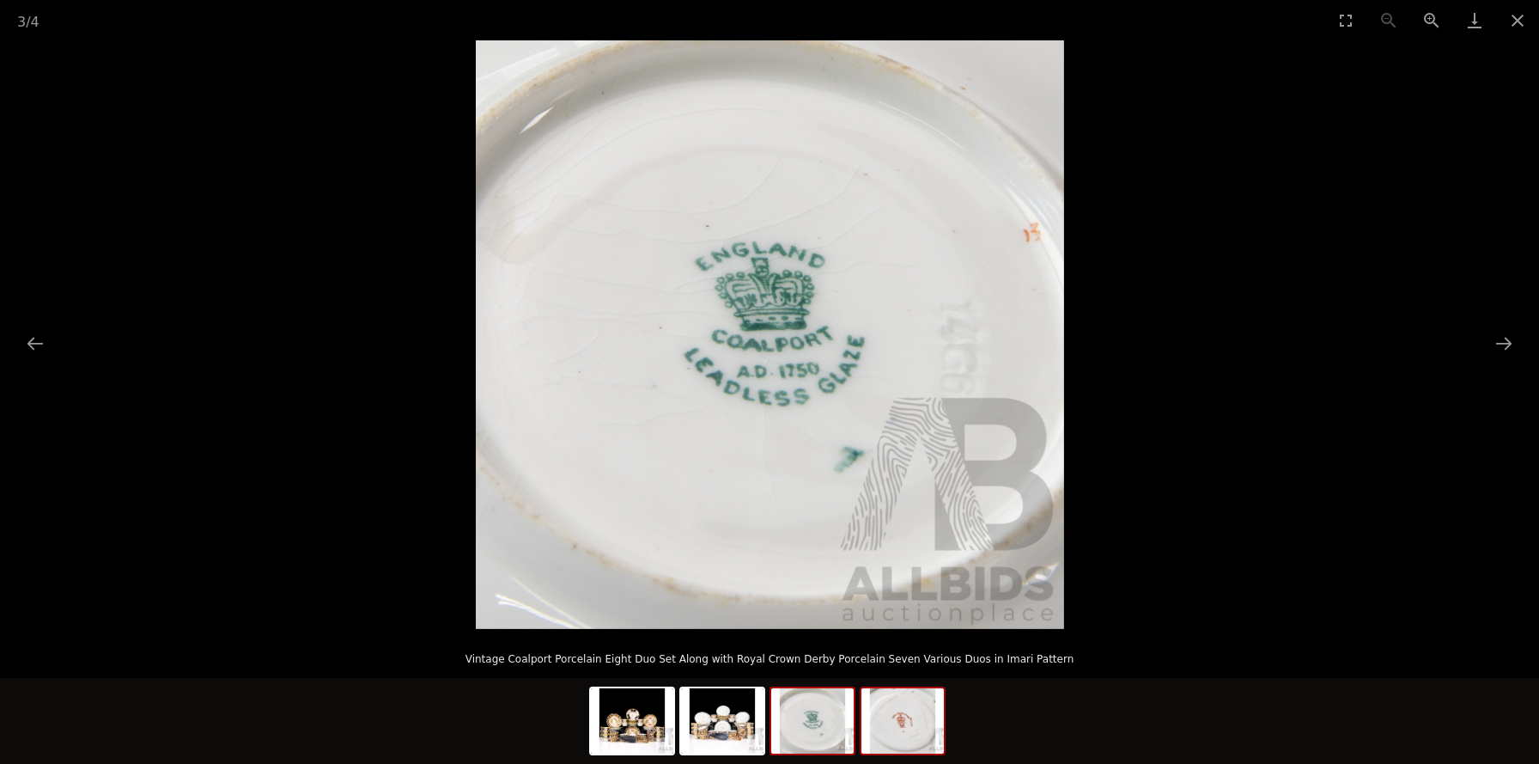
click at [879, 718] on img at bounding box center [902, 720] width 82 height 65
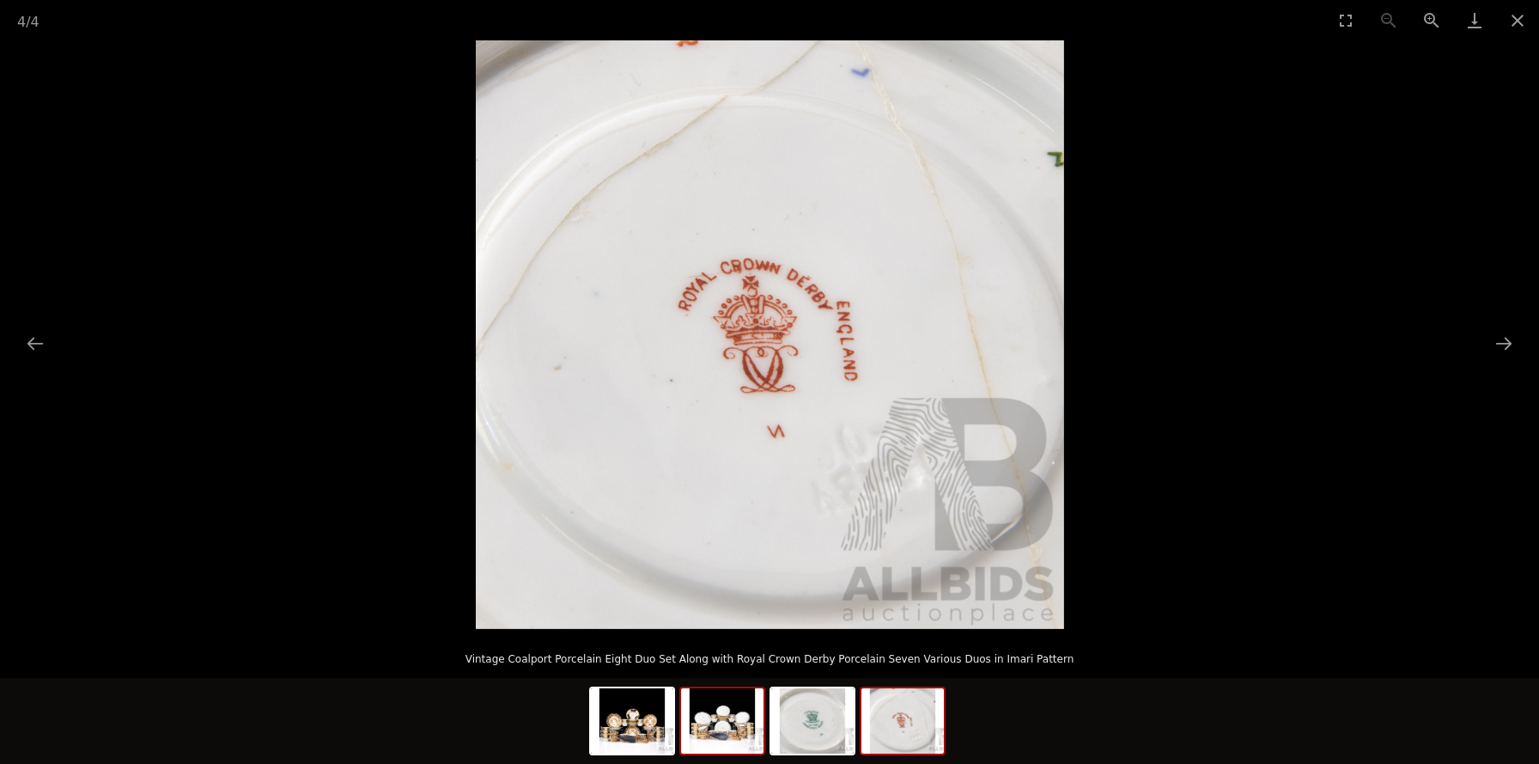
click at [731, 721] on img at bounding box center [722, 720] width 82 height 65
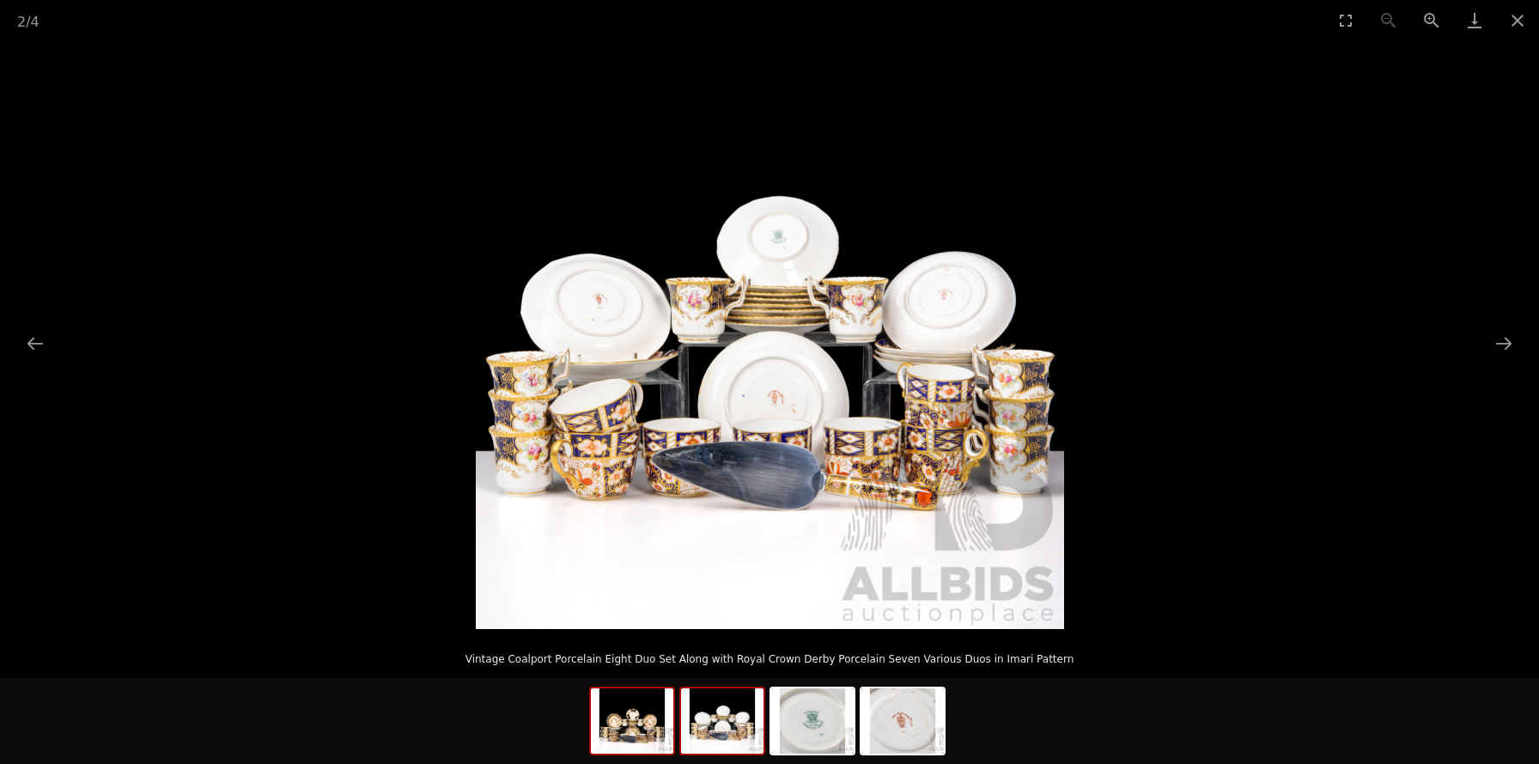
click at [647, 723] on img at bounding box center [632, 720] width 82 height 65
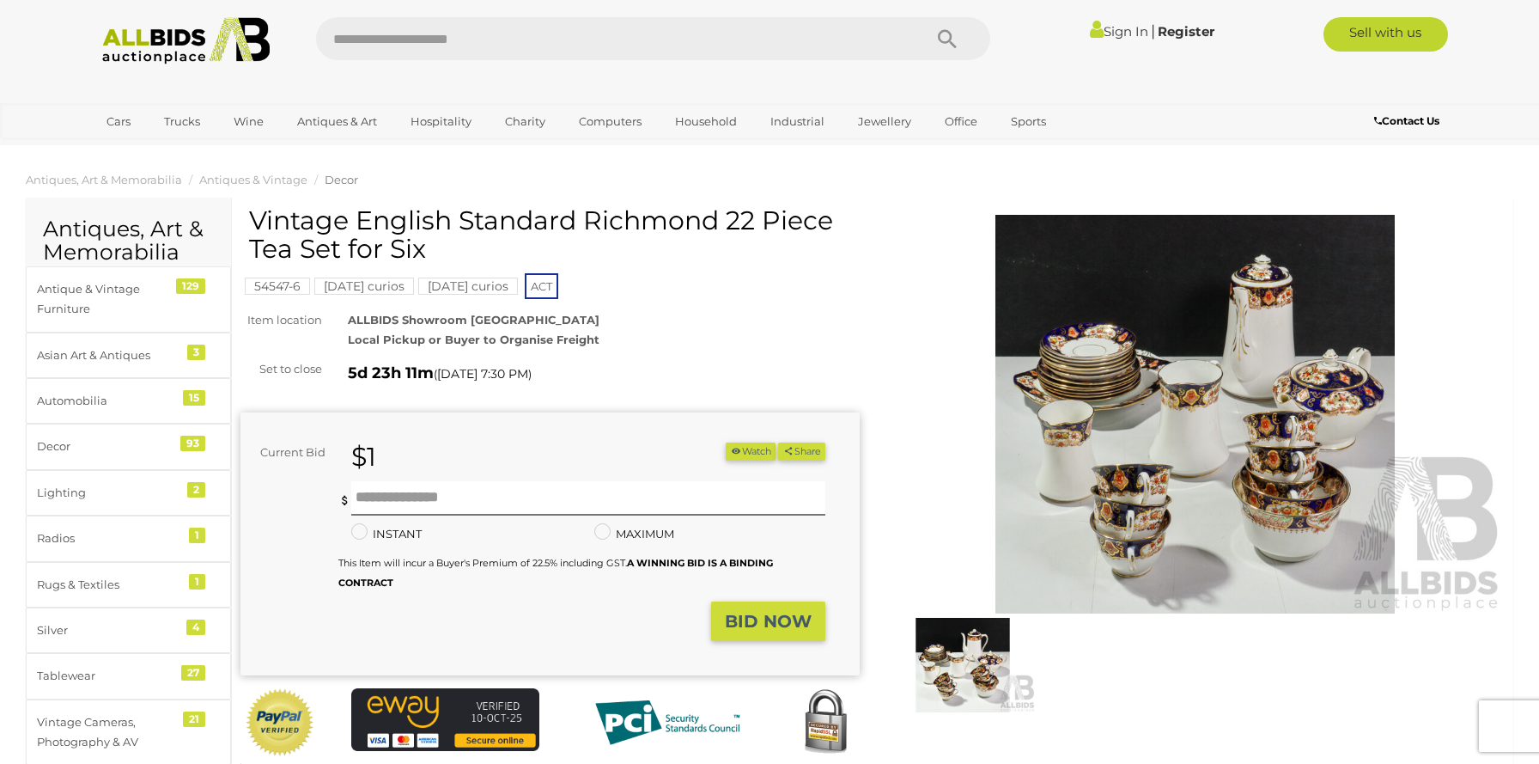
click at [1050, 411] on img at bounding box center [1194, 414] width 619 height 399
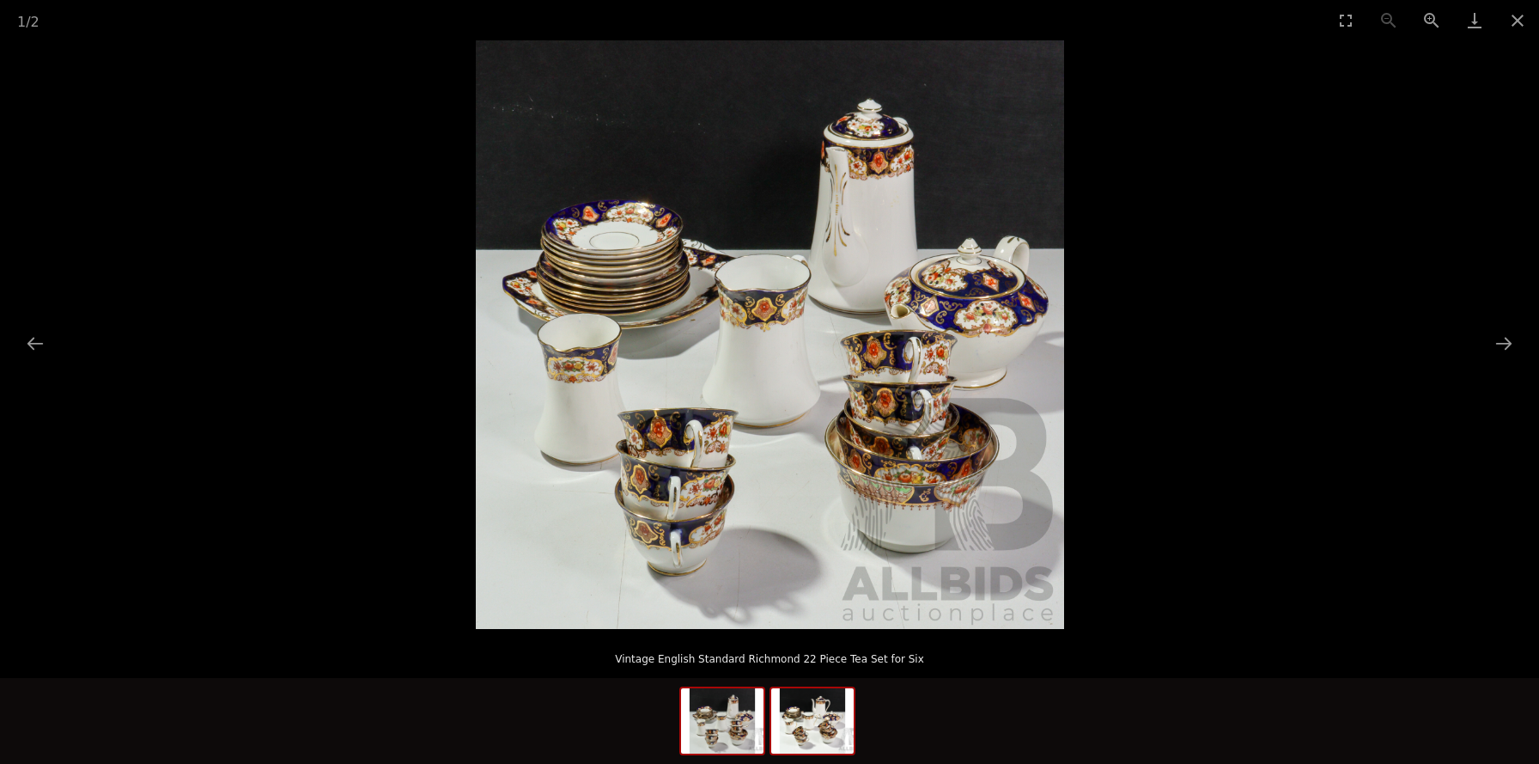
click at [819, 707] on img at bounding box center [812, 720] width 82 height 65
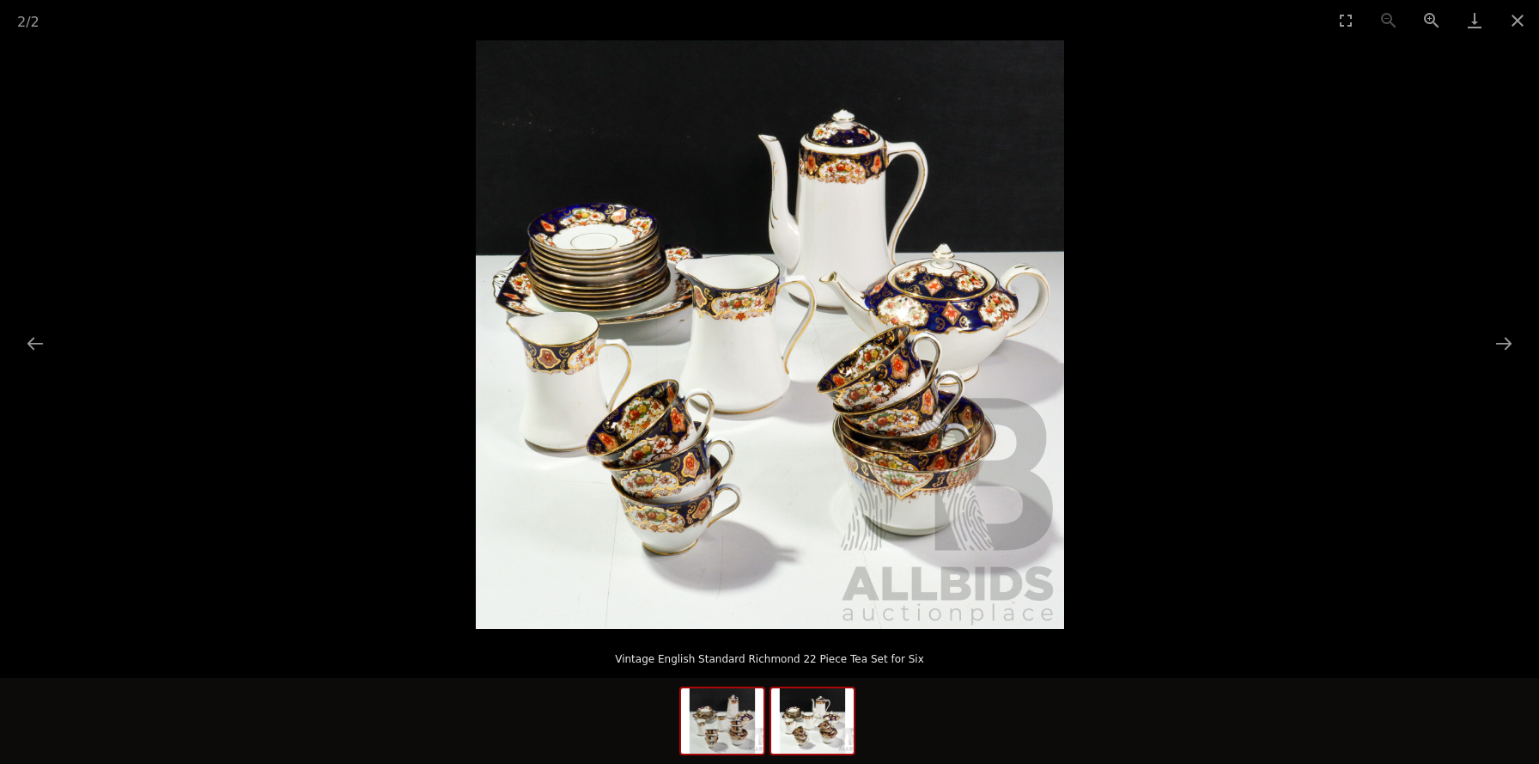
click at [741, 718] on img at bounding box center [722, 720] width 82 height 65
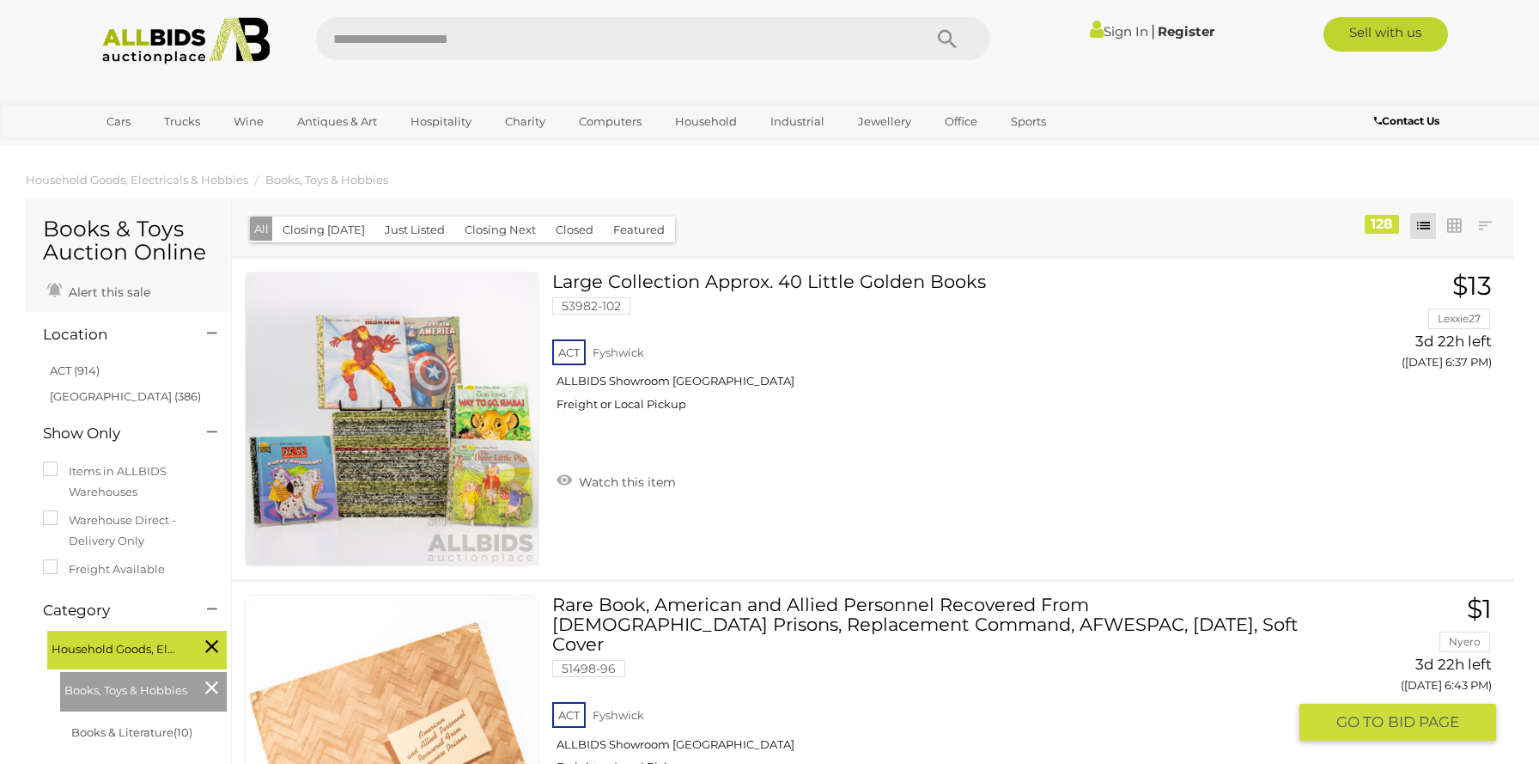
scroll to position [278, 0]
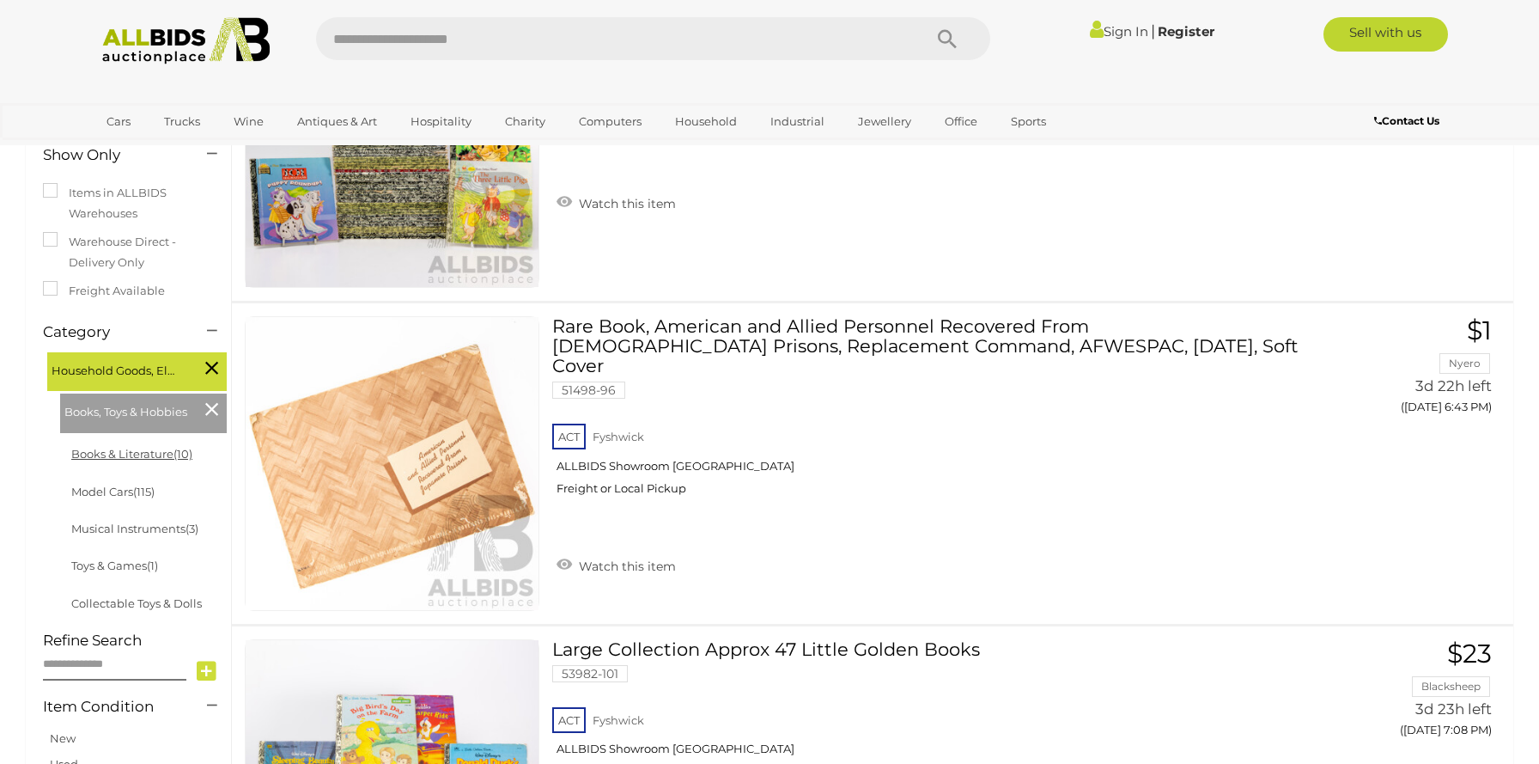
click at [124, 455] on link "Books & Literature (10)" at bounding box center [131, 454] width 121 height 14
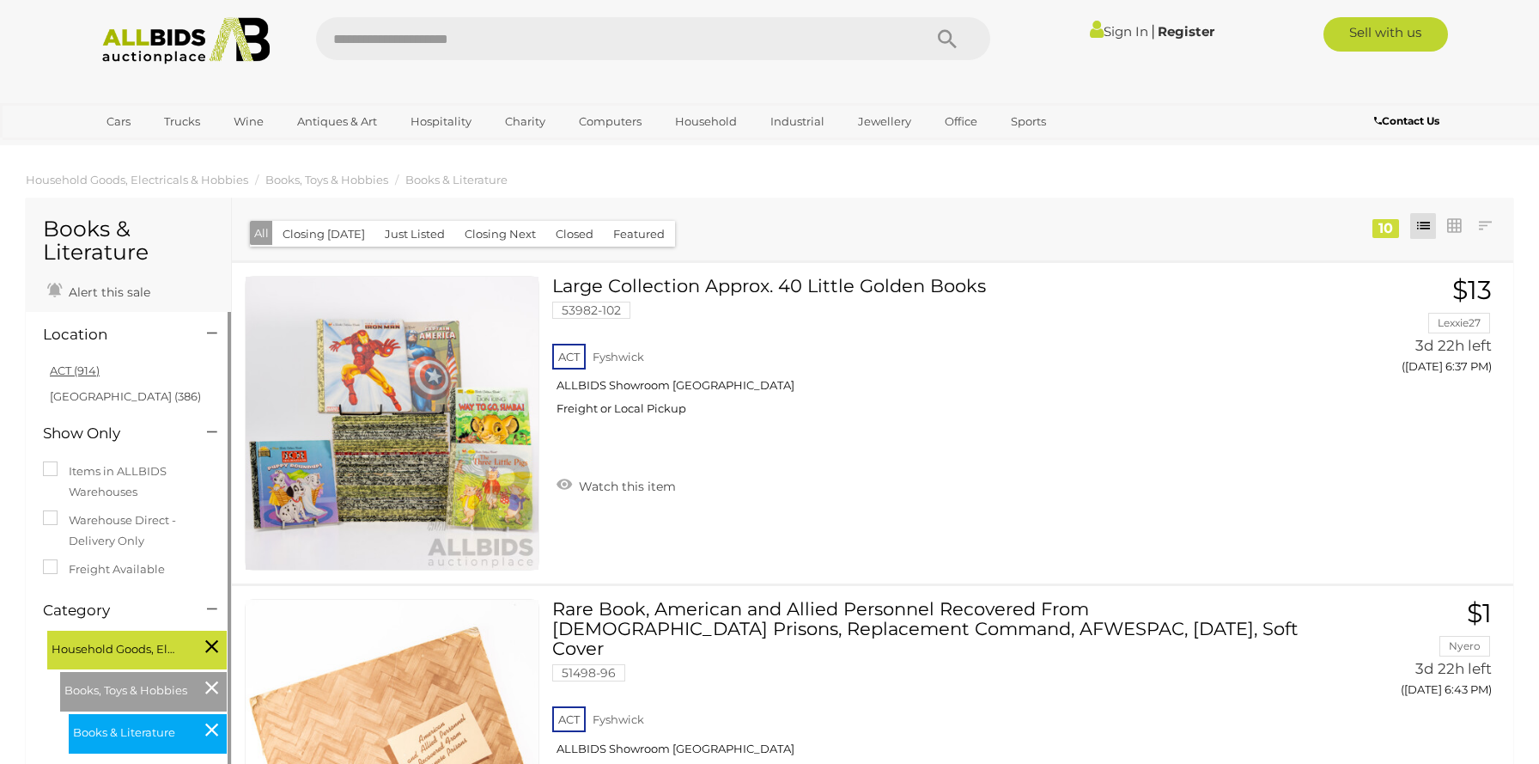
click at [70, 370] on link "ACT (914)" at bounding box center [75, 370] width 50 height 14
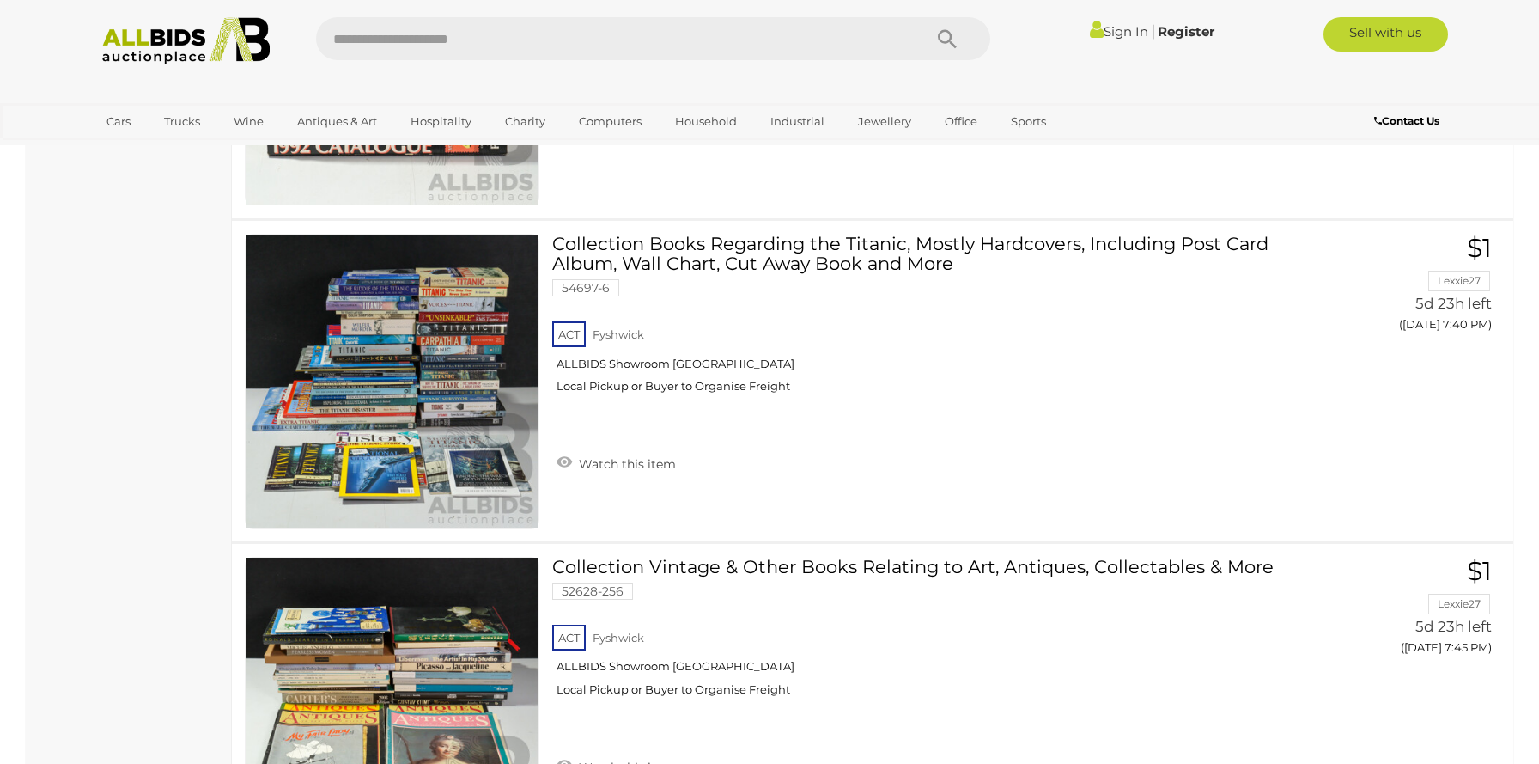
scroll to position [2510, 0]
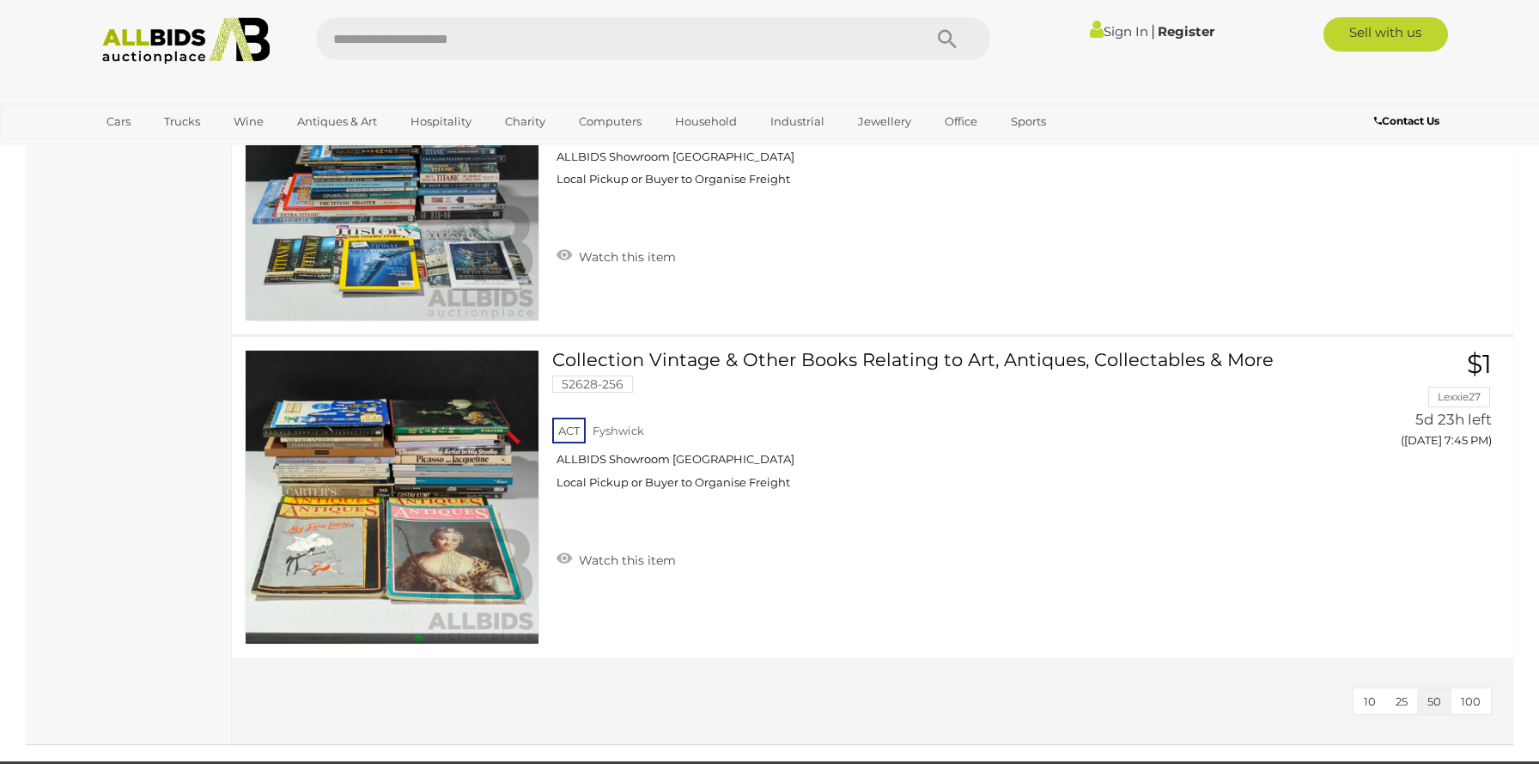
click at [1476, 685] on div "10 25 50 100" at bounding box center [872, 700] width 1281 height 87
click at [1476, 703] on span "100" at bounding box center [1471, 701] width 20 height 14
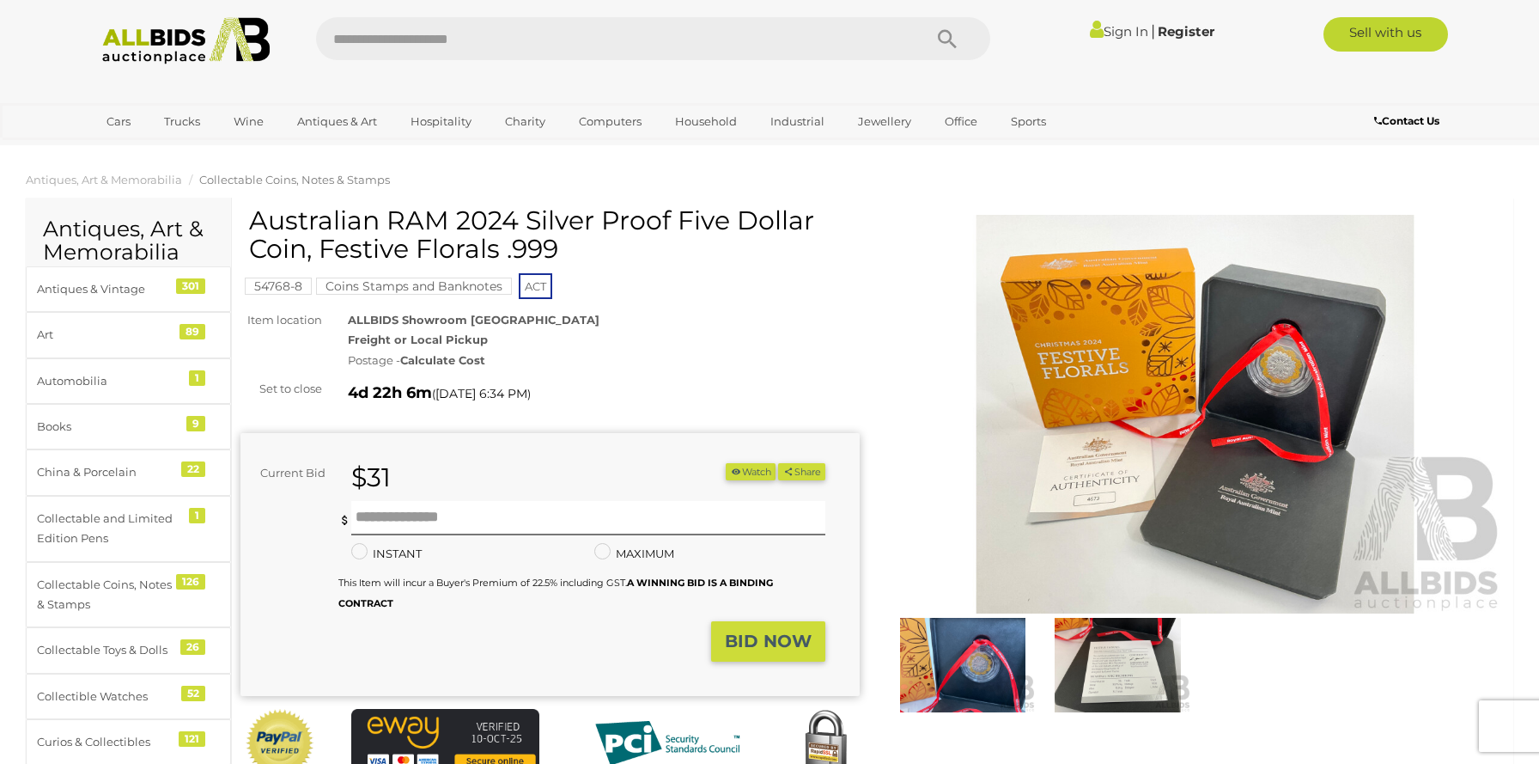
click at [449, 229] on h1 "Australian RAM 2024 Silver Proof Five Dollar Coin, Festive Florals .999" at bounding box center [552, 234] width 606 height 57
copy div "Australian RAM 2024 Silver Proof Five Dollar Coin, Festive Florals .999"
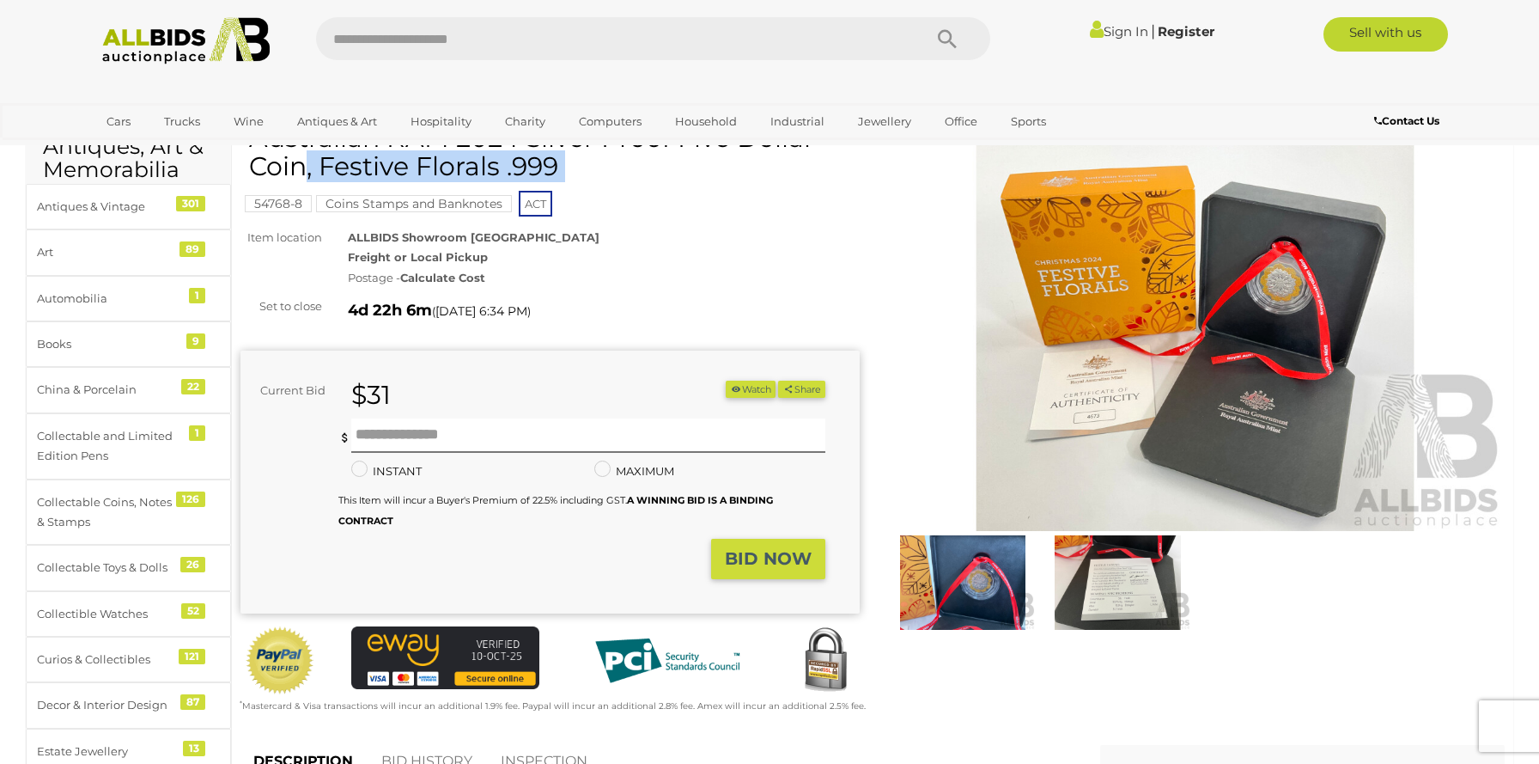
scroll to position [54, 0]
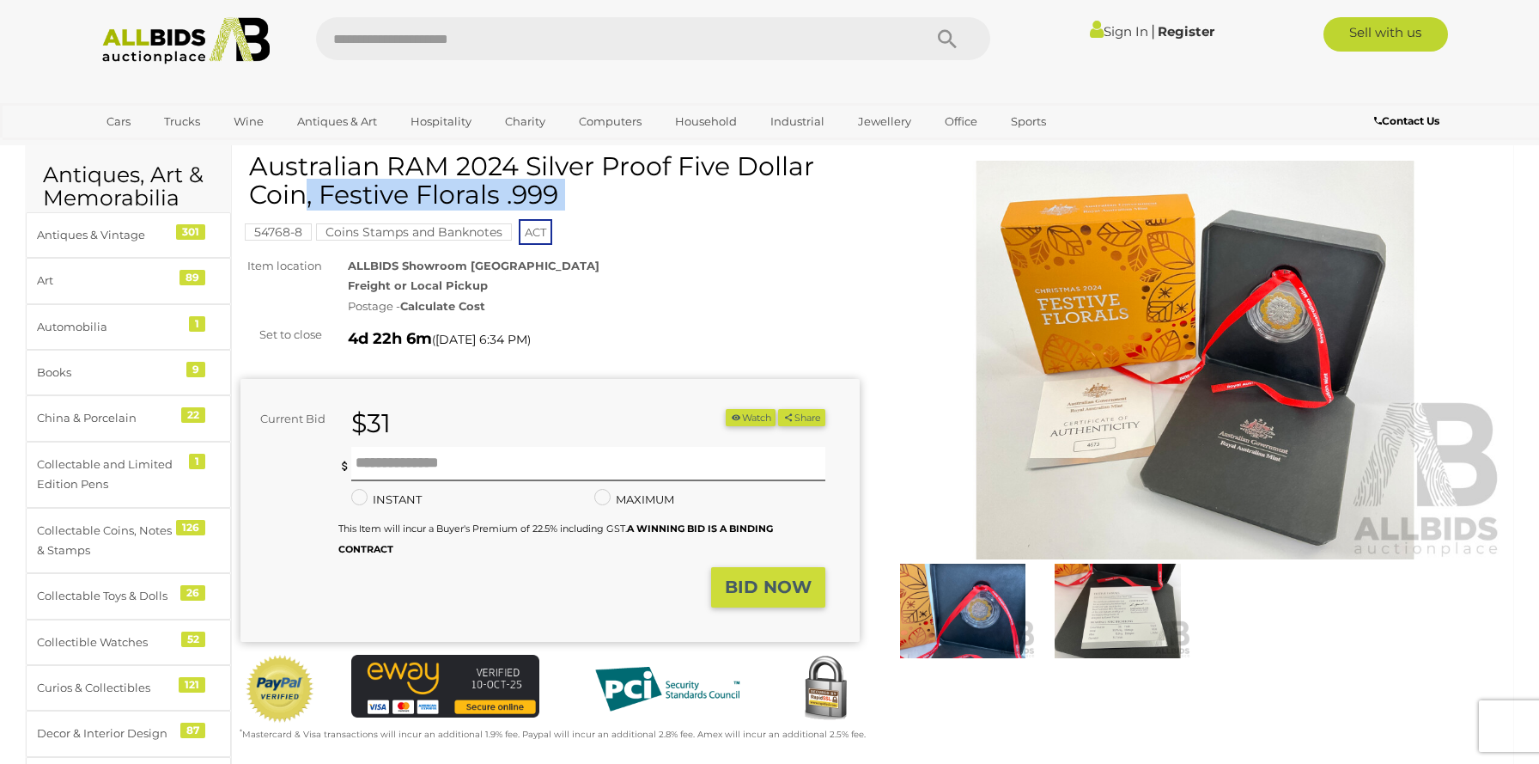
click at [1092, 587] on img at bounding box center [1117, 610] width 146 height 94
click at [1160, 409] on img at bounding box center [1194, 360] width 619 height 399
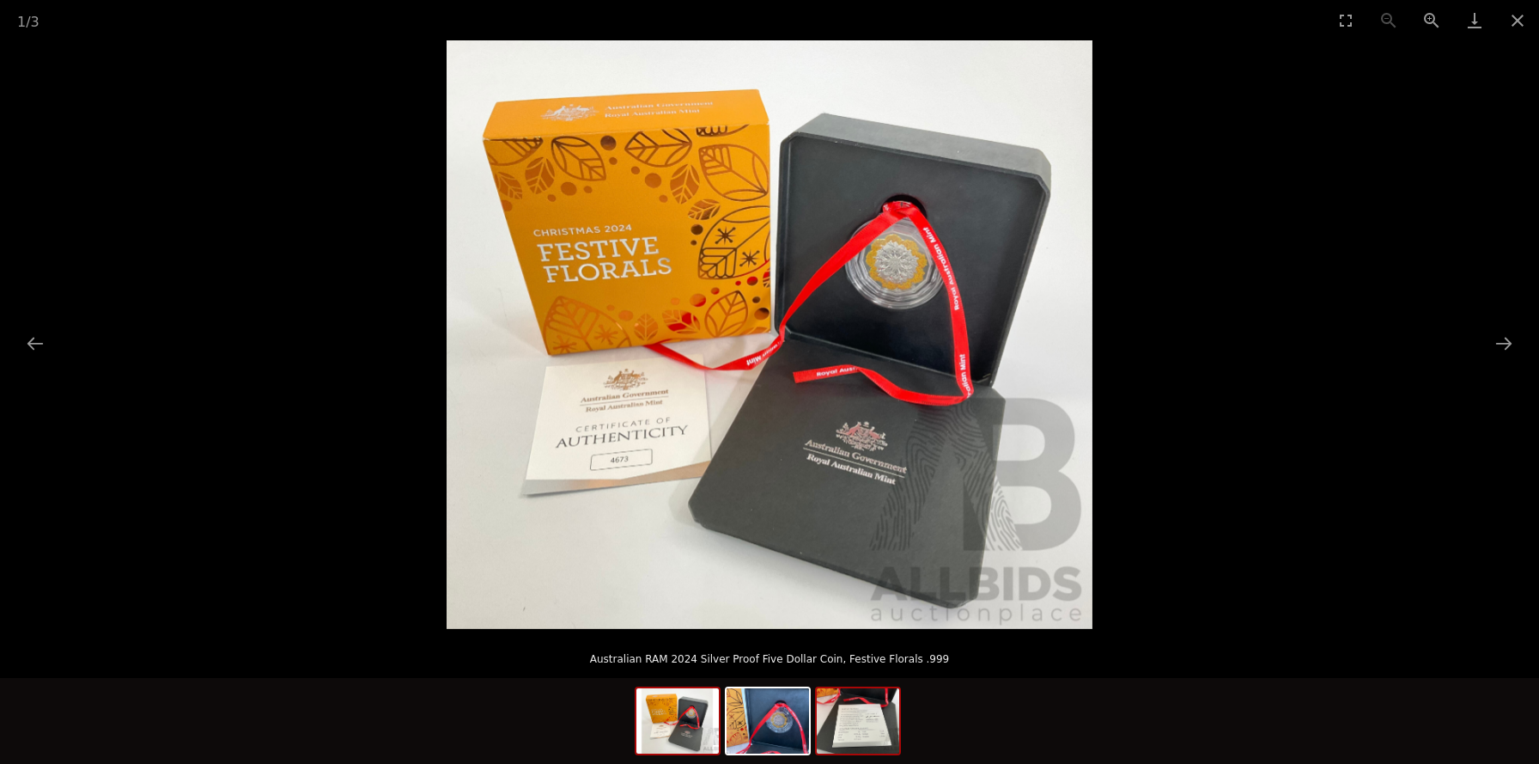
click at [873, 725] on img at bounding box center [858, 720] width 82 height 65
